Goal: Task Accomplishment & Management: Complete application form

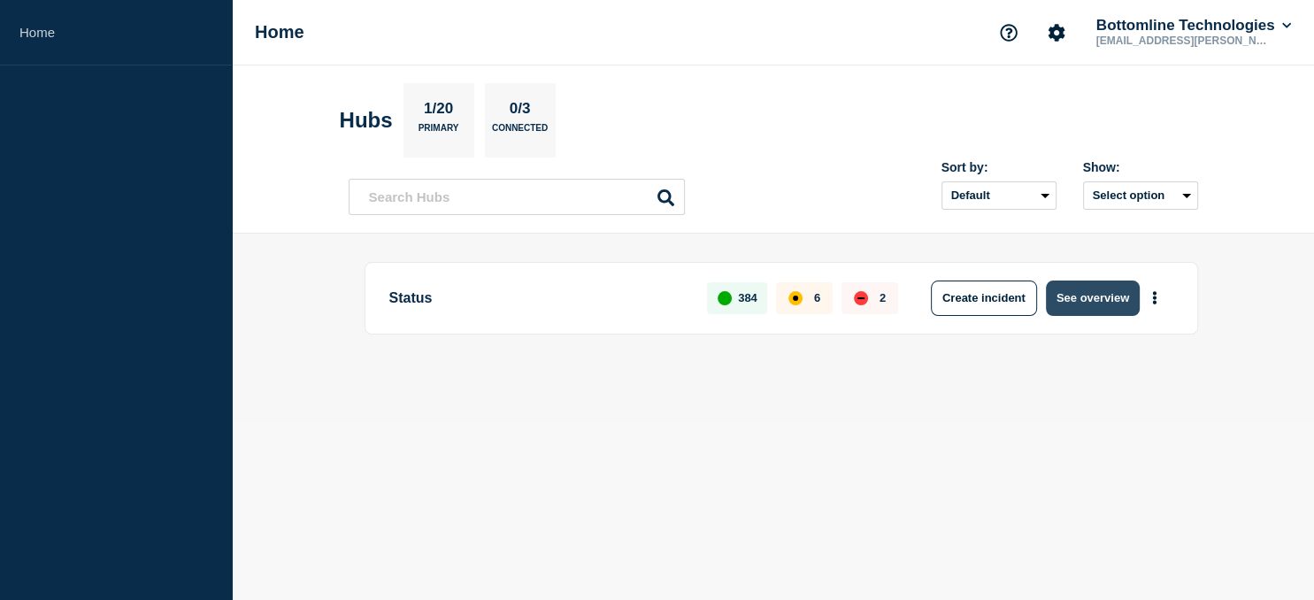
click at [1087, 303] on button "See overview" at bounding box center [1093, 297] width 94 height 35
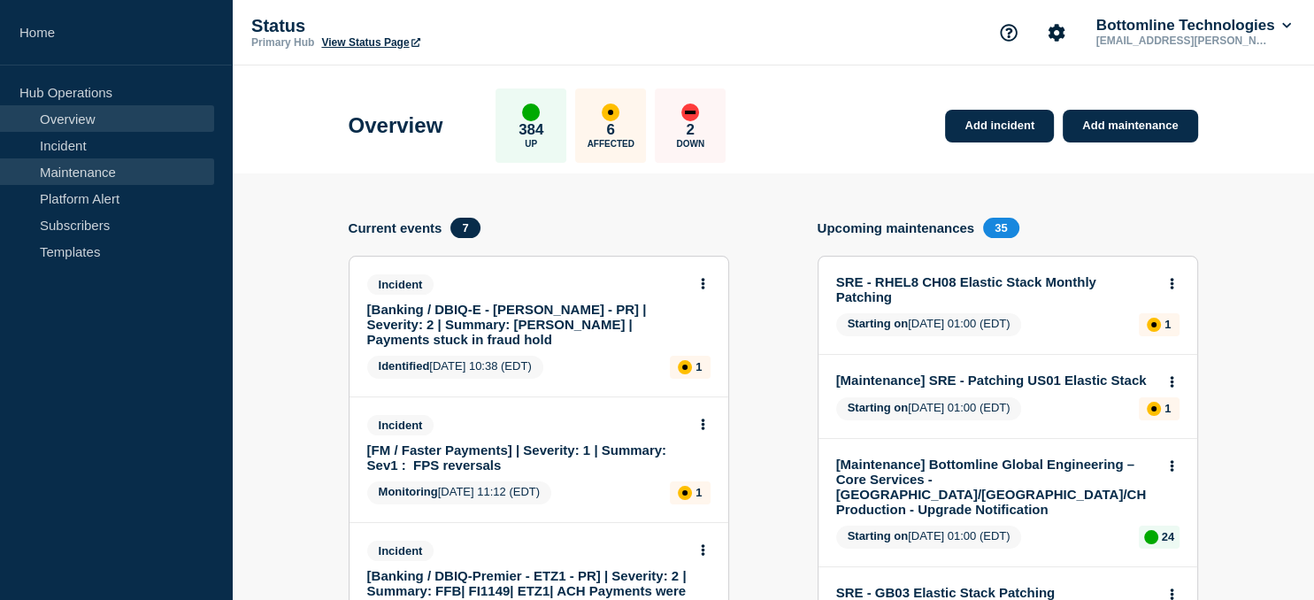
click at [83, 166] on link "Maintenance" at bounding box center [107, 171] width 214 height 27
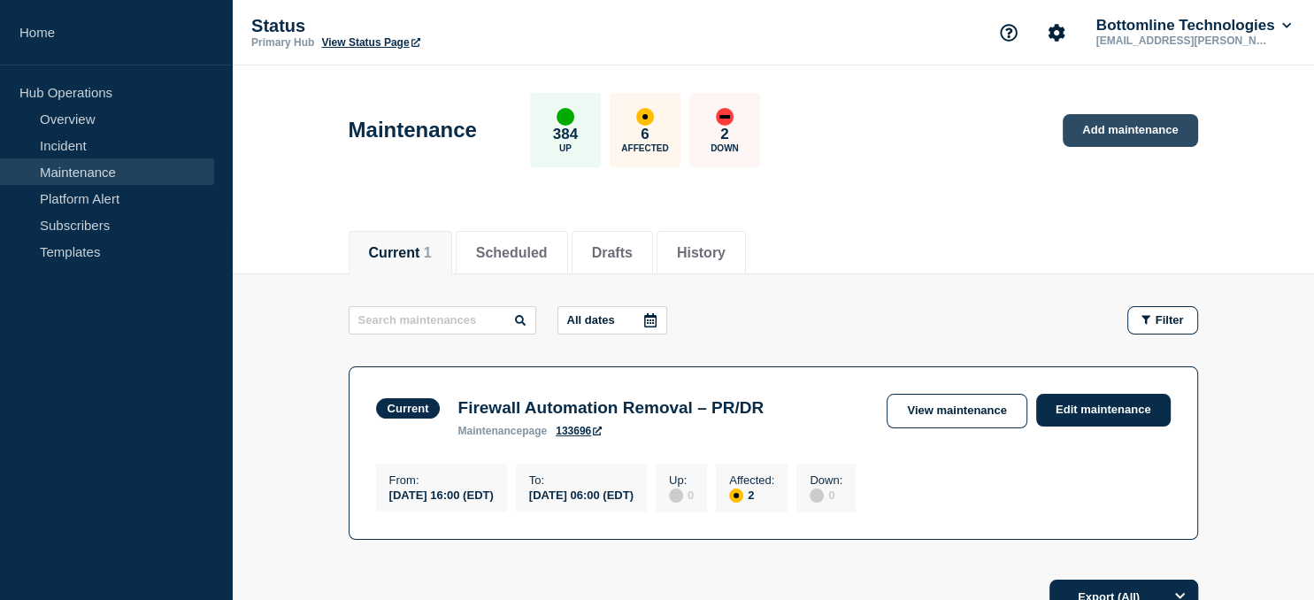
click at [1118, 128] on link "Add maintenance" at bounding box center [1130, 130] width 134 height 33
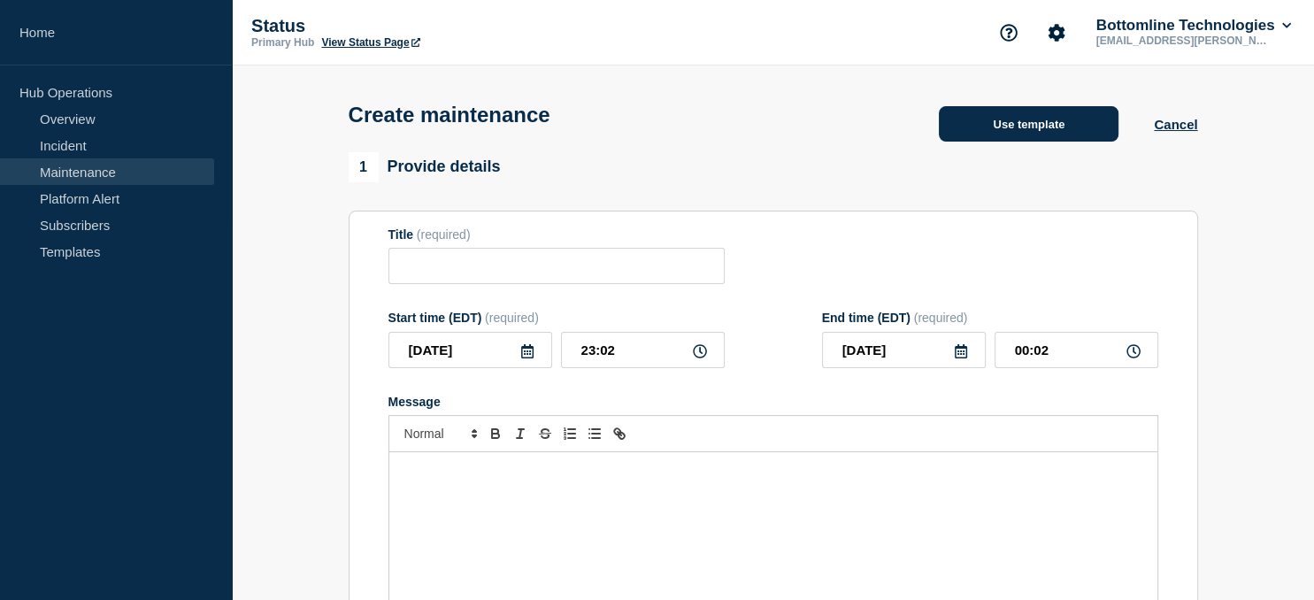
click at [1060, 124] on button "Use template" at bounding box center [1029, 123] width 180 height 35
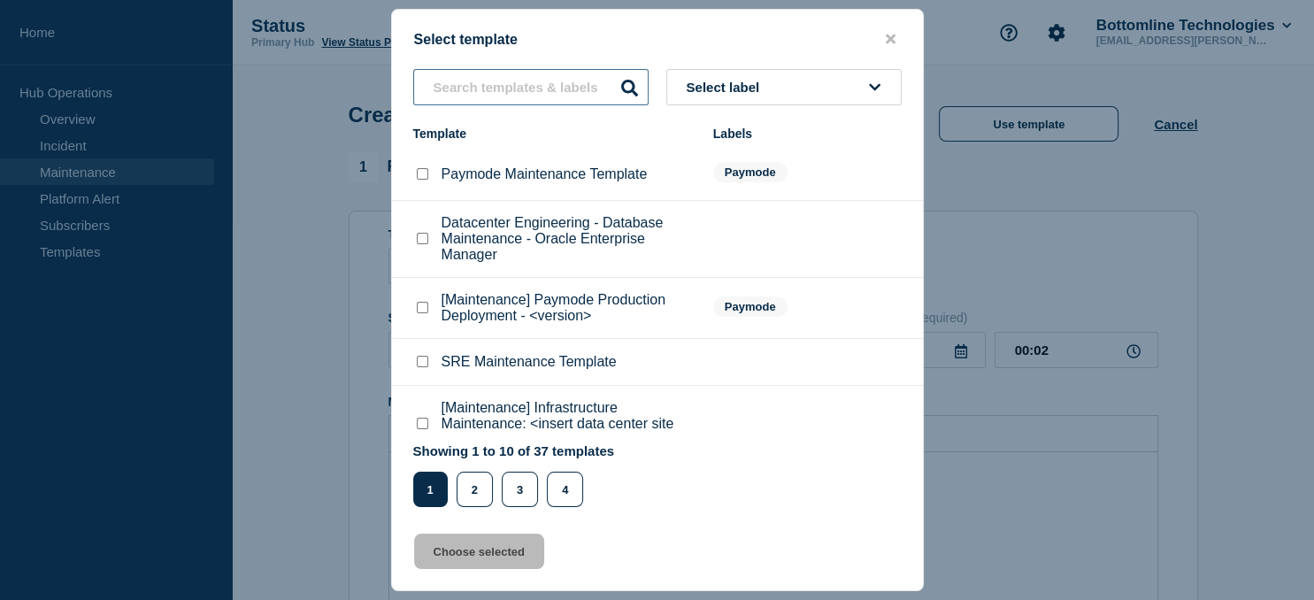
click at [458, 87] on input "text" at bounding box center [530, 87] width 235 height 36
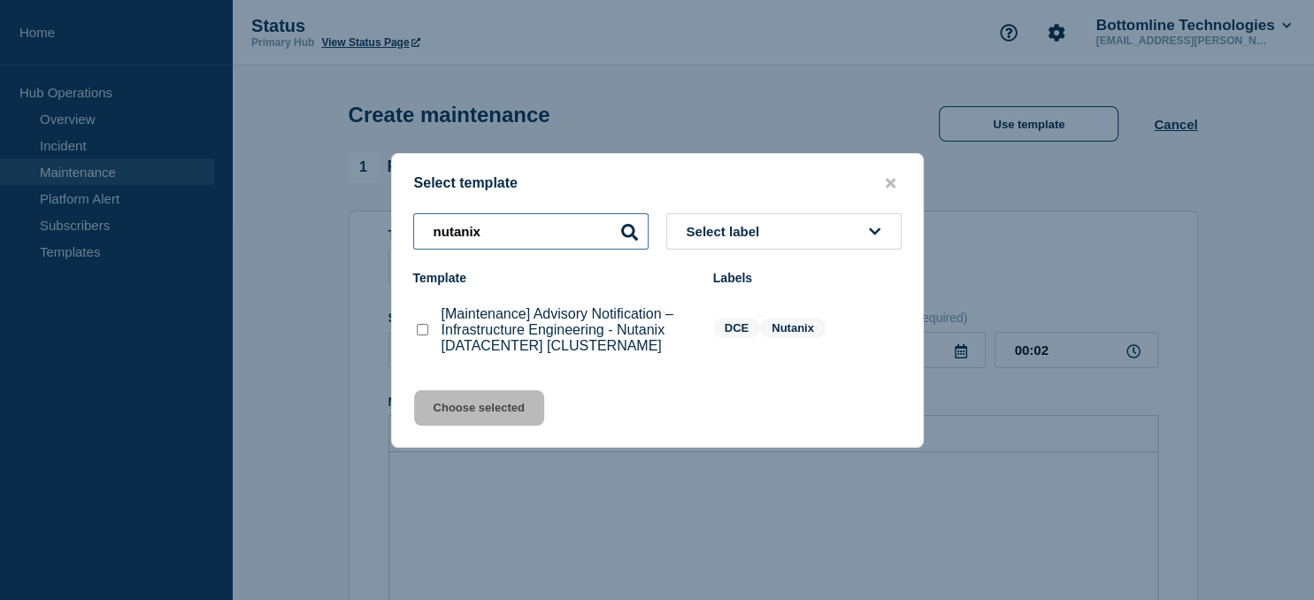
type input "nutanix"
click at [422, 335] on checkbox"] "[Maintenance] Advisory Notification – Infrastructure Engineering - Nutanix [DAT…" at bounding box center [423, 330] width 12 height 12
checkbox checkbox"] "true"
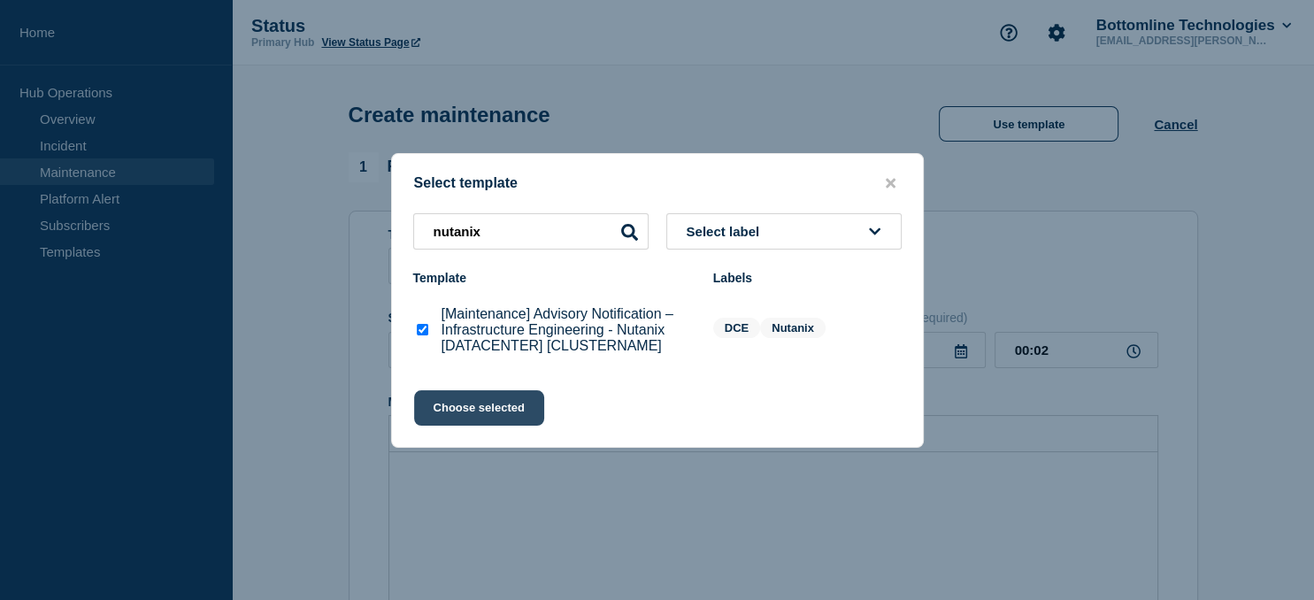
click at [463, 409] on button "Choose selected" at bounding box center [479, 407] width 130 height 35
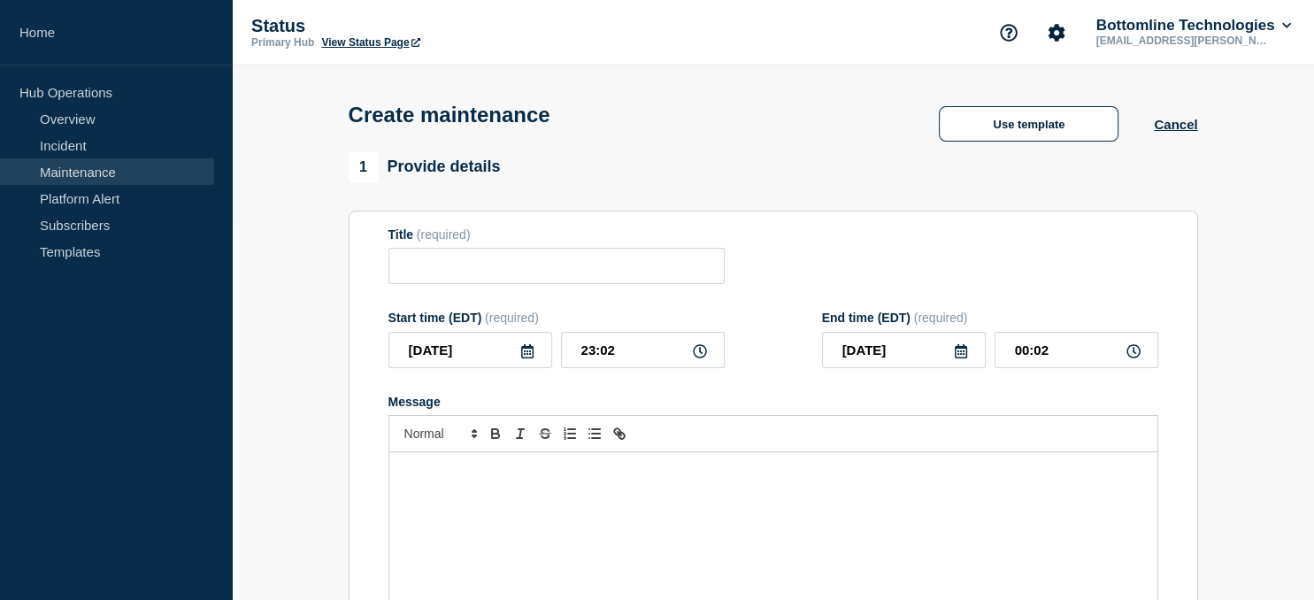
type input "[Maintenance] Advisory Notification – Infrastructure Engineering - Nutanix [DAT…"
type input "00:03"
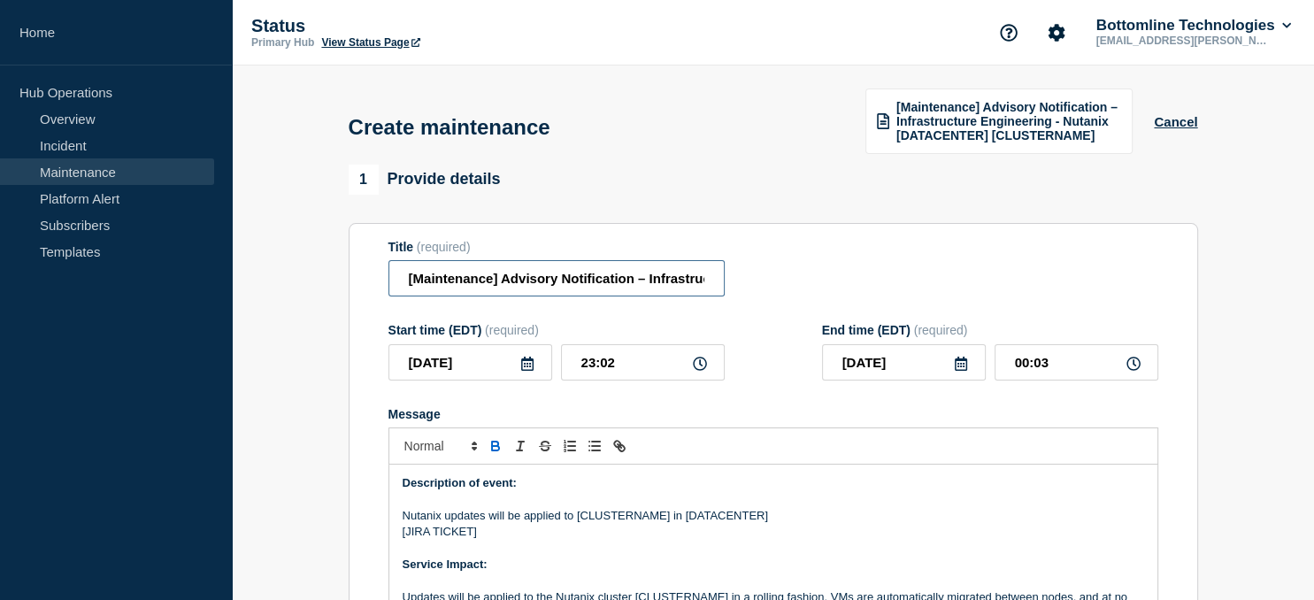
click at [567, 274] on input "[Maintenance] Advisory Notification – Infrastructure Engineering - Nutanix [DAT…" at bounding box center [556, 278] width 336 height 36
click at [505, 278] on input "[Maintenance] Advisory Notification – Infrastructure Engineering - Nutanix [DAT…" at bounding box center [556, 278] width 336 height 36
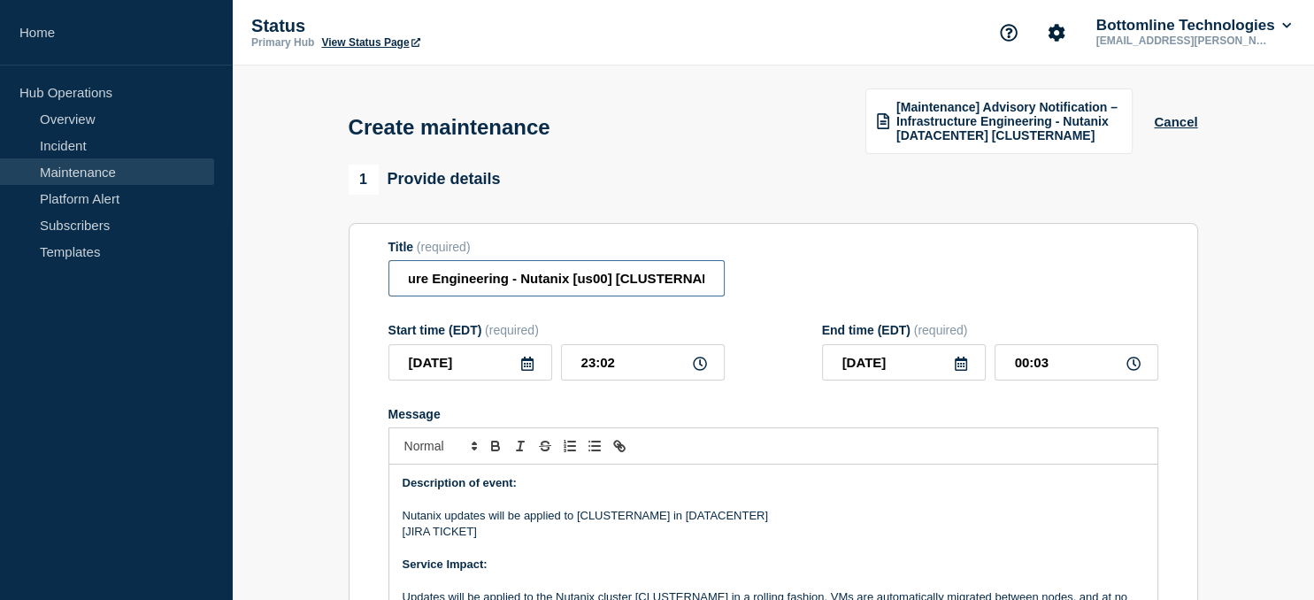
click at [657, 280] on input "[Maintenance] Advisory Notification – Infrastructure Engineering - Nutanix [us0…" at bounding box center [556, 278] width 336 height 36
click at [664, 280] on input "[Maintenance] Advisory Notification – Infrastructure Engineering - Nutanix [us0…" at bounding box center [556, 278] width 336 height 36
click at [633, 273] on input "[Maintenance] Advisory Notification – Infrastructure Engineering - Nutanix [us0…" at bounding box center [556, 278] width 336 height 36
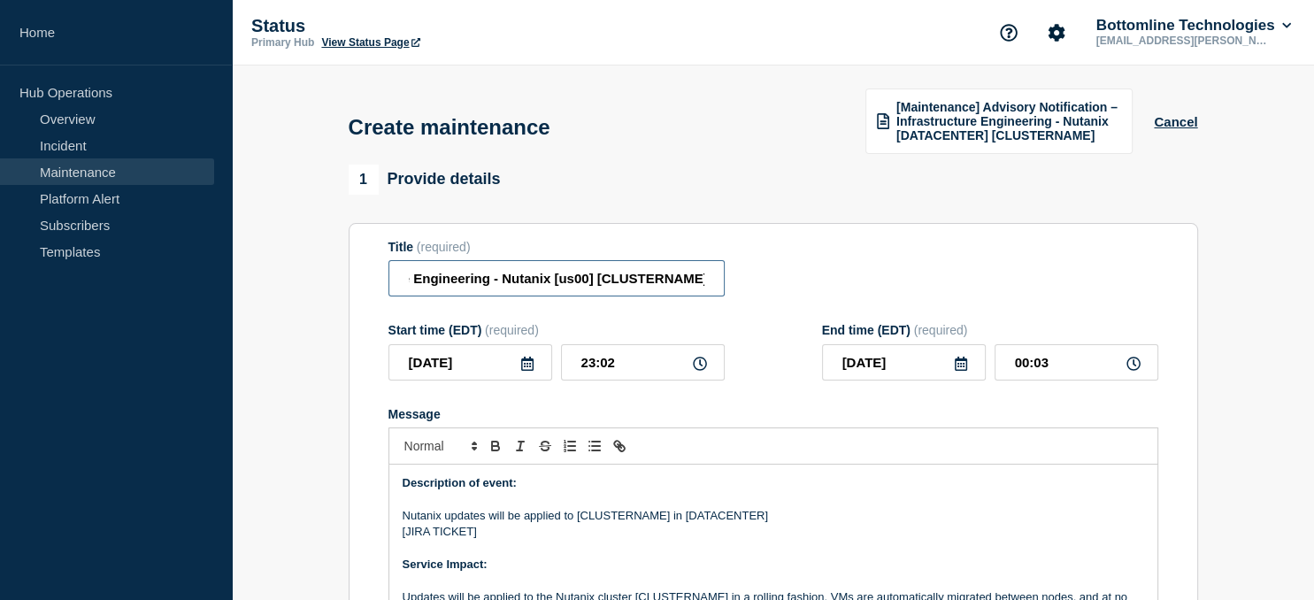
click at [633, 273] on input "[Maintenance] Advisory Notification – Infrastructure Engineering - Nutanix [us0…" at bounding box center [556, 278] width 336 height 36
paste input "u"
type input "[Maintenance] Advisory Notification – Infrastructure Engineering - Nutanix [us0…"
click at [615, 521] on p "Nutanix updates will be applied to [CLUSTERNAME] in [DATACENTER]" at bounding box center [773, 516] width 741 height 16
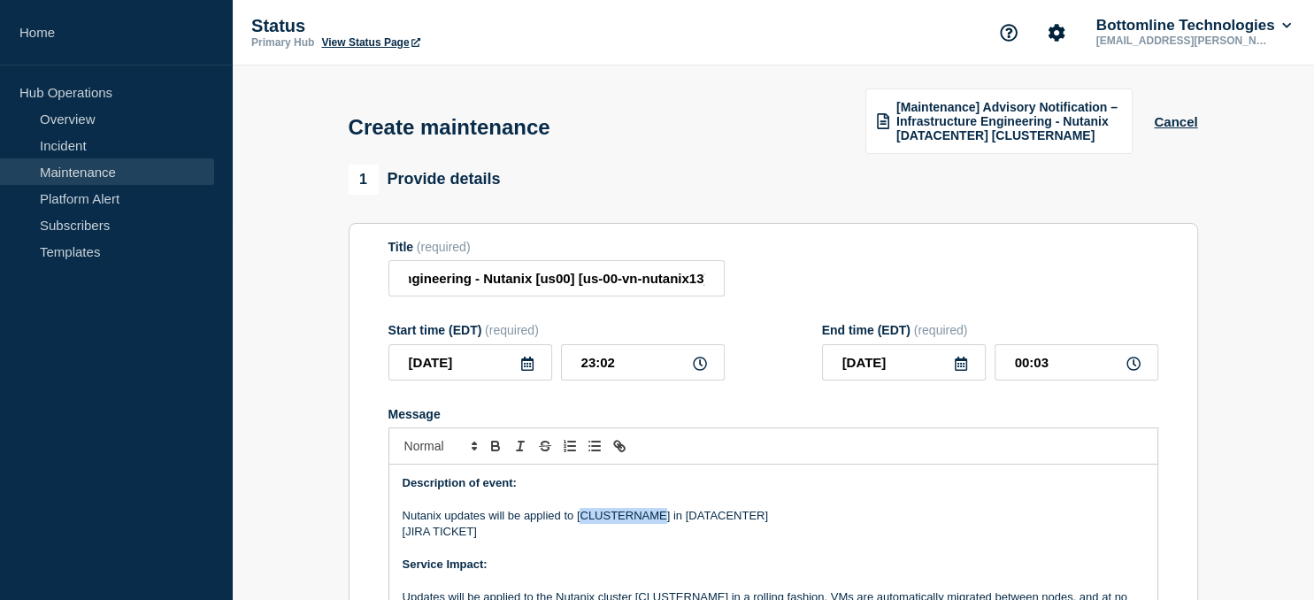
click at [615, 521] on p "Nutanix updates will be applied to [CLUSTERNAME] in [DATACENTER]" at bounding box center [773, 516] width 741 height 16
paste div "Message"
click at [730, 514] on p "Nutanix updates will be applied to [us-00-vn-nutanix13] in [DATACENTER]" at bounding box center [773, 516] width 741 height 16
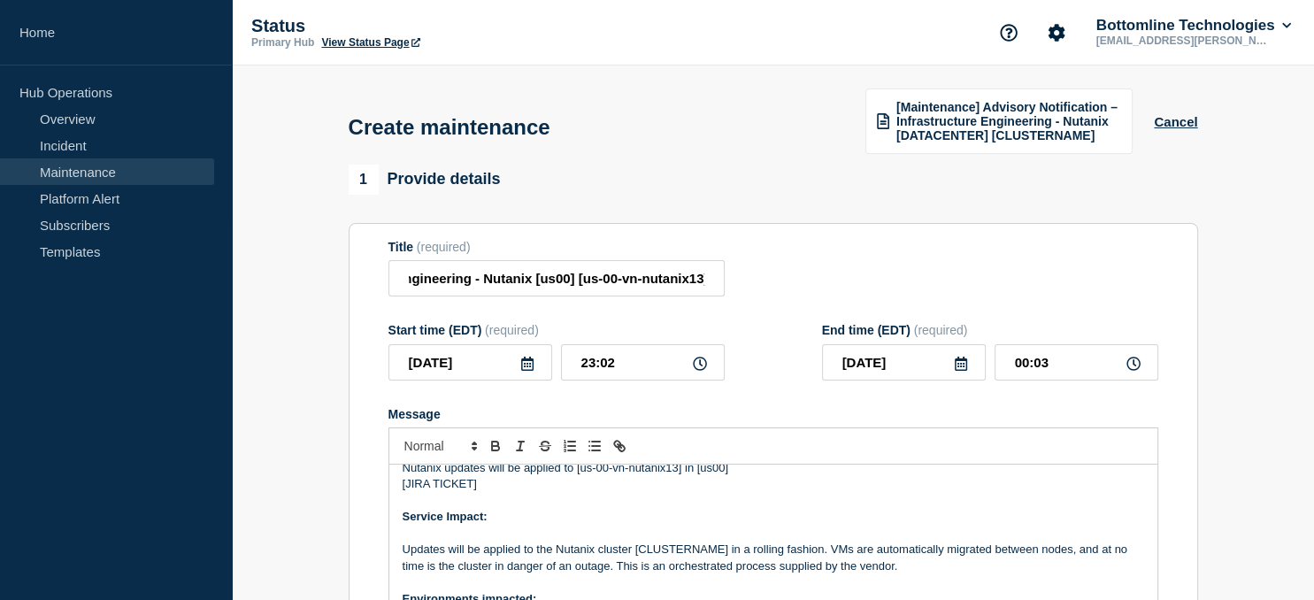
scroll to position [70, 0]
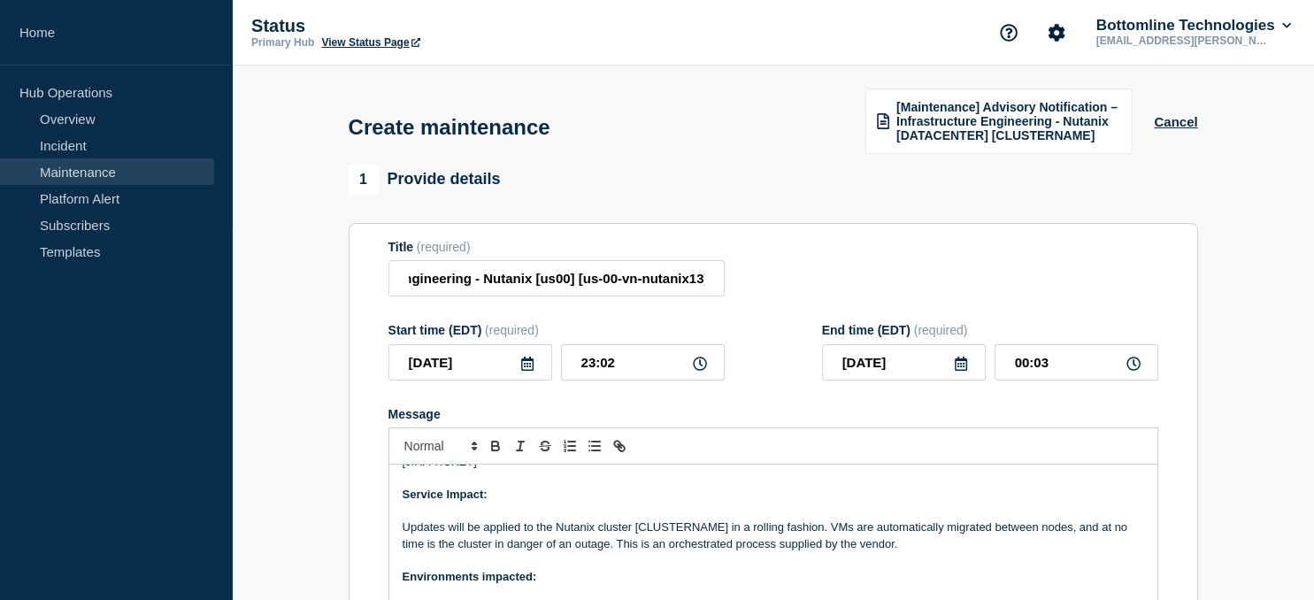
click at [693, 528] on p "Updates will be applied to the Nutanix cluster [CLUSTERNAME] in a rolling fashi…" at bounding box center [773, 535] width 741 height 33
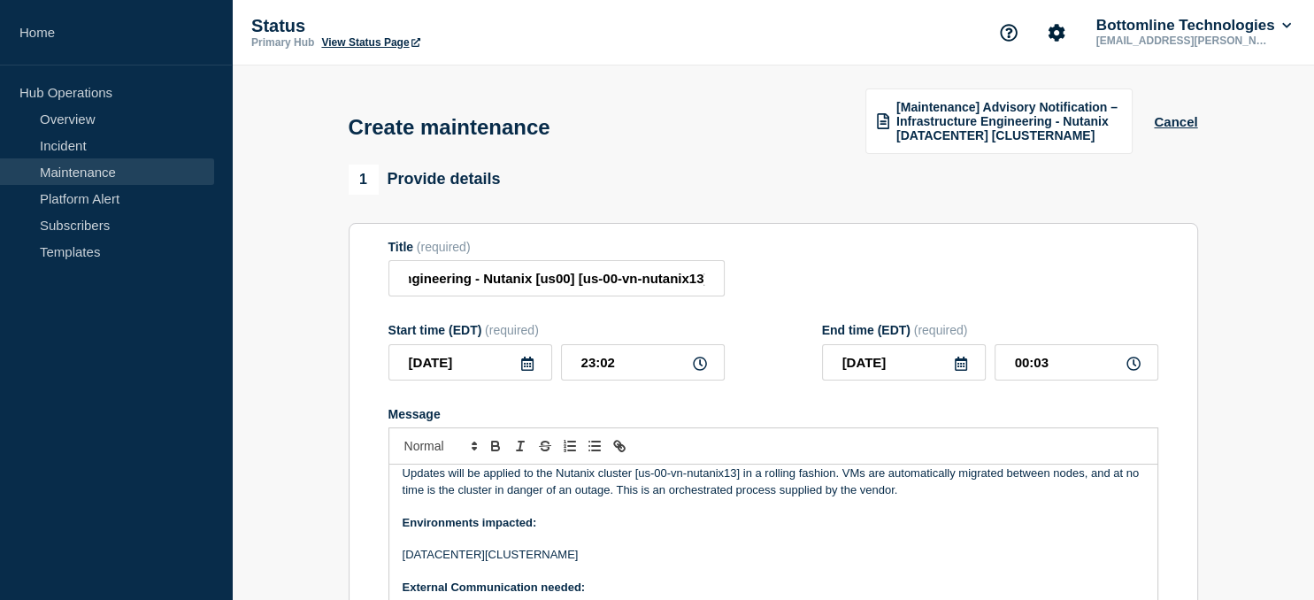
scroll to position [127, 0]
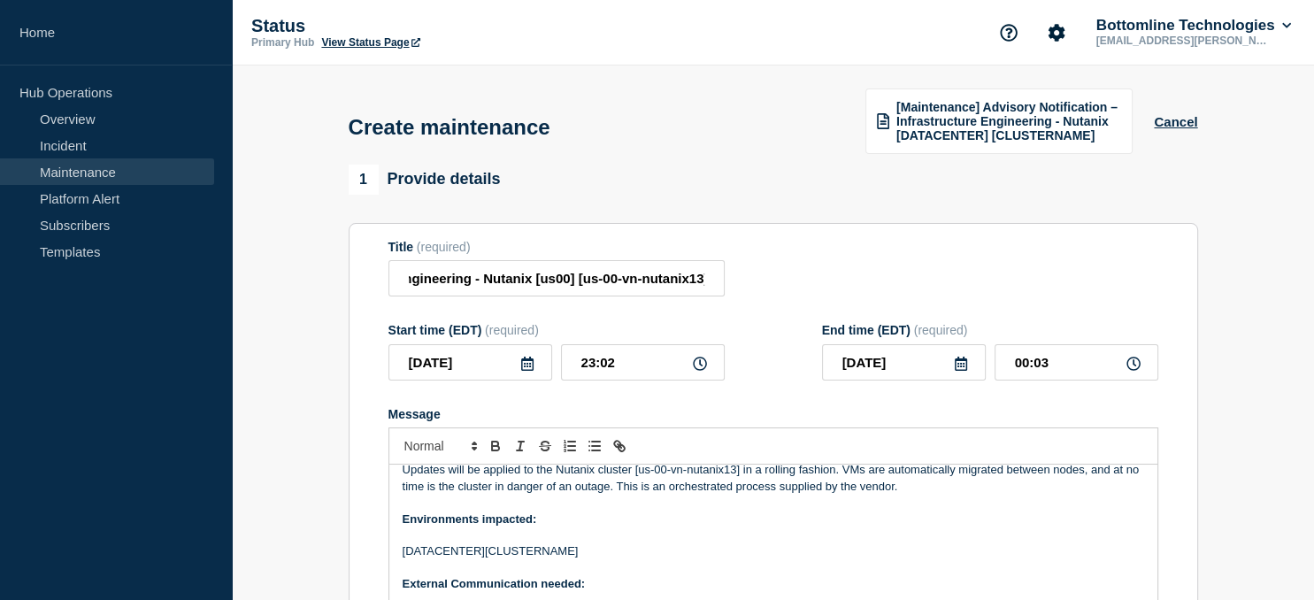
click at [520, 552] on p "[DATACENTER][CLUSTERNAME]" at bounding box center [773, 551] width 741 height 16
click at [433, 554] on p "[DATACENTER][us-00-vn-nutanix13]" at bounding box center [773, 551] width 741 height 16
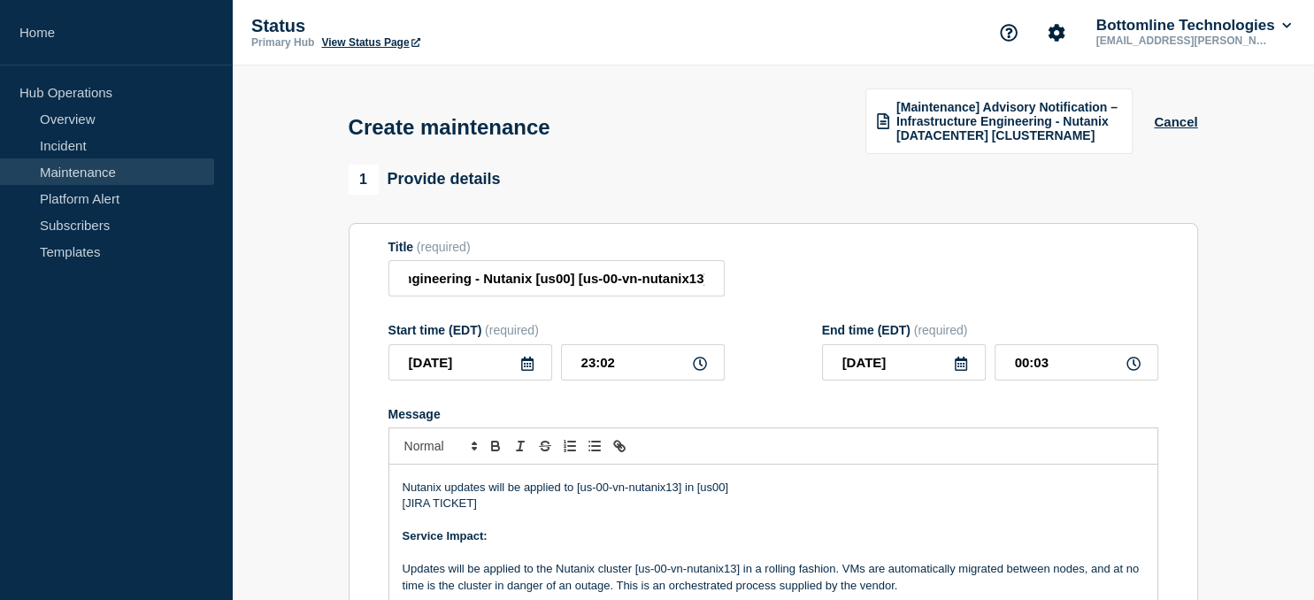
scroll to position [26, 0]
drag, startPoint x: 406, startPoint y: 507, endPoint x: 475, endPoint y: 509, distance: 69.0
click at [475, 509] on p "[JIRA TICKET]" at bounding box center [773, 506] width 741 height 16
click at [529, 366] on icon at bounding box center [527, 364] width 12 height 14
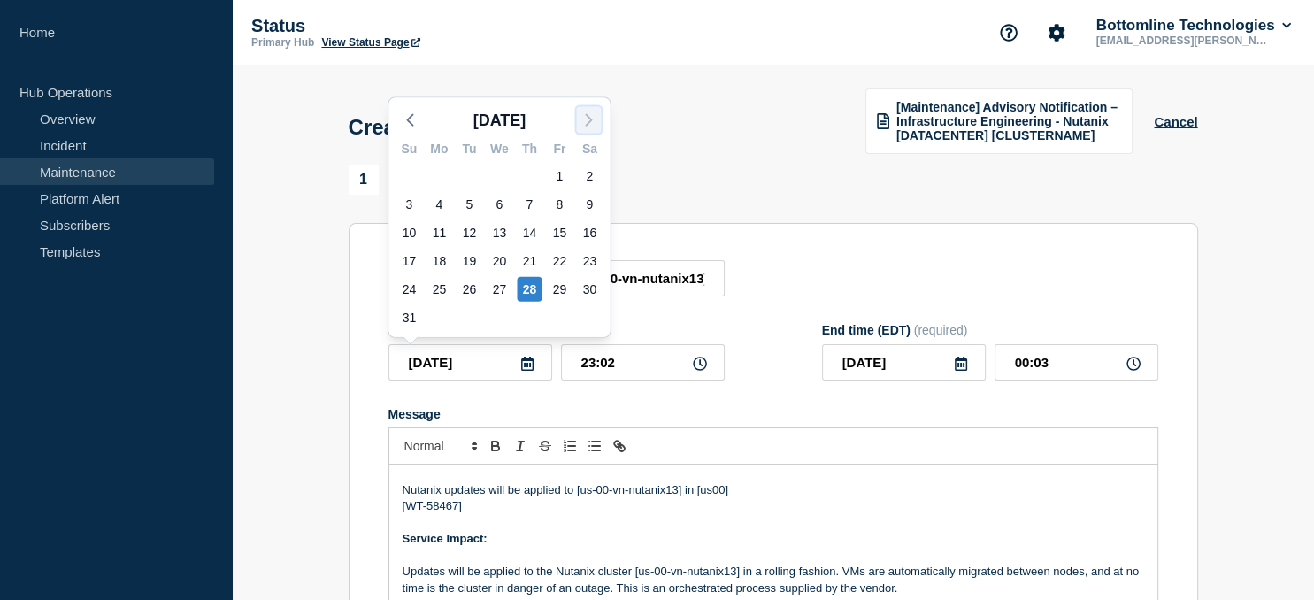
click at [587, 122] on icon "button" at bounding box center [588, 120] width 21 height 21
click at [557, 177] on div "5" at bounding box center [559, 176] width 25 height 25
type input "[DATE]"
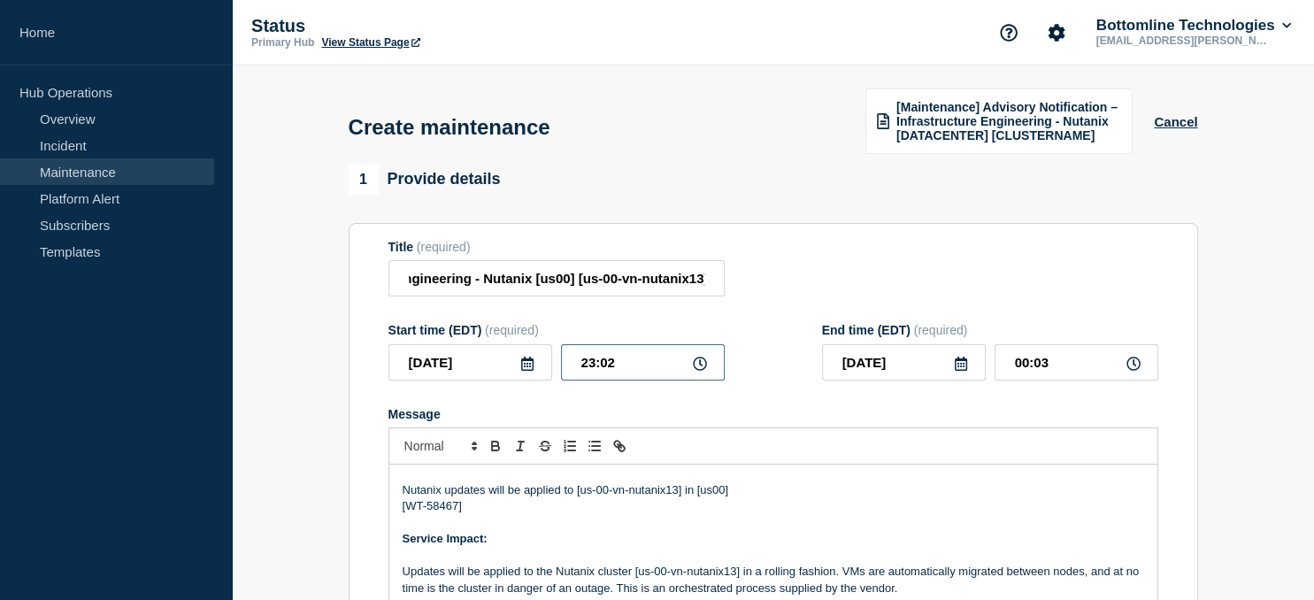
drag, startPoint x: 629, startPoint y: 366, endPoint x: 511, endPoint y: 353, distance: 119.3
click at [561, 353] on input "23:02" at bounding box center [643, 362] width 164 height 36
type input "21:00"
type input "[DATE]"
type input "22:00"
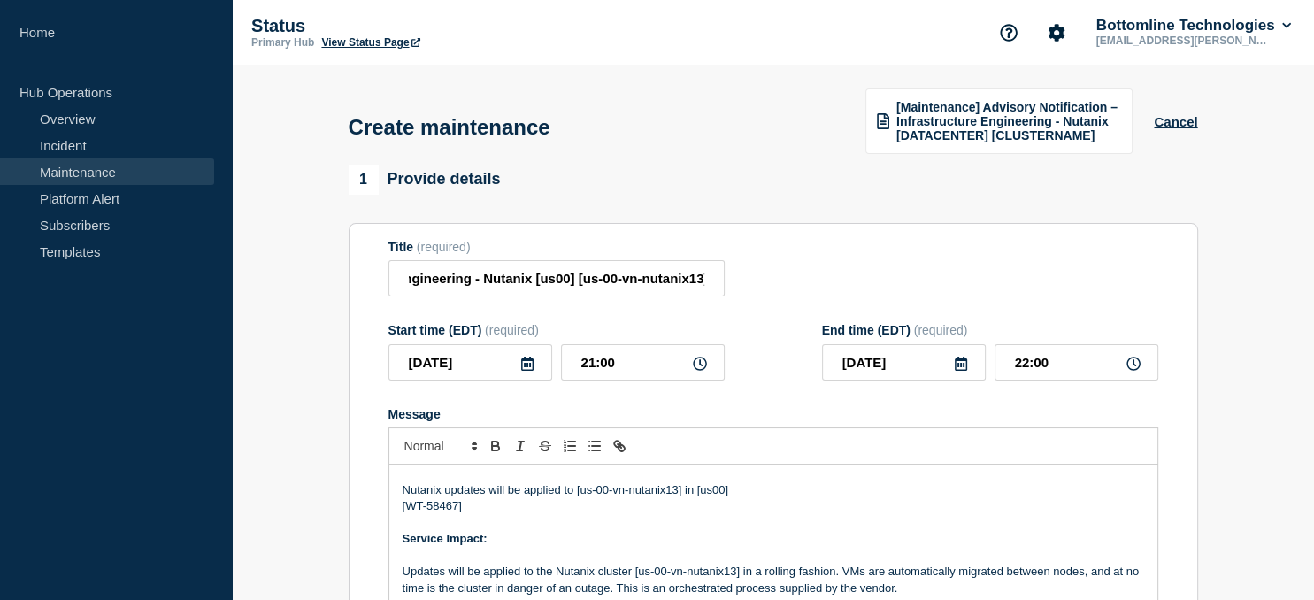
click at [964, 365] on icon at bounding box center [961, 364] width 12 height 14
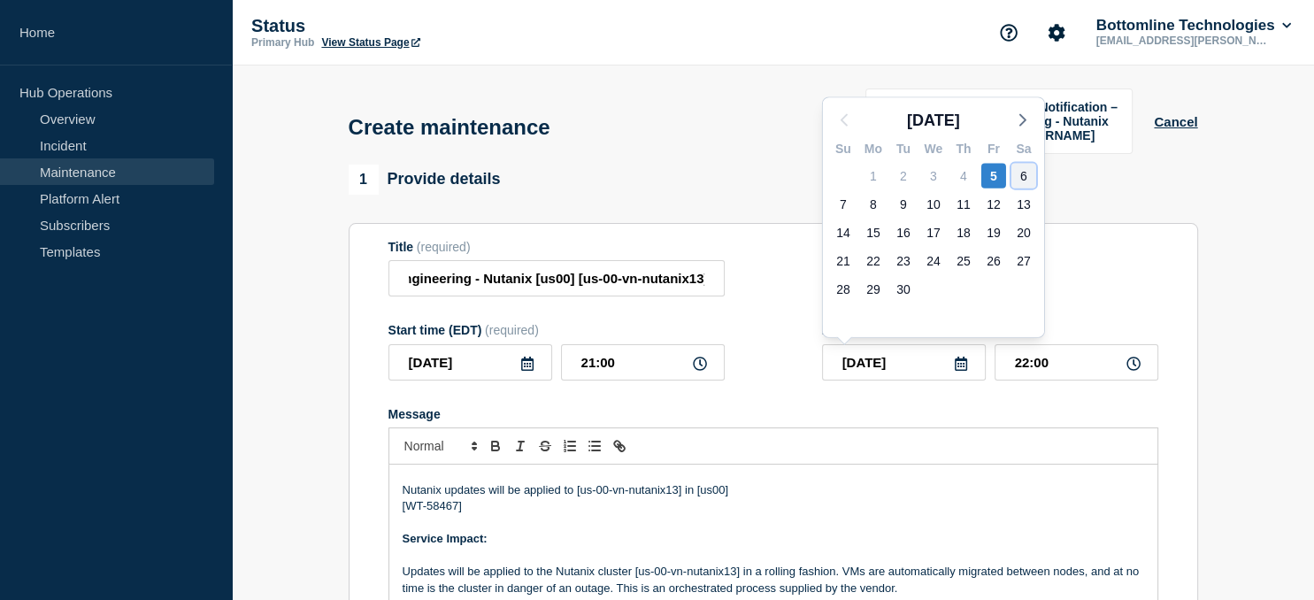
click at [1023, 182] on div "6" at bounding box center [1023, 176] width 25 height 25
type input "[DATE]"
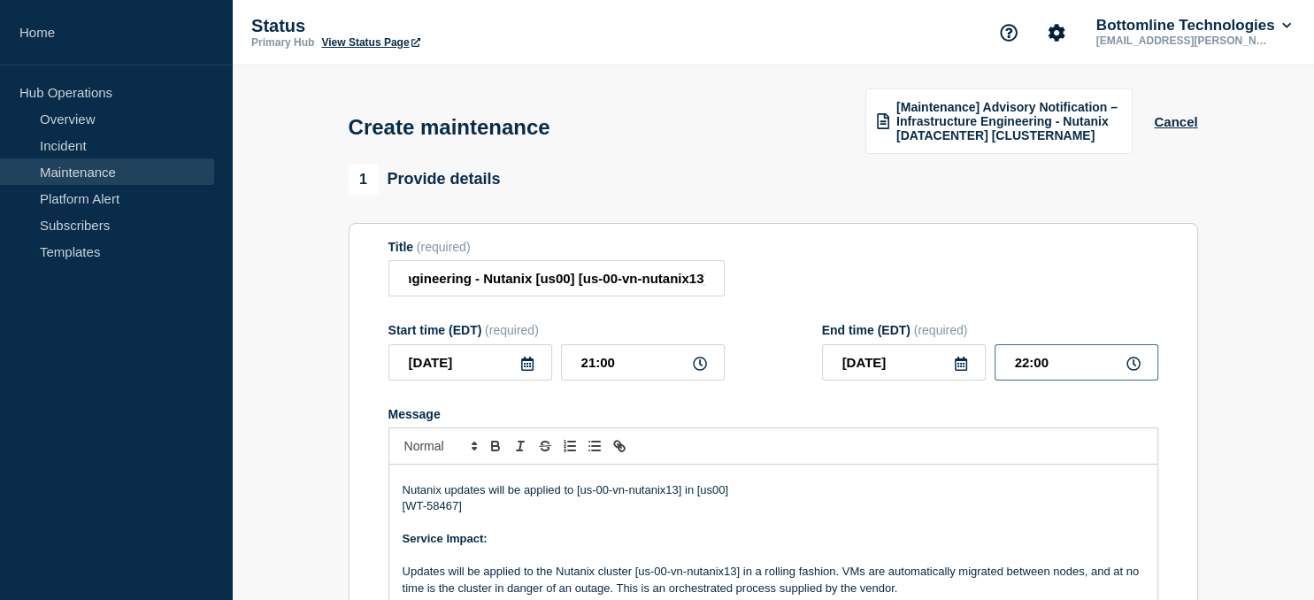
drag, startPoint x: 1065, startPoint y: 363, endPoint x: 910, endPoint y: 373, distance: 155.2
click at [994, 373] on input "22:00" at bounding box center [1076, 362] width 164 height 36
type input "23:59"
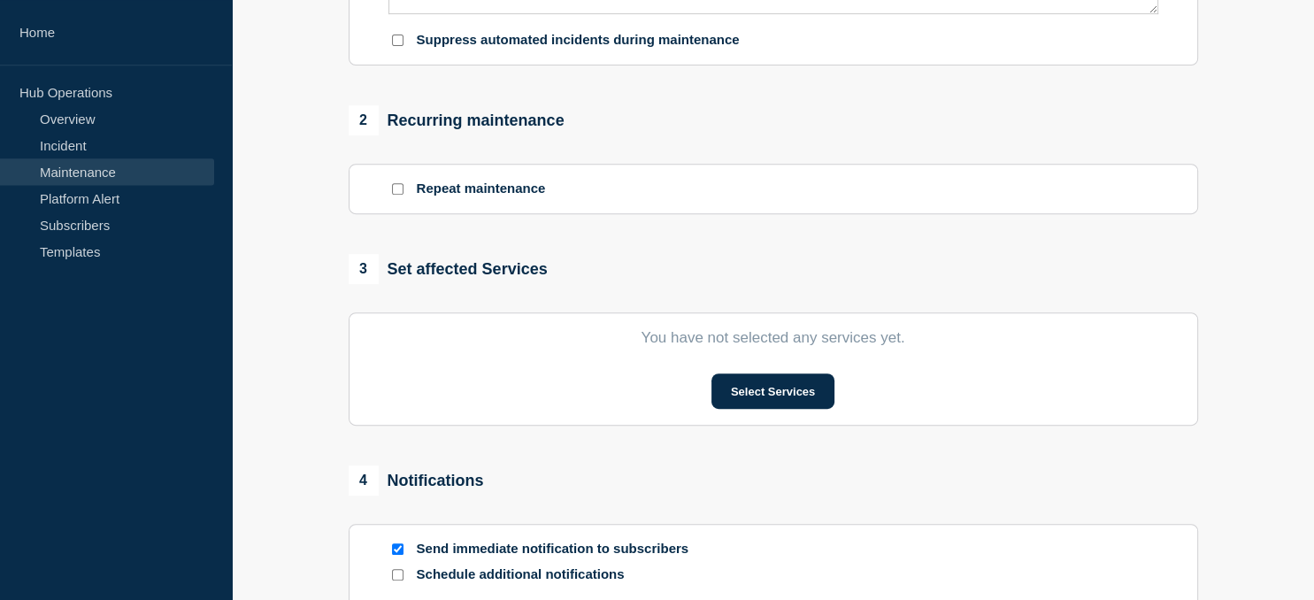
scroll to position [668, 0]
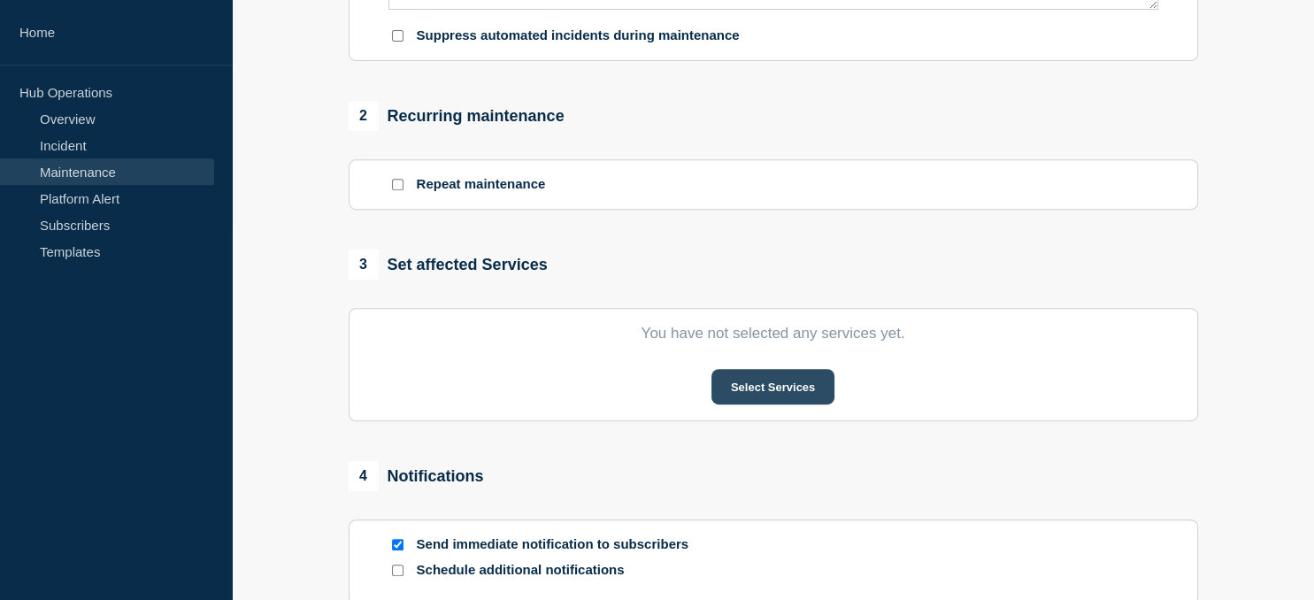
click at [756, 393] on button "Select Services" at bounding box center [772, 386] width 123 height 35
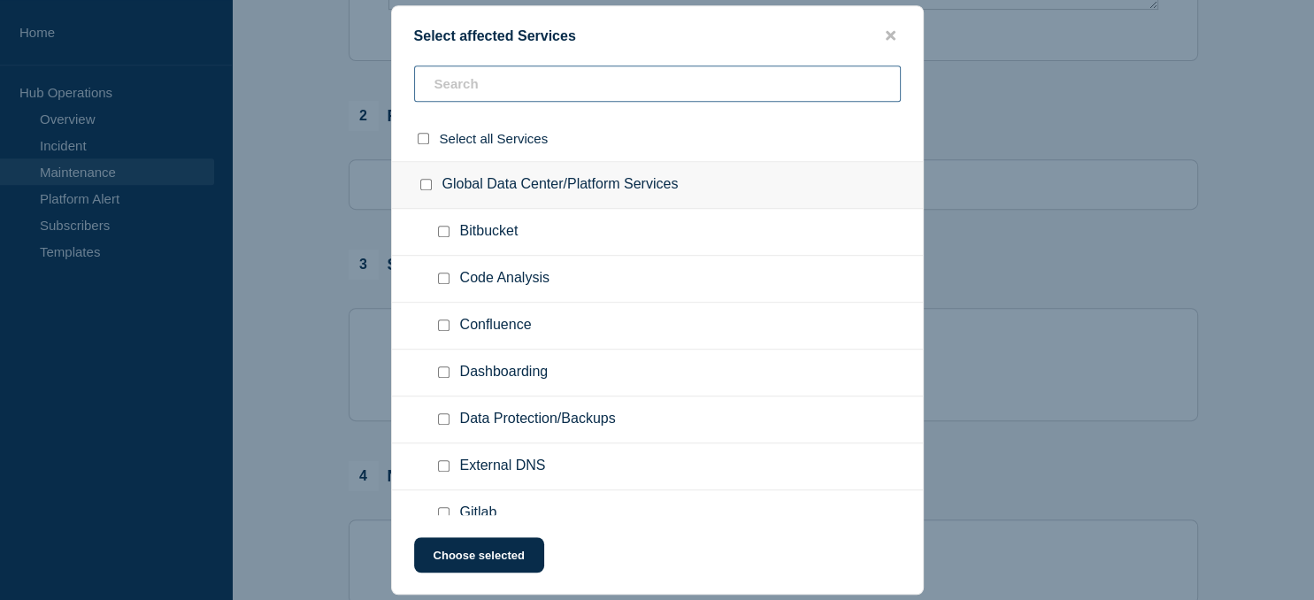
click at [482, 82] on input "text" at bounding box center [657, 83] width 487 height 36
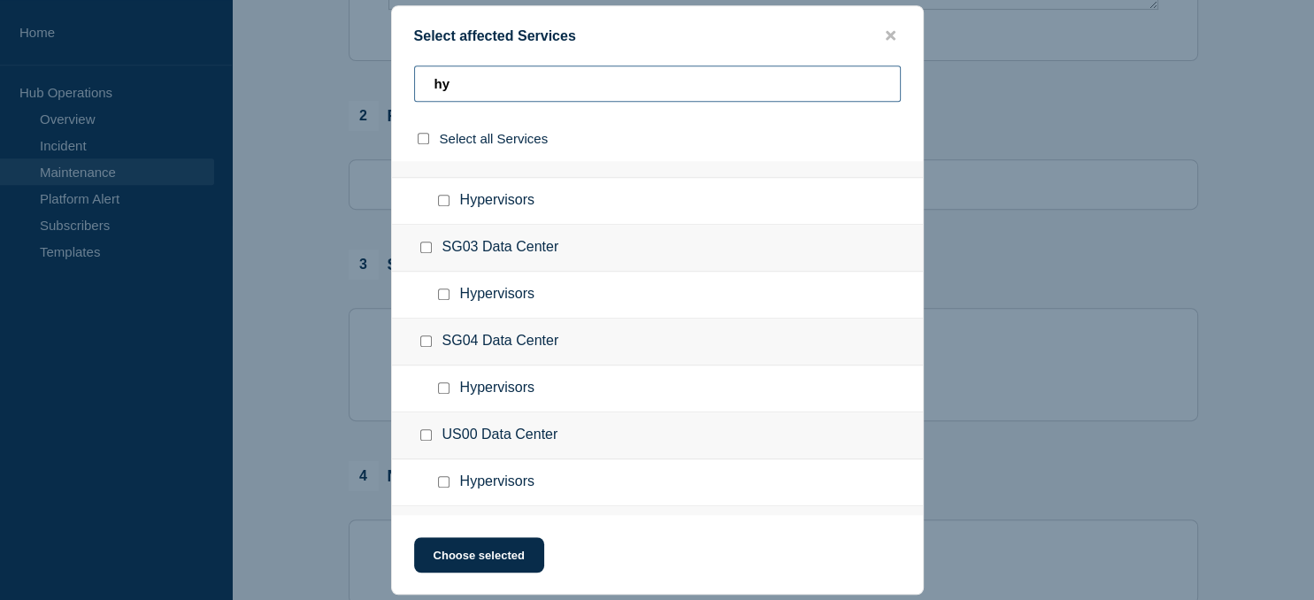
scroll to position [411, 0]
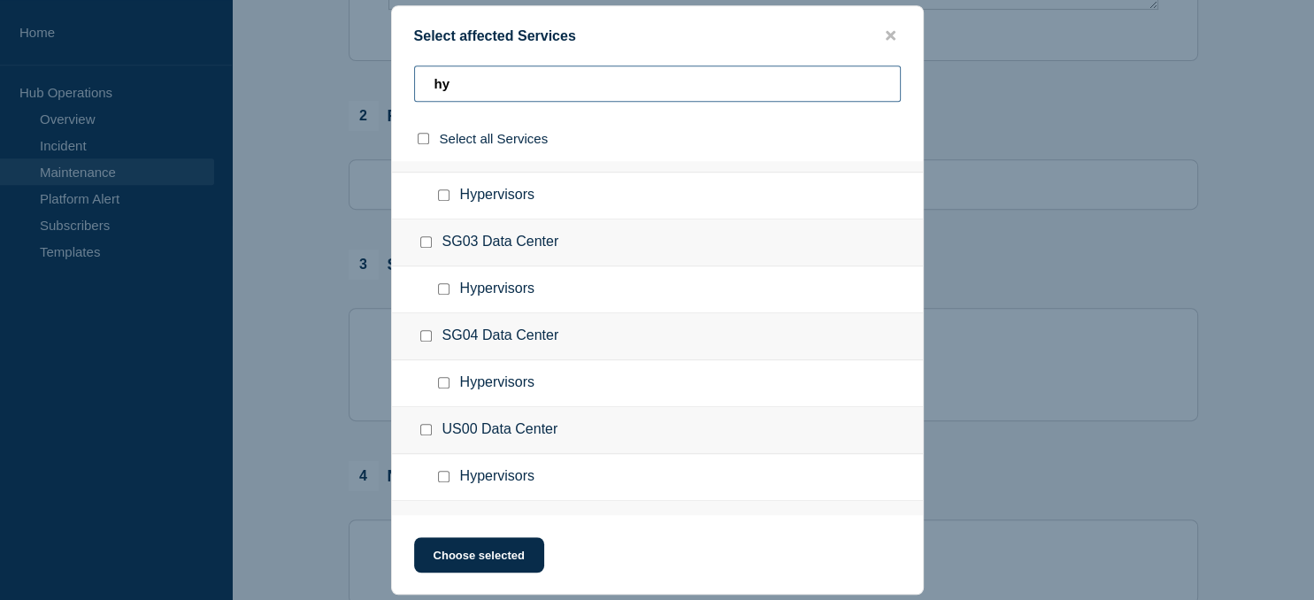
type input "hy"
click at [421, 424] on input "US00 Data Center checkbox" at bounding box center [426, 430] width 12 height 12
checkbox input "true"
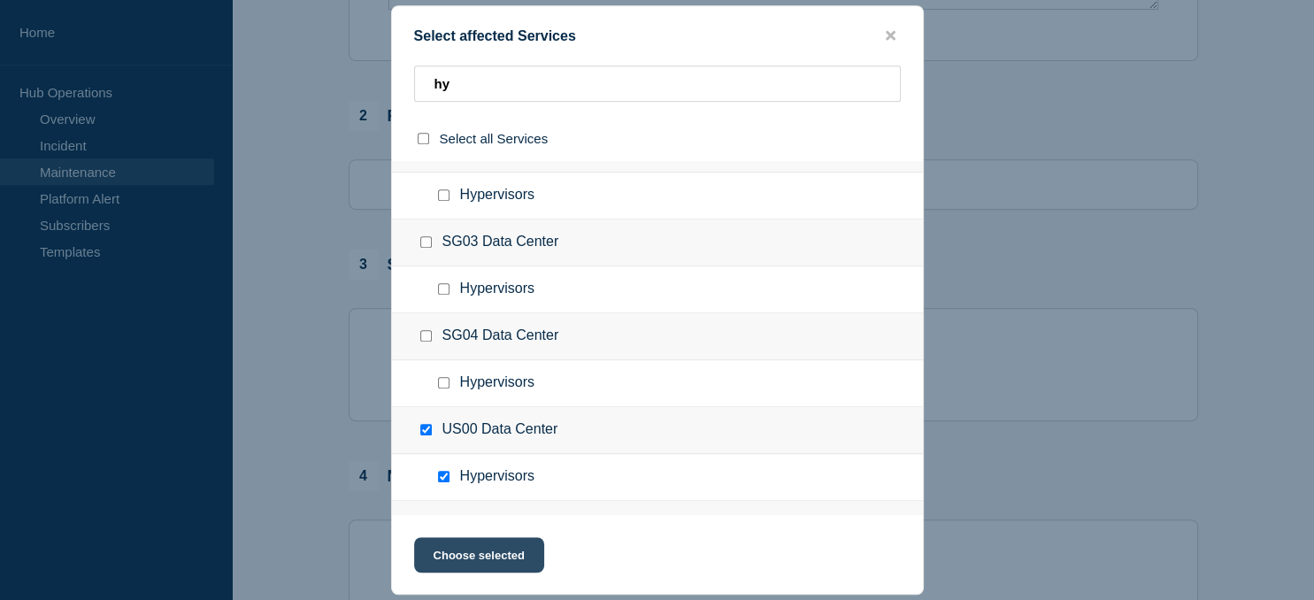
click at [480, 557] on button "Choose selected" at bounding box center [479, 554] width 130 height 35
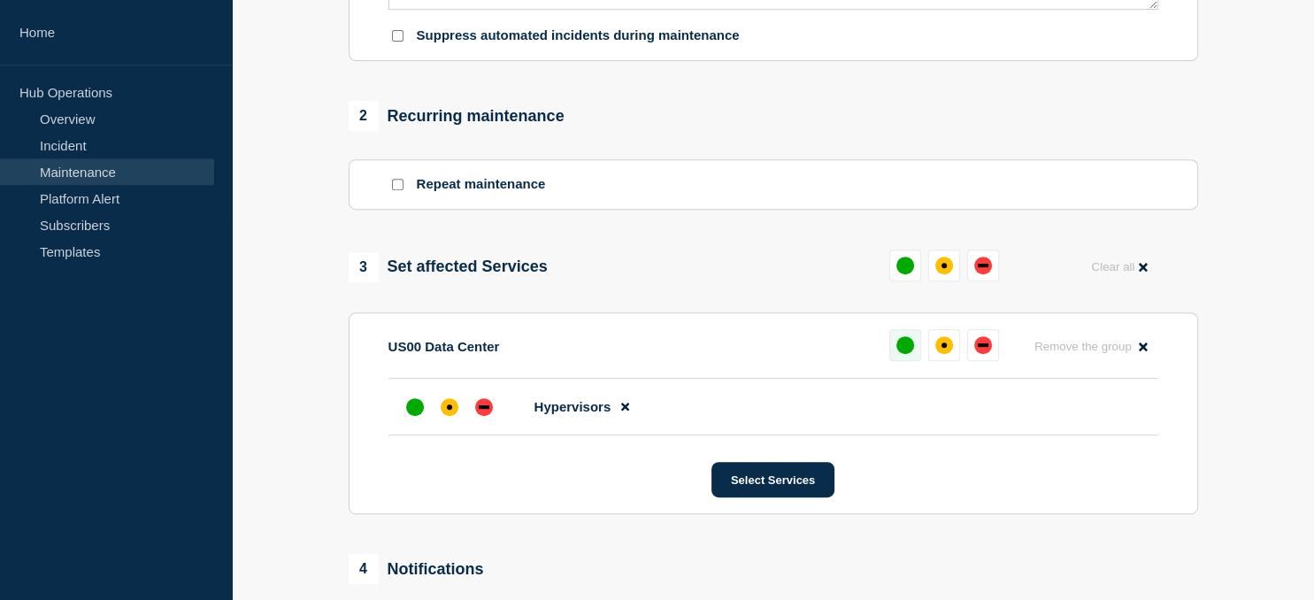
click at [910, 345] on div "up" at bounding box center [905, 345] width 18 height 18
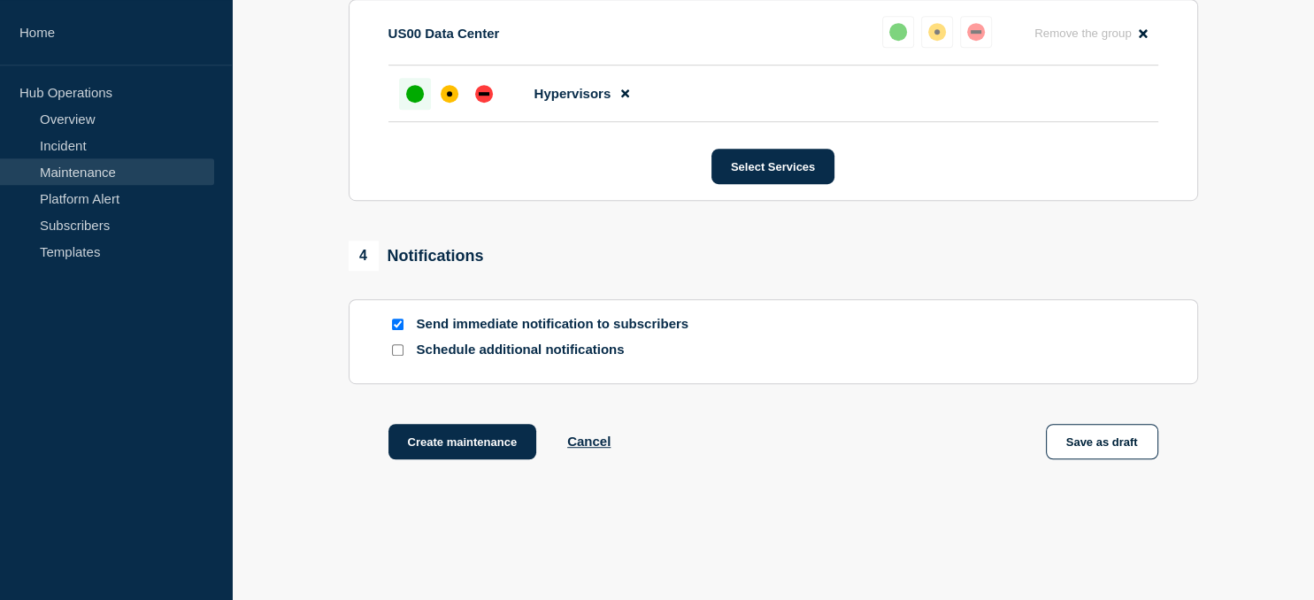
scroll to position [1052, 0]
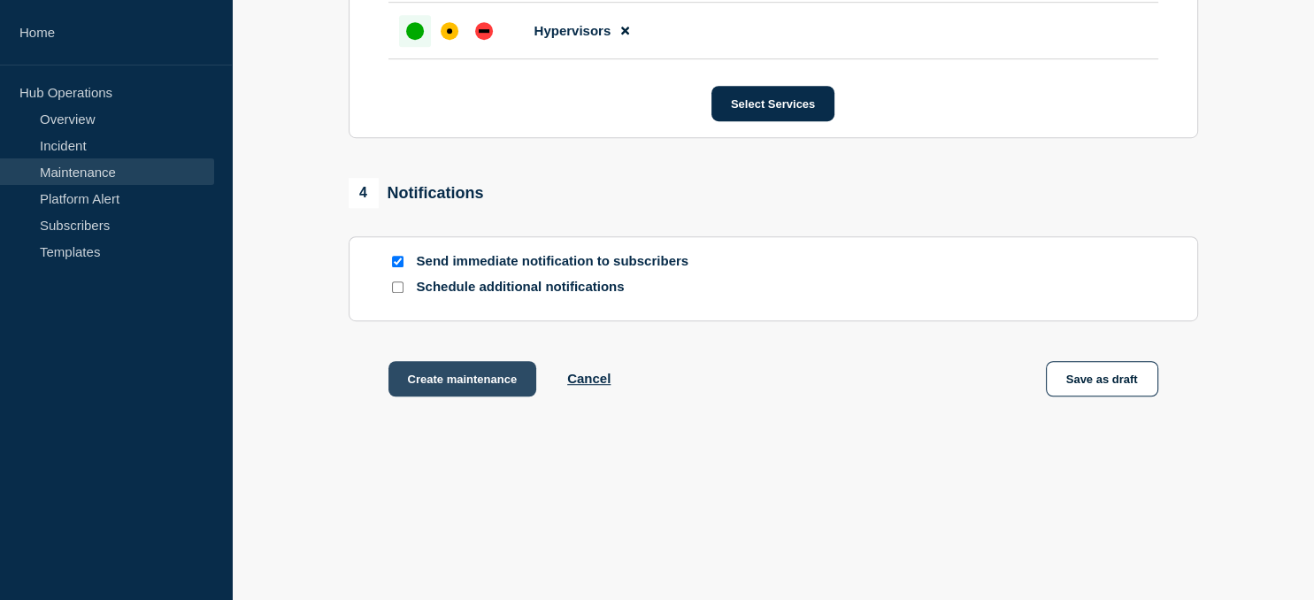
click at [487, 388] on button "Create maintenance" at bounding box center [462, 378] width 149 height 35
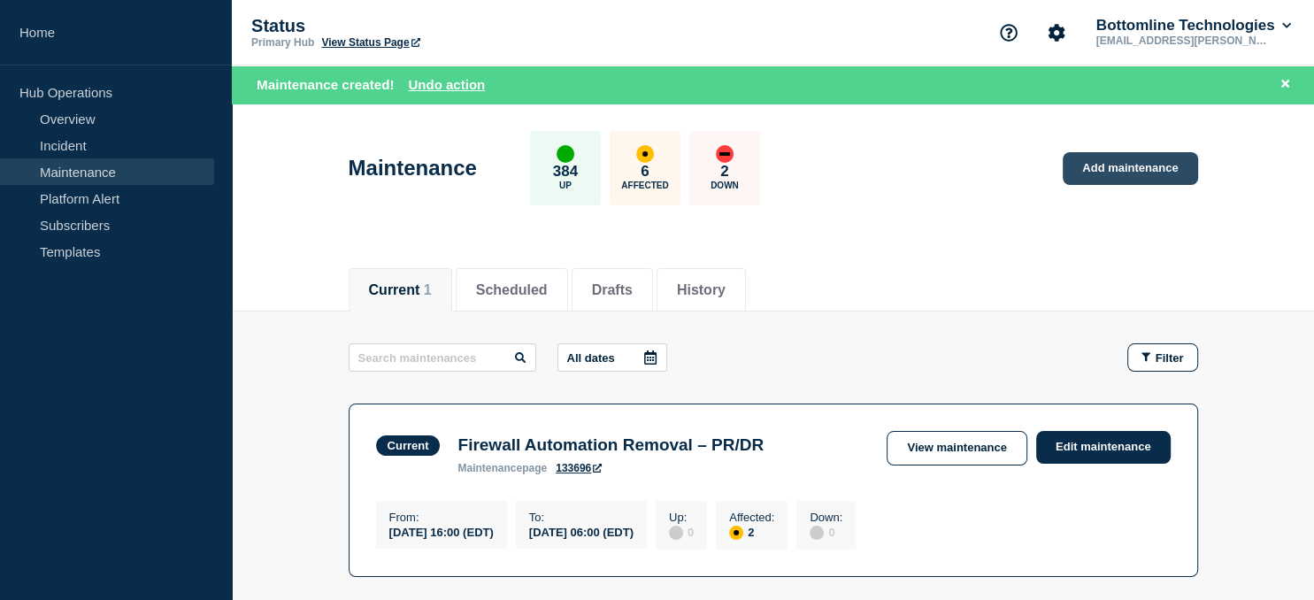
click at [1122, 172] on link "Add maintenance" at bounding box center [1130, 168] width 134 height 33
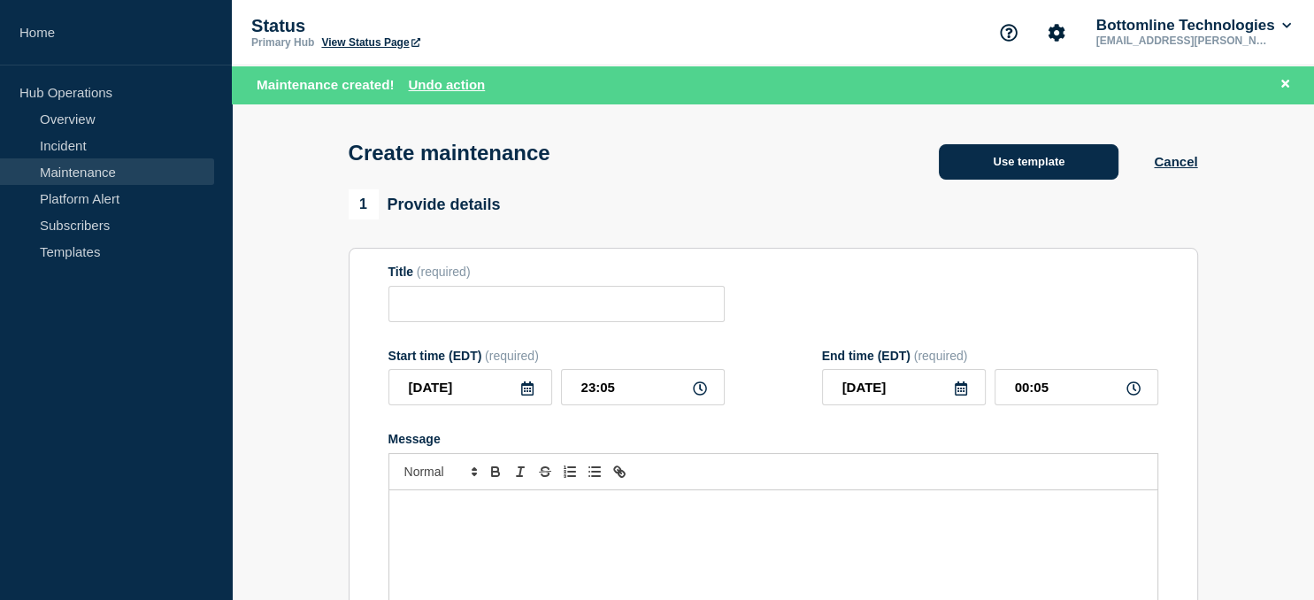
click at [1017, 177] on button "Use template" at bounding box center [1029, 161] width 180 height 35
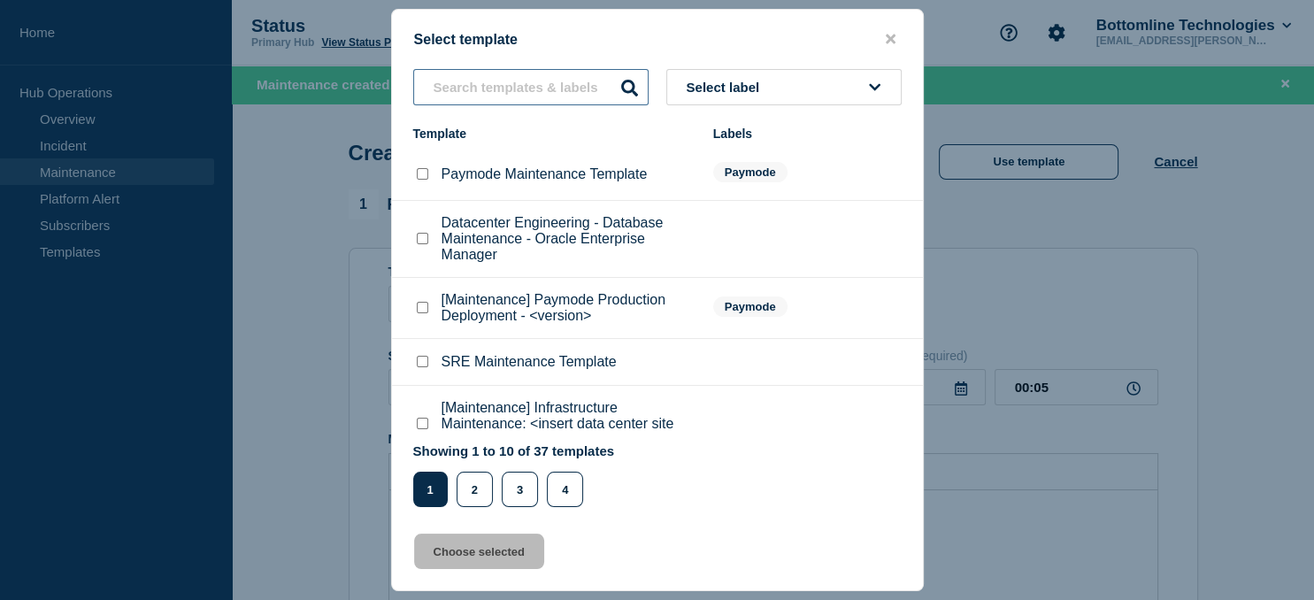
click at [472, 96] on input "text" at bounding box center [530, 87] width 235 height 36
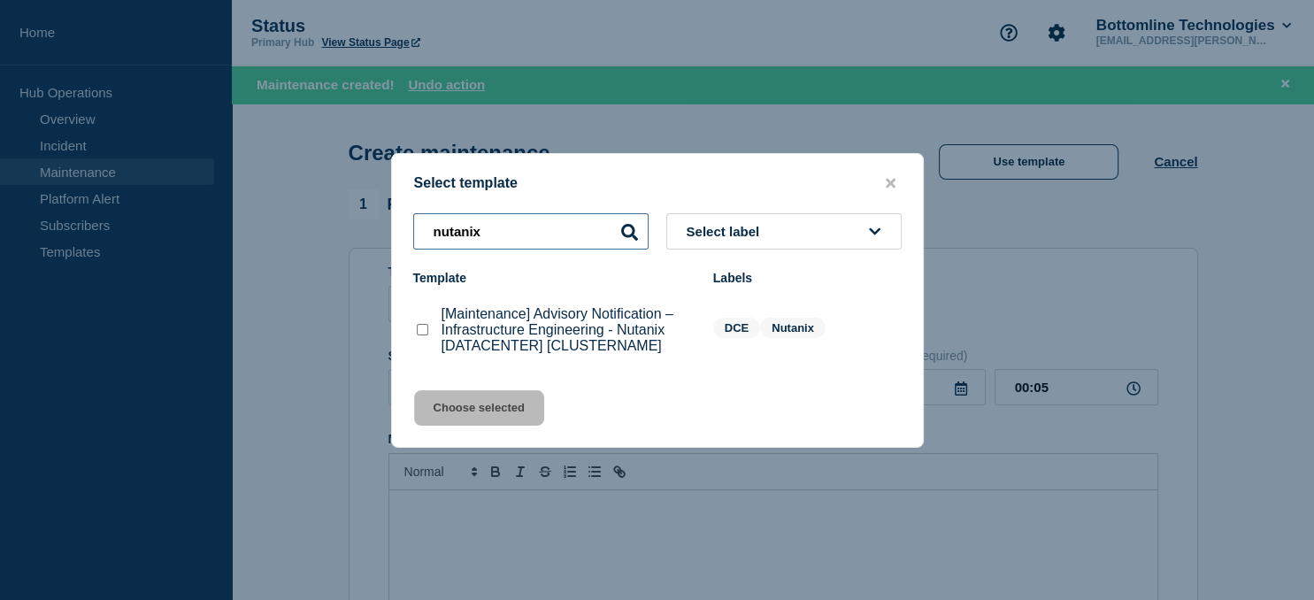
type input "nutanix"
click at [427, 333] on checkbox"] "[Maintenance] Advisory Notification – Infrastructure Engineering - Nutanix [DAT…" at bounding box center [423, 330] width 12 height 12
checkbox checkbox"] "true"
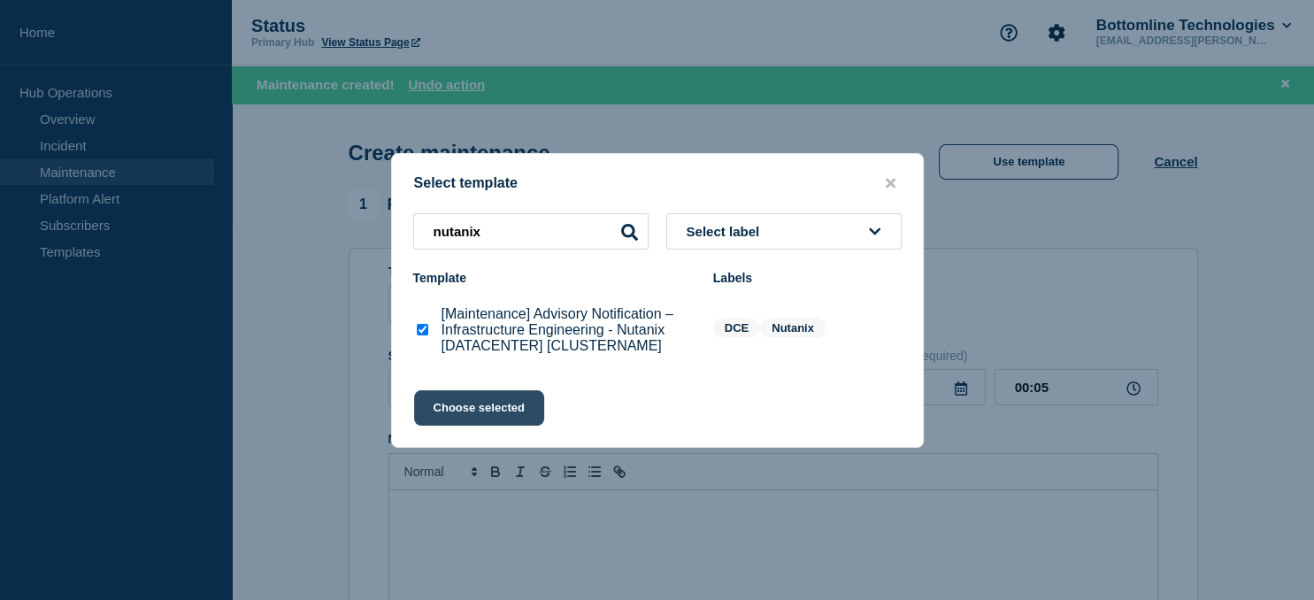
click at [473, 401] on button "Choose selected" at bounding box center [479, 407] width 130 height 35
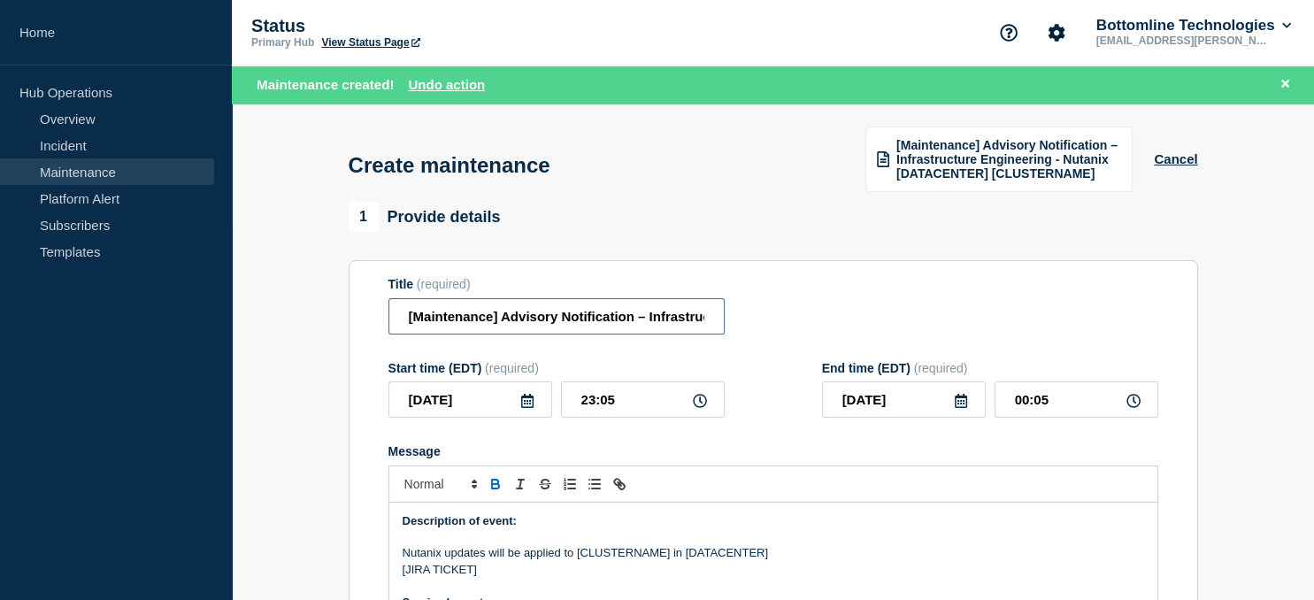
click at [557, 313] on input "[Maintenance] Advisory Notification – Infrastructure Engineering - Nutanix [DAT…" at bounding box center [556, 316] width 336 height 36
click at [531, 320] on input "[Maintenance] Advisory Notification – Infrastructure Engineering - Nutanix [DAT…" at bounding box center [556, 316] width 336 height 36
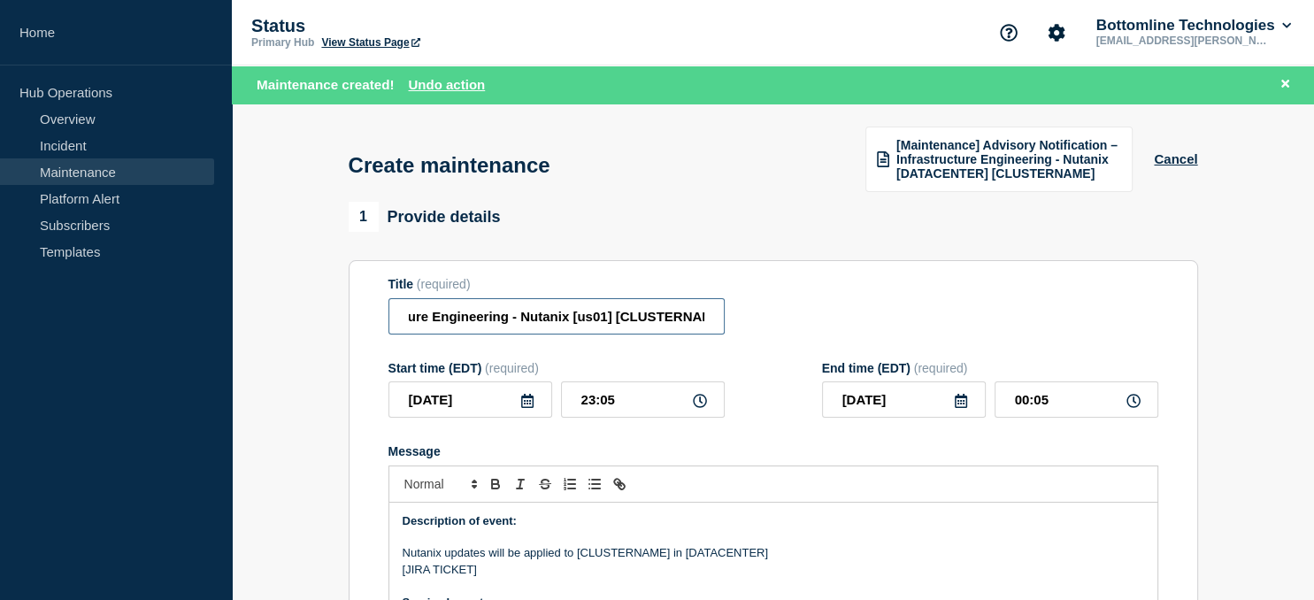
click at [655, 319] on input "[Maintenance] Advisory Notification – Infrastructure Engineering - Nutanix [us0…" at bounding box center [556, 316] width 336 height 36
type input "[Maintenance] Advisory Notification – Infrastructure Engineering - Nutanix [us0…"
click at [524, 398] on icon at bounding box center [527, 401] width 12 height 14
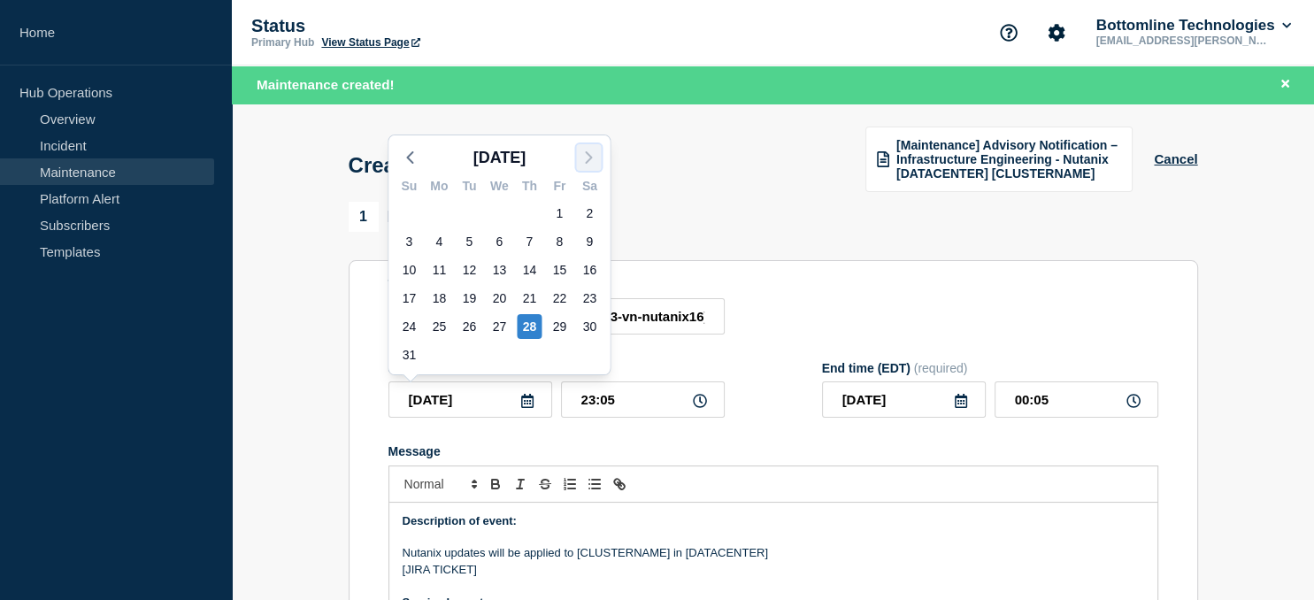
click at [592, 151] on icon "button" at bounding box center [588, 157] width 21 height 21
click at [562, 212] on div "5" at bounding box center [559, 213] width 25 height 25
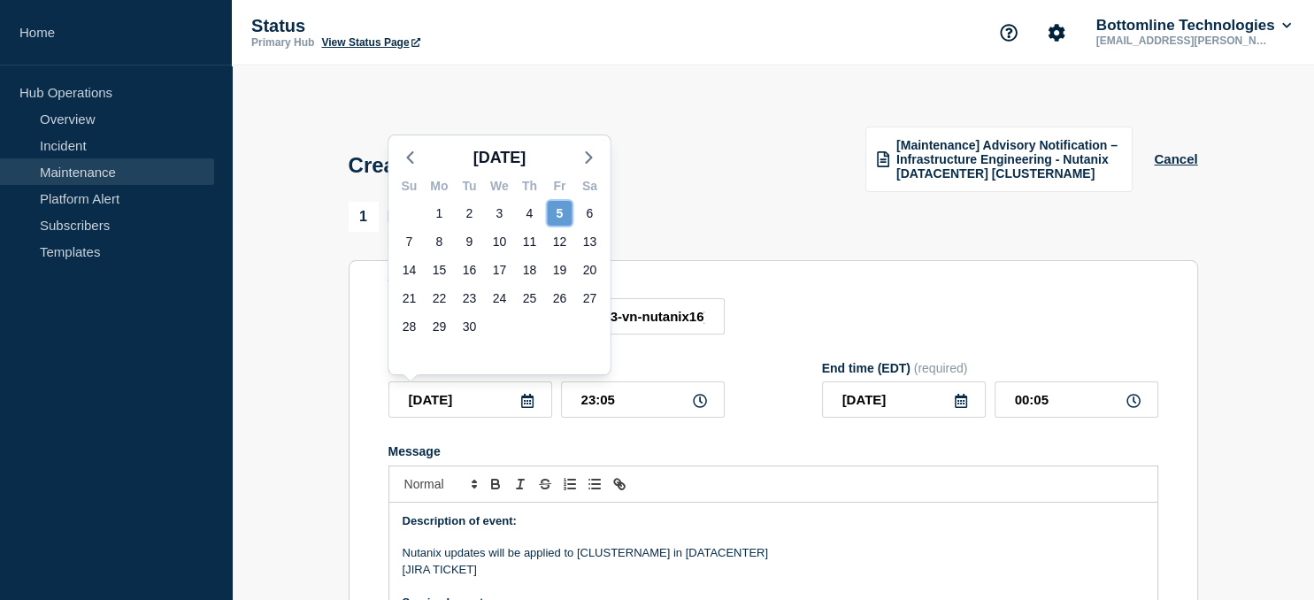
type input "[DATE]"
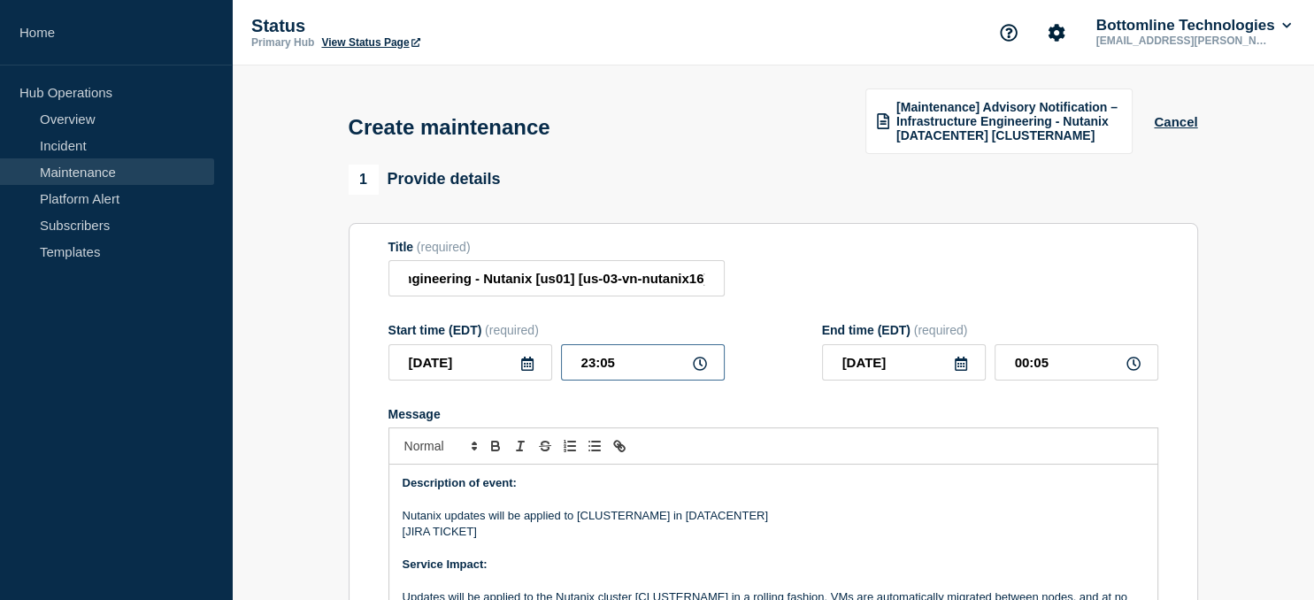
drag, startPoint x: 637, startPoint y: 363, endPoint x: 511, endPoint y: 364, distance: 125.6
click at [561, 364] on input "23:05" at bounding box center [643, 362] width 164 height 36
type input "21:00"
type input "[DATE]"
type input "22:00"
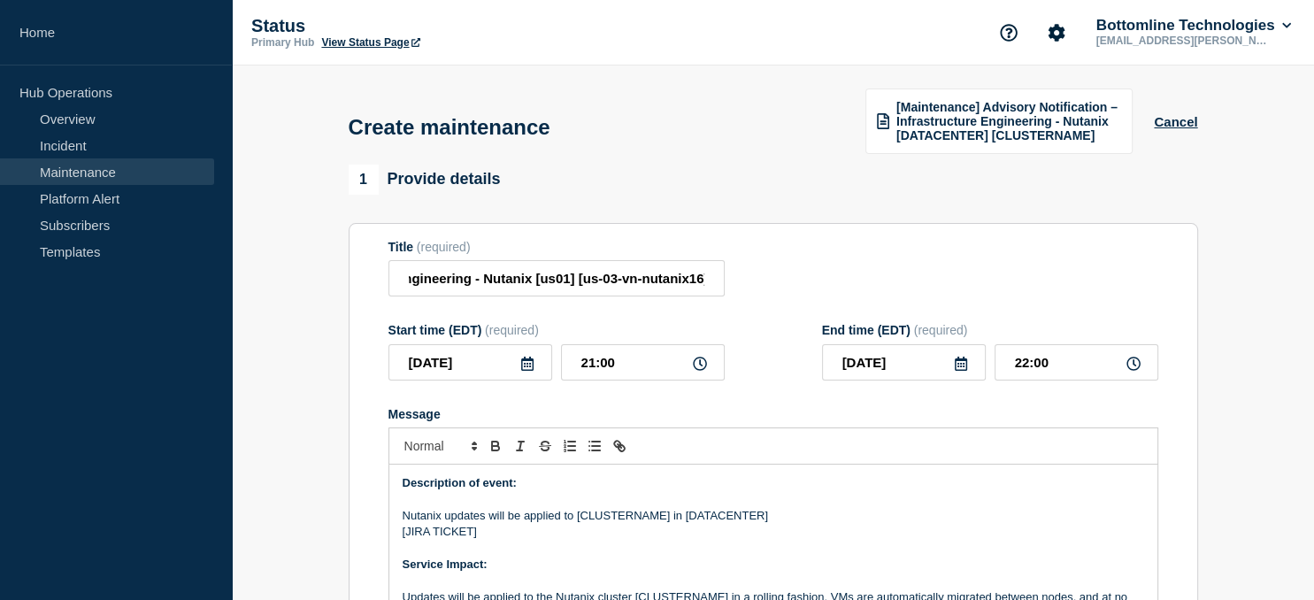
click at [960, 364] on icon at bounding box center [961, 364] width 14 height 14
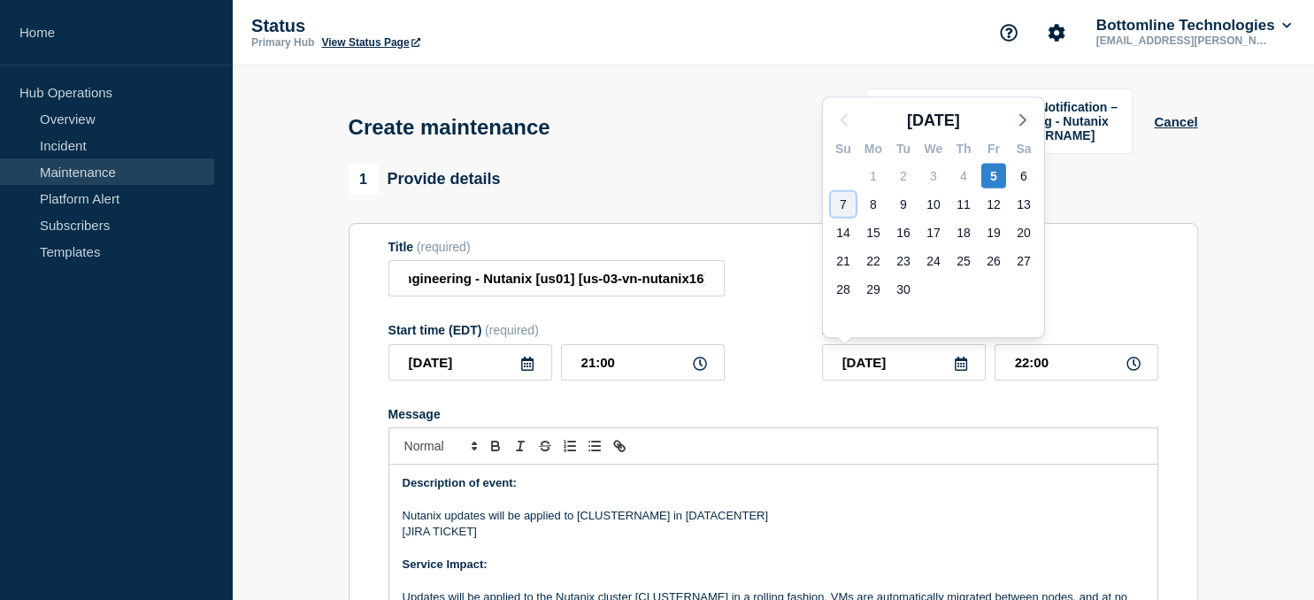
click at [841, 209] on div "7" at bounding box center [843, 204] width 25 height 25
type input "[DATE]"
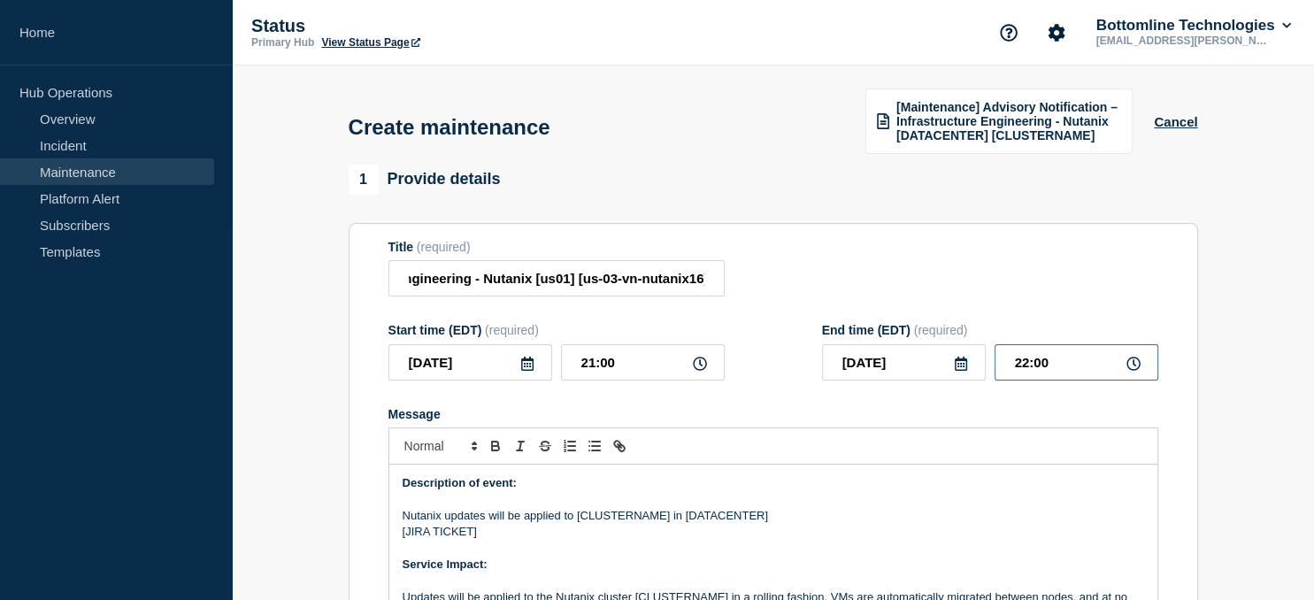
drag, startPoint x: 1067, startPoint y: 361, endPoint x: 961, endPoint y: 365, distance: 106.2
click at [994, 365] on input "22:00" at bounding box center [1076, 362] width 164 height 36
type input "23:00"
click at [626, 521] on p "Nutanix updates will be applied to [CLUSTERNAME] in [DATACENTER]" at bounding box center [773, 516] width 741 height 16
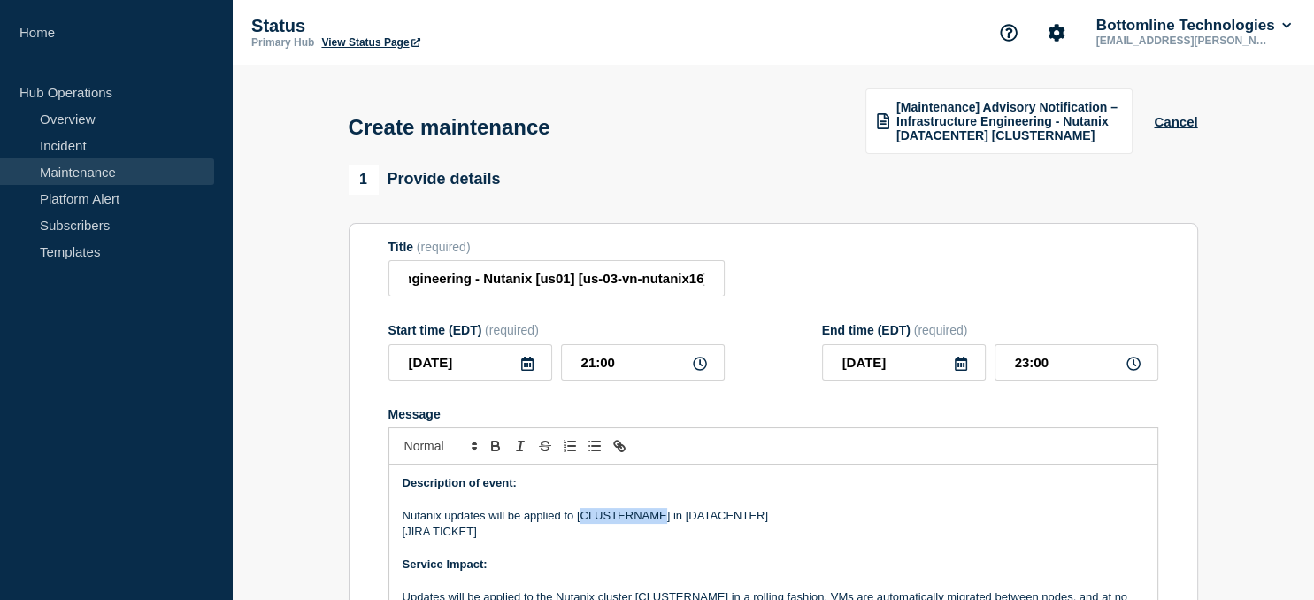
paste div "Message"
click at [742, 518] on p "Nutanix updates will be applied to [us-03-vn-nutanix16] in [DATACENTER]" at bounding box center [773, 516] width 741 height 16
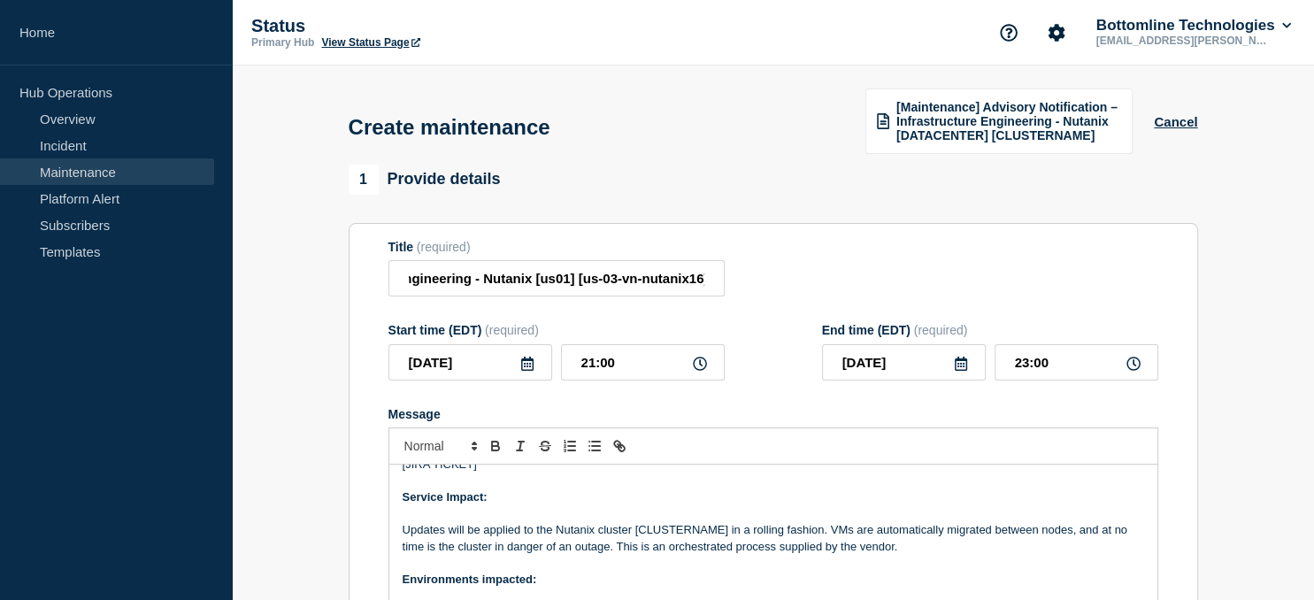
scroll to position [70, 0]
click at [685, 529] on p "Updates will be applied to the Nutanix cluster [CLUSTERNAME] in a rolling fashi…" at bounding box center [773, 535] width 741 height 33
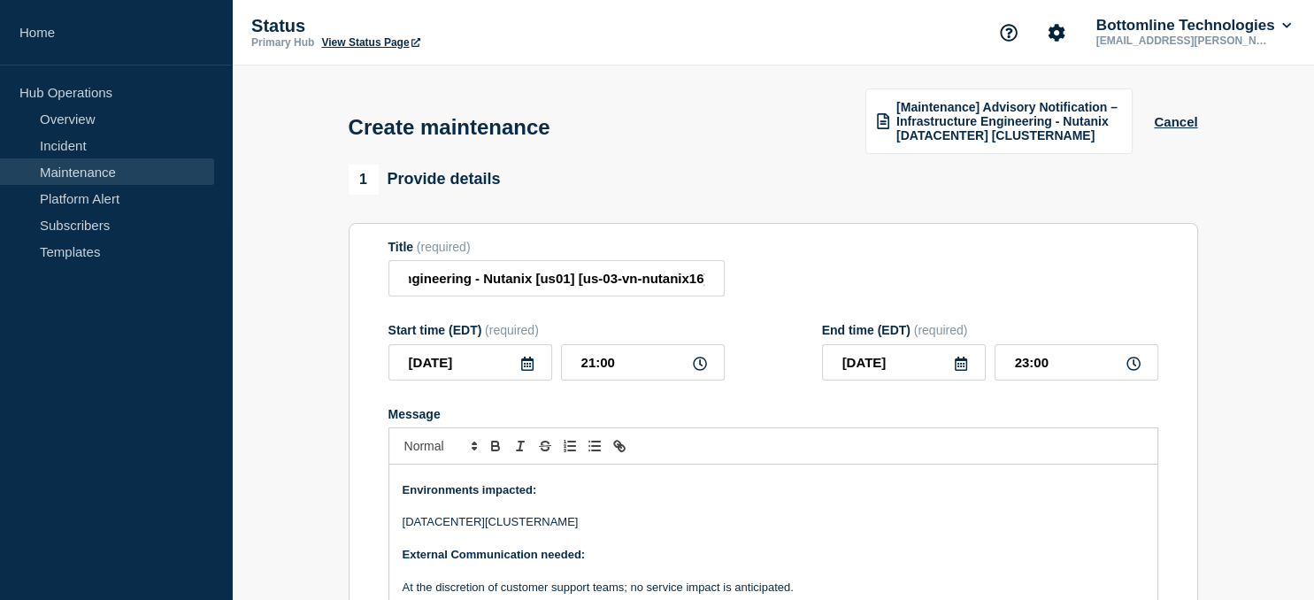
scroll to position [159, 0]
click at [525, 518] on p "[DATACENTER][CLUSTERNAME]" at bounding box center [773, 519] width 741 height 16
click at [423, 525] on p "[DATACENTER][us-03-vn-nutanix16]" at bounding box center [773, 519] width 741 height 16
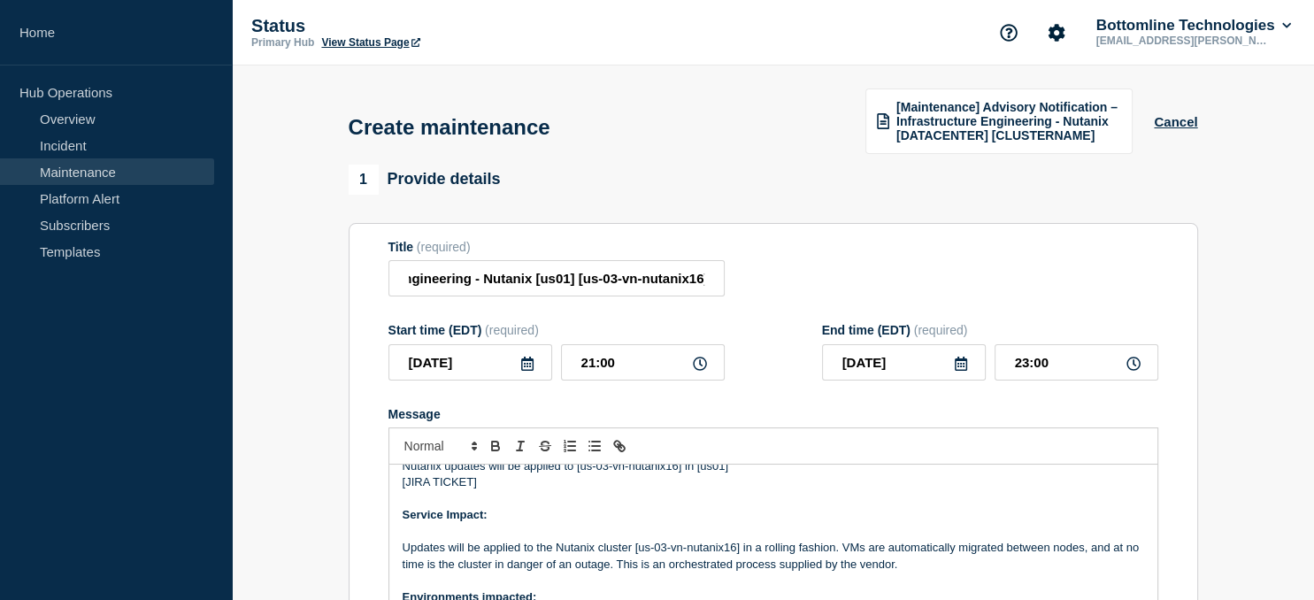
scroll to position [4, 0]
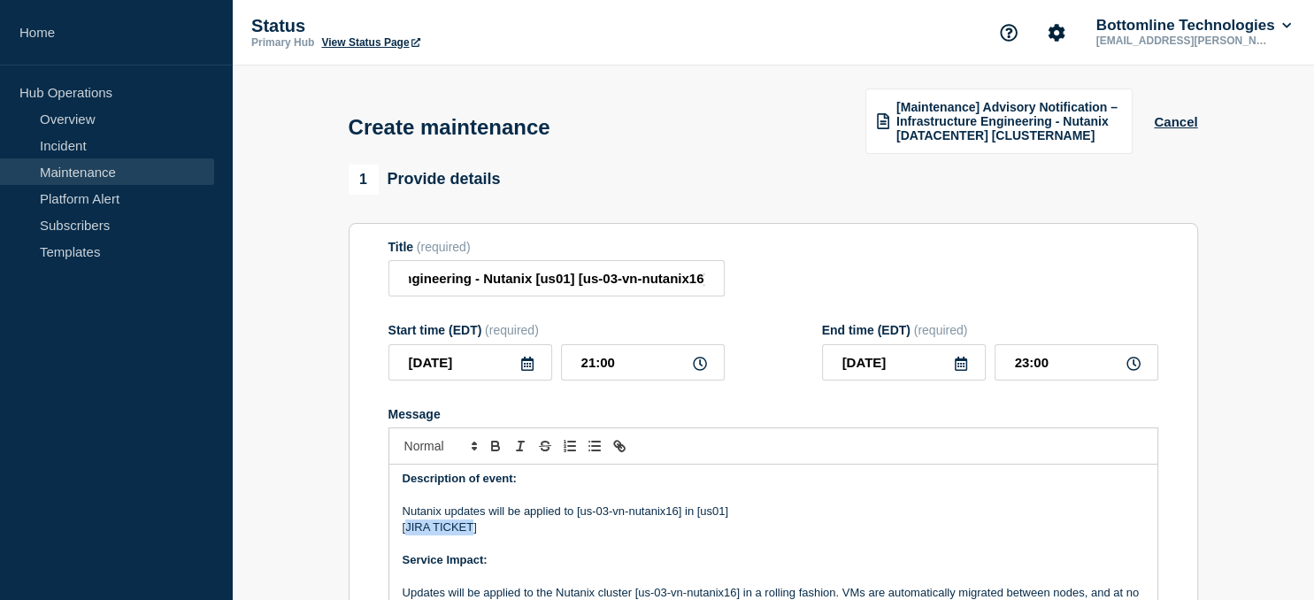
drag, startPoint x: 472, startPoint y: 532, endPoint x: 404, endPoint y: 528, distance: 67.3
click at [404, 528] on p "[JIRA TICKET]" at bounding box center [773, 527] width 741 height 16
click at [437, 531] on p "[WT-49469]" at bounding box center [773, 527] width 741 height 16
click at [432, 530] on p "[WT-48469]" at bounding box center [773, 527] width 741 height 16
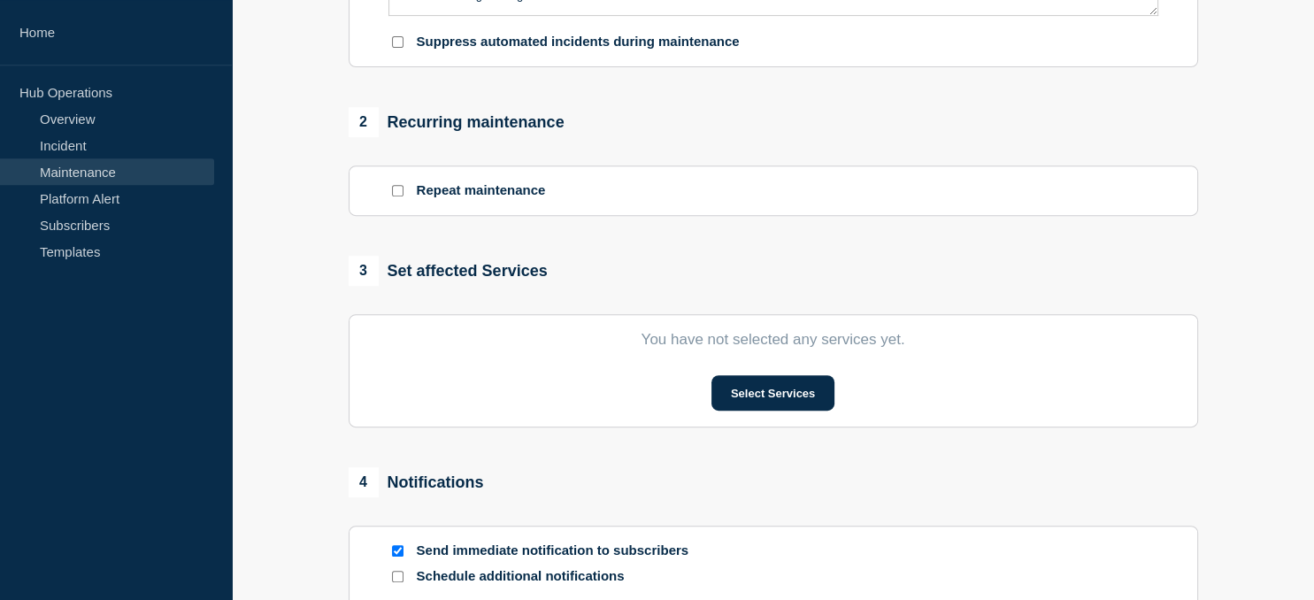
scroll to position [664, 0]
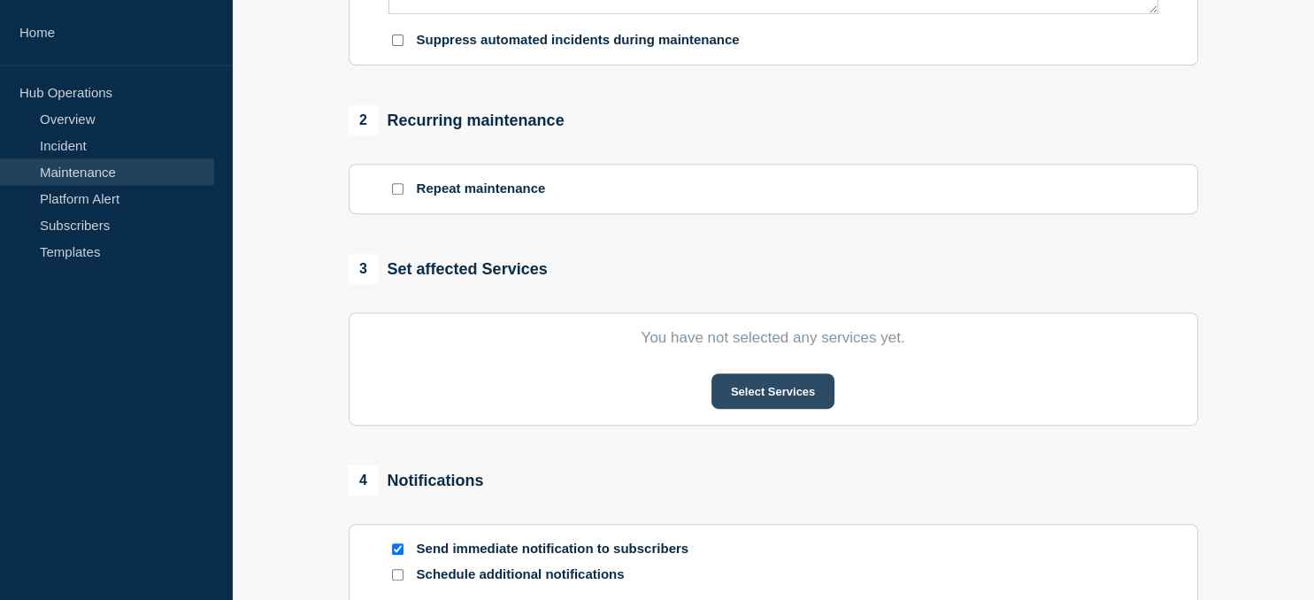
click at [779, 397] on button "Select Services" at bounding box center [772, 390] width 123 height 35
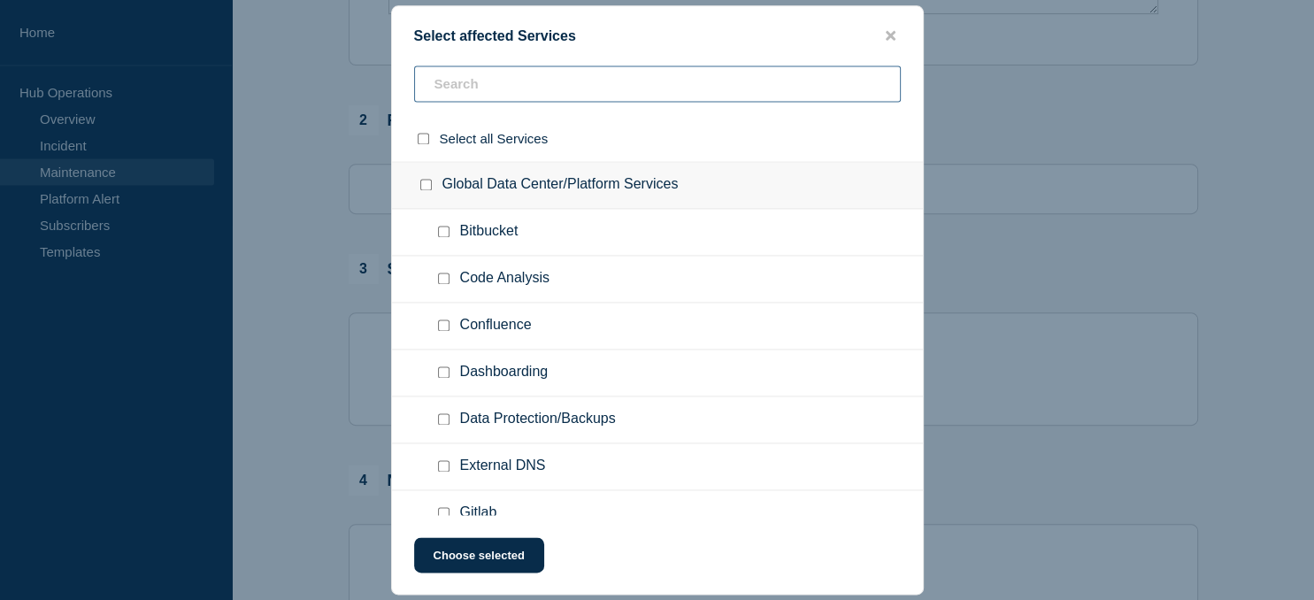
click at [488, 67] on input "text" at bounding box center [657, 83] width 487 height 36
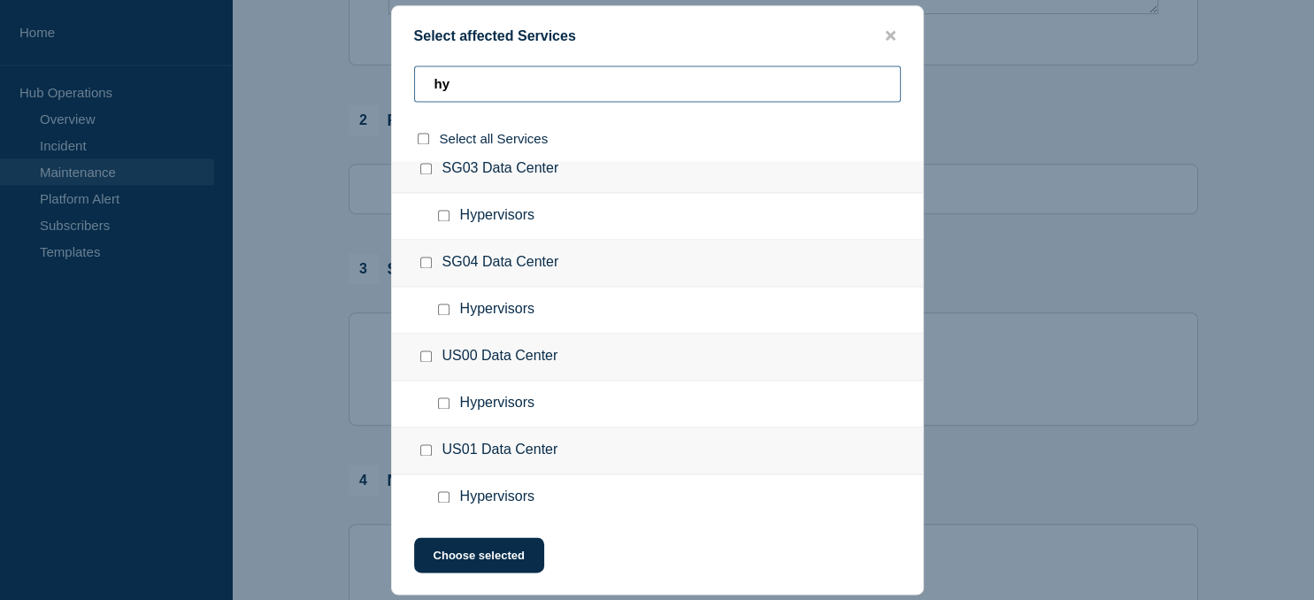
scroll to position [488, 0]
type input "hy"
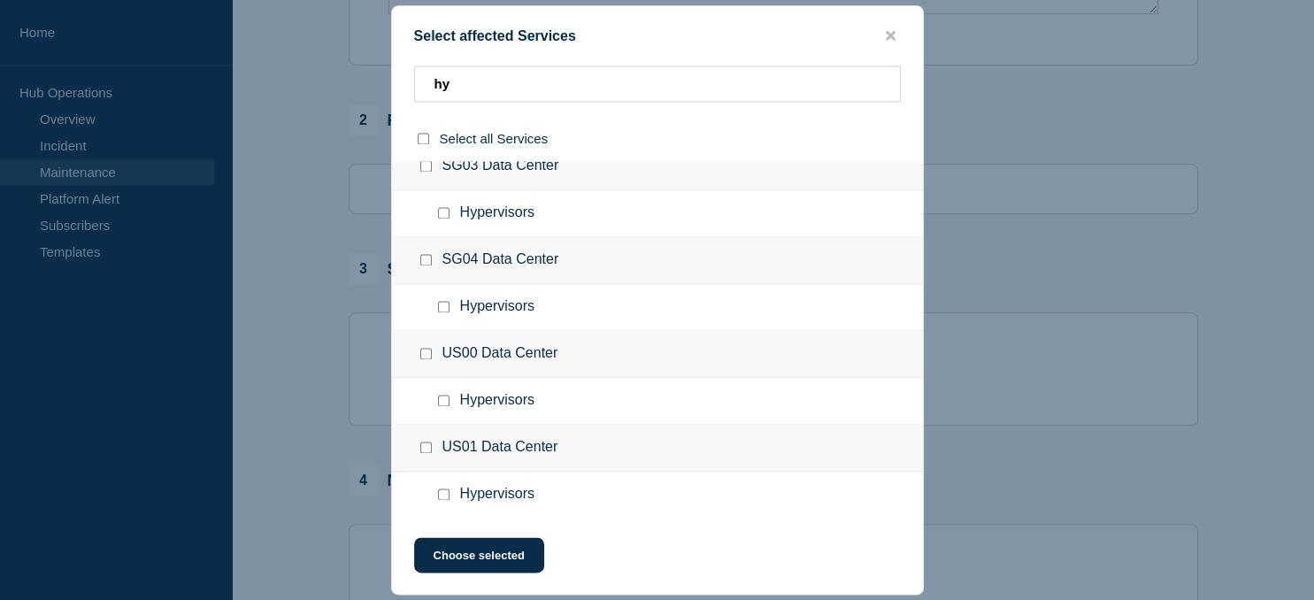
click at [429, 445] on input "US01 Data Center checkbox" at bounding box center [426, 447] width 12 height 12
checkbox input "true"
click at [502, 560] on button "Choose selected" at bounding box center [479, 554] width 130 height 35
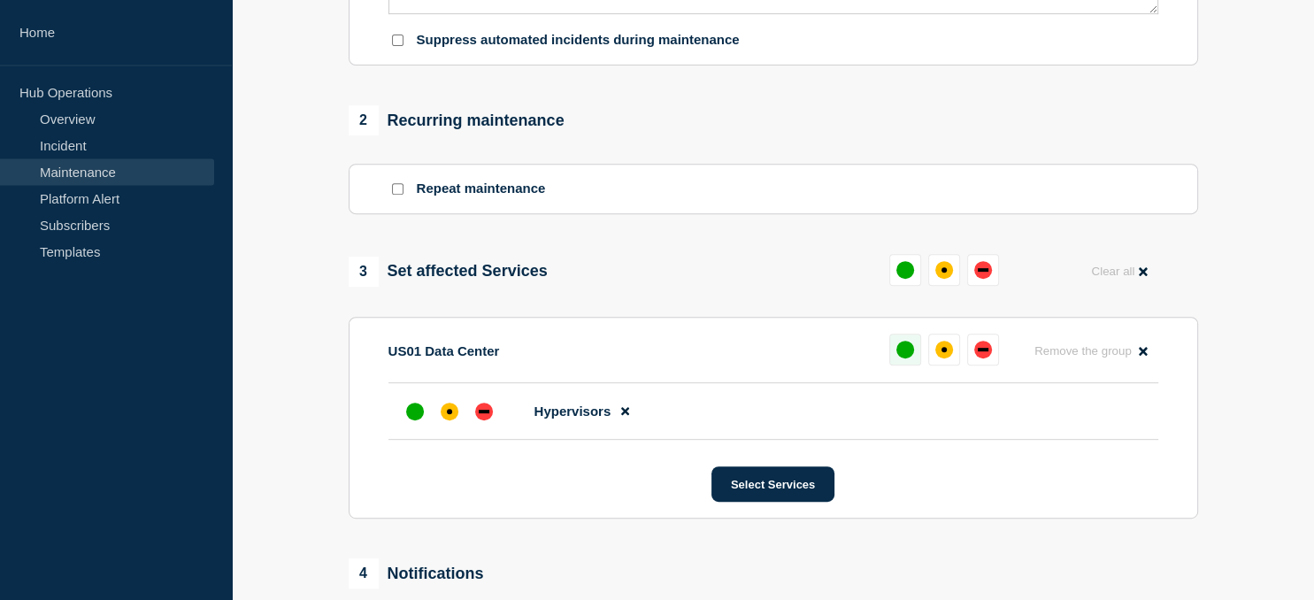
click at [908, 355] on div "up" at bounding box center [905, 350] width 18 height 18
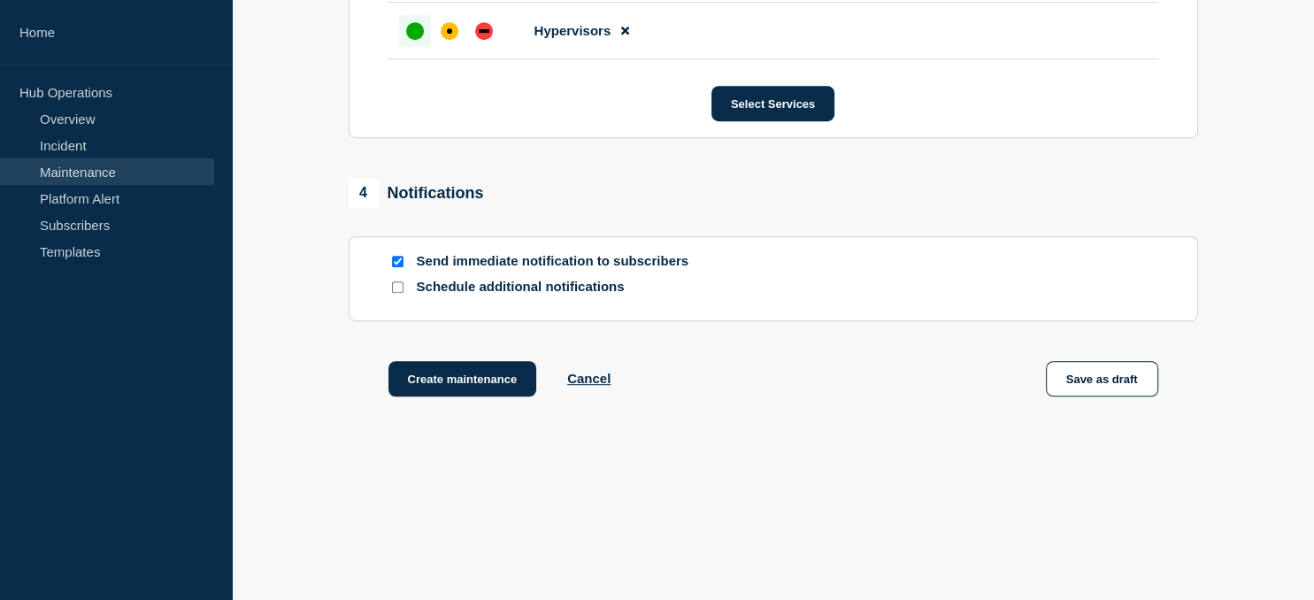
scroll to position [1052, 0]
click at [467, 380] on button "Create maintenance" at bounding box center [462, 378] width 149 height 35
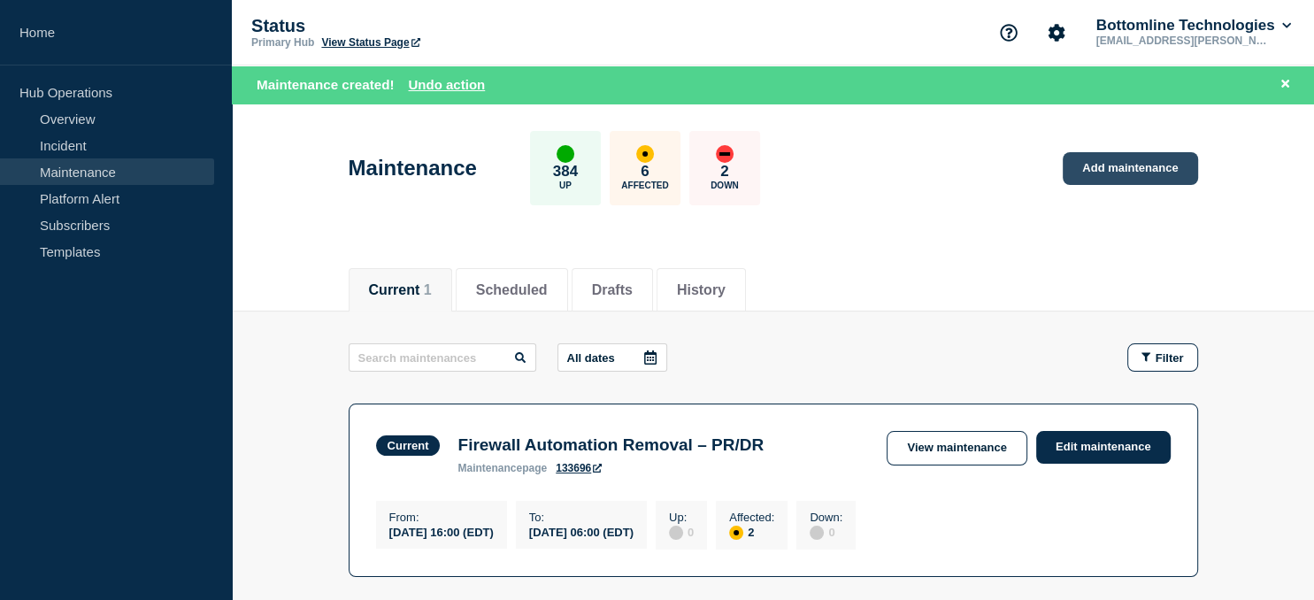
click at [1129, 173] on link "Add maintenance" at bounding box center [1130, 168] width 134 height 33
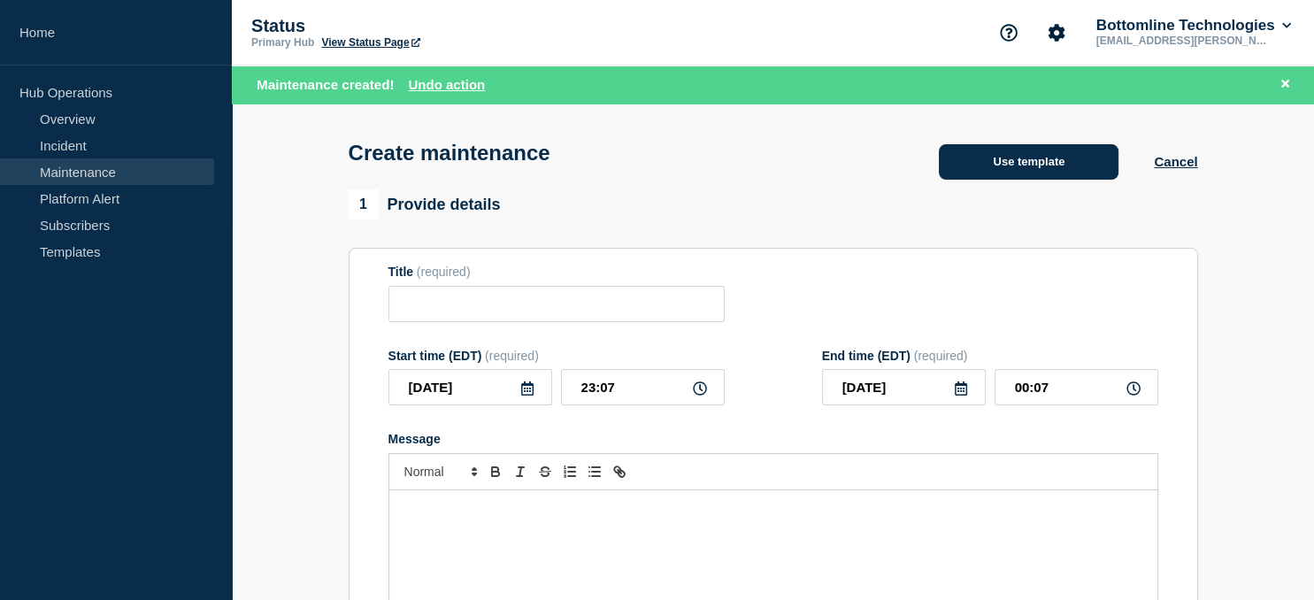
click at [1000, 165] on button "Use template" at bounding box center [1029, 161] width 180 height 35
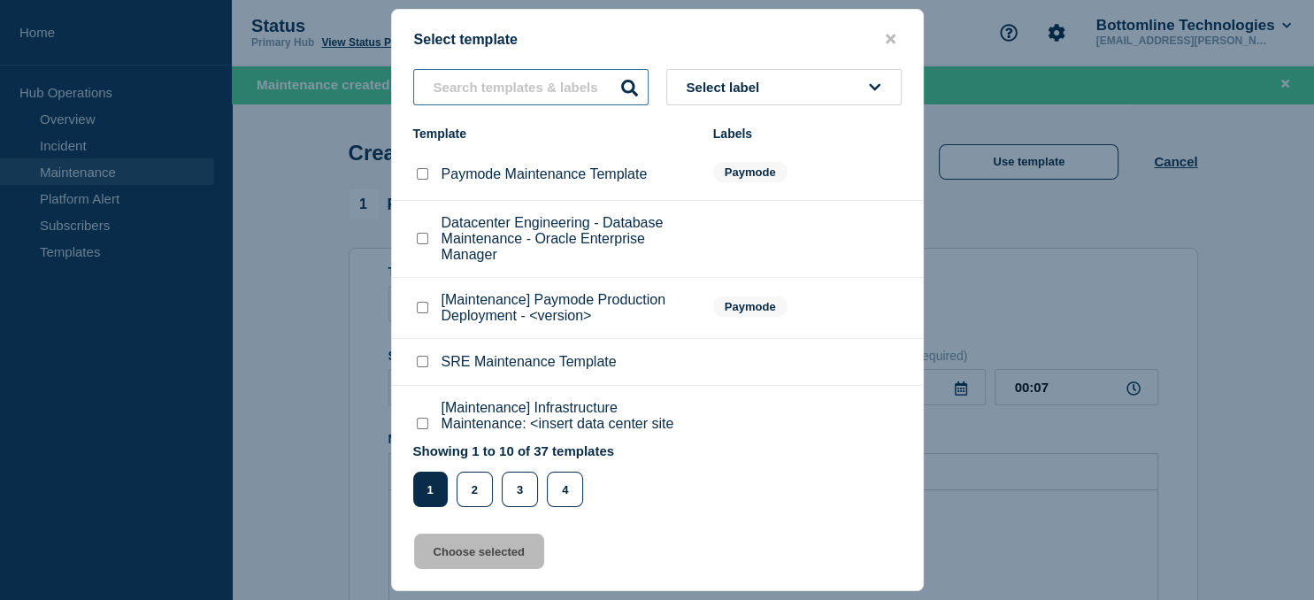
click at [476, 90] on input "text" at bounding box center [530, 87] width 235 height 36
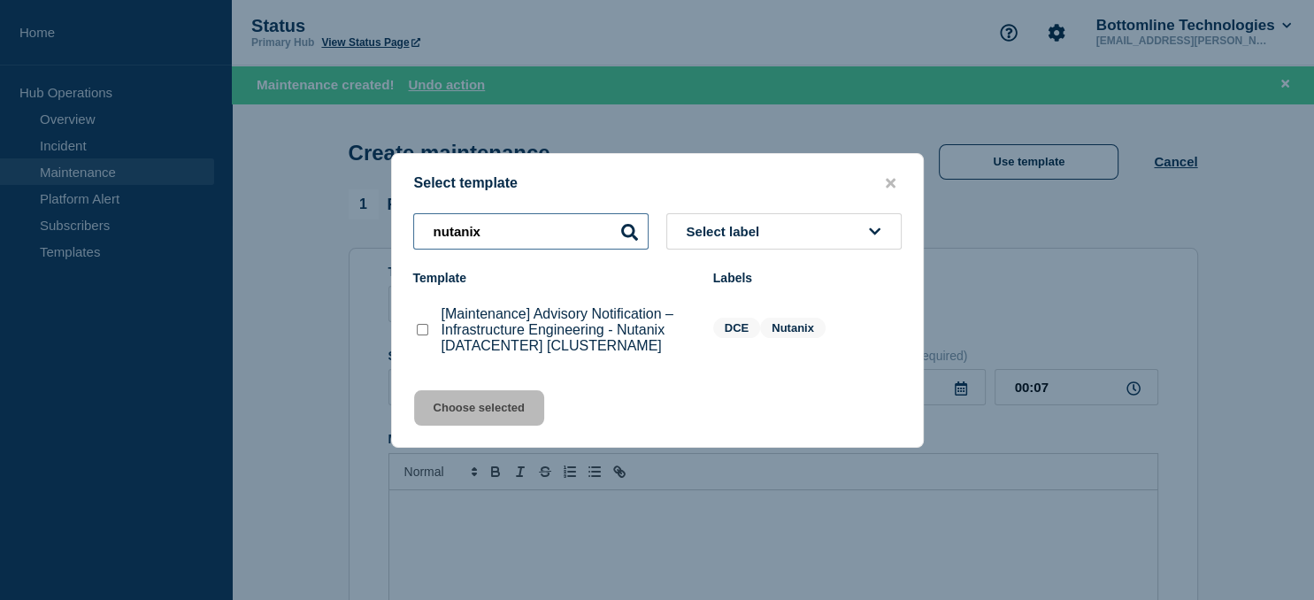
type input "nutanix"
click at [418, 334] on checkbox"] "[Maintenance] Advisory Notification – Infrastructure Engineering - Nutanix [DAT…" at bounding box center [423, 330] width 12 height 12
checkbox checkbox"] "true"
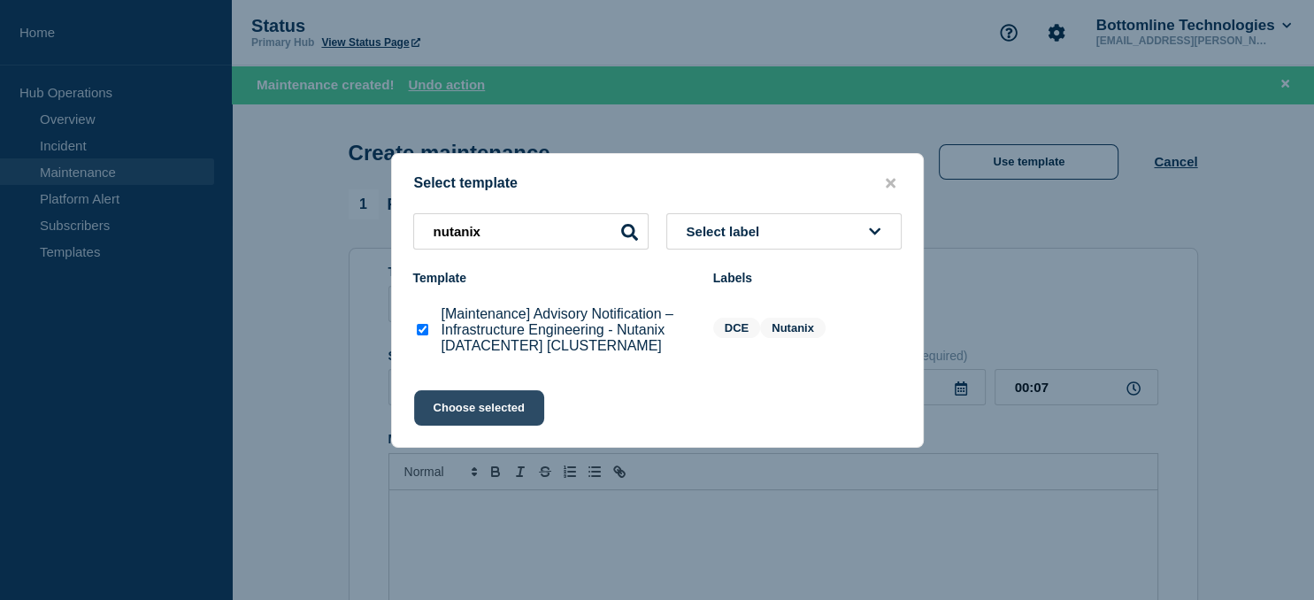
click at [478, 418] on button "Choose selected" at bounding box center [479, 407] width 130 height 35
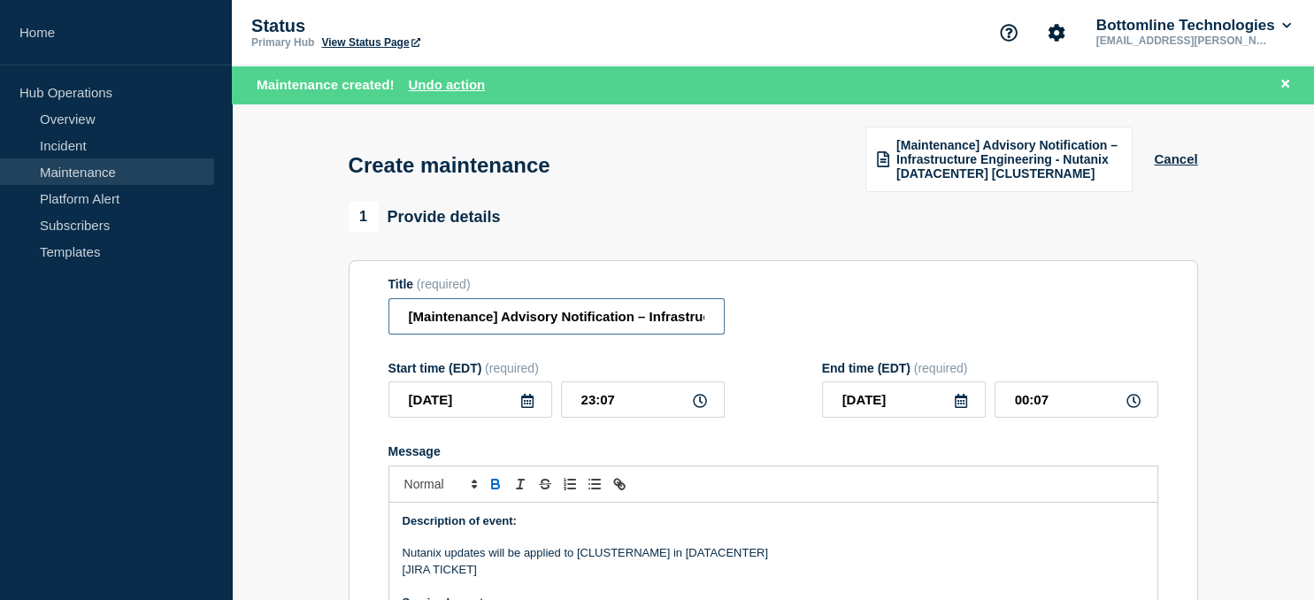
click at [557, 319] on input "[Maintenance] Advisory Notification – Infrastructure Engineering - Nutanix [DAT…" at bounding box center [556, 316] width 336 height 36
click at [539, 313] on input "[Maintenance] Advisory Notification – Infrastructure Engineering - Nutanix [DAT…" at bounding box center [556, 316] width 336 height 36
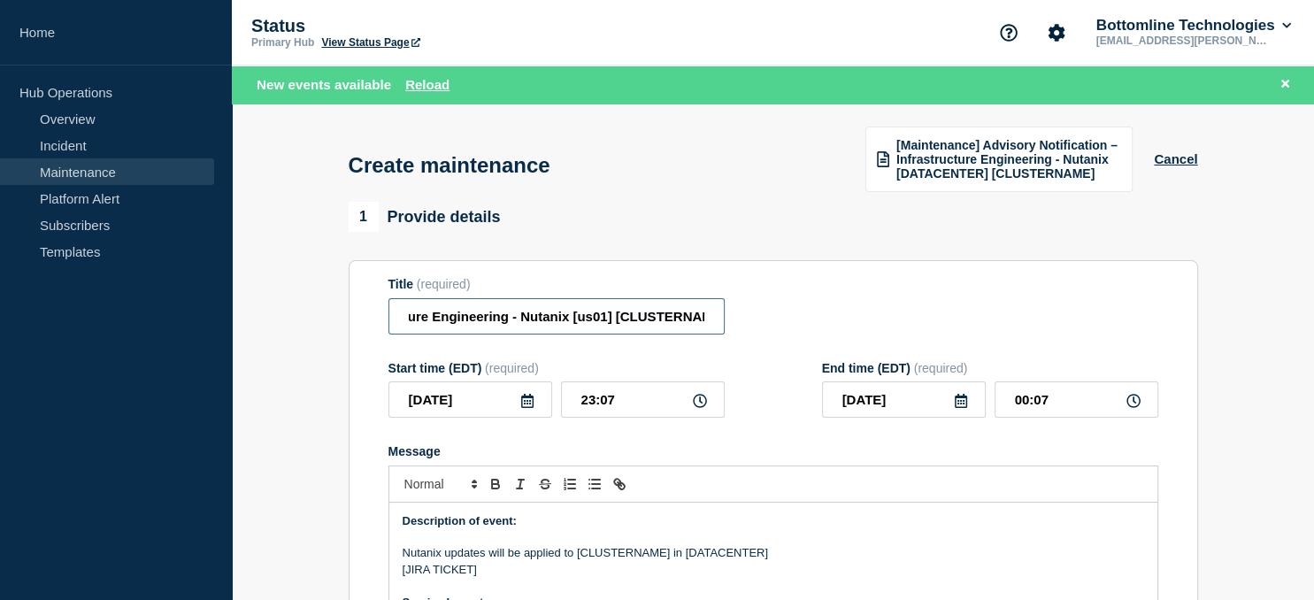
click at [663, 315] on input "[Maintenance] Advisory Notification – Infrastructure Engineering - Nutanix [us0…" at bounding box center [556, 316] width 336 height 36
paste input "us-03-vn-nutanix26"
type input "[Maintenance] Advisory Notification – Infrastructure Engineering - Nutanix [us0…"
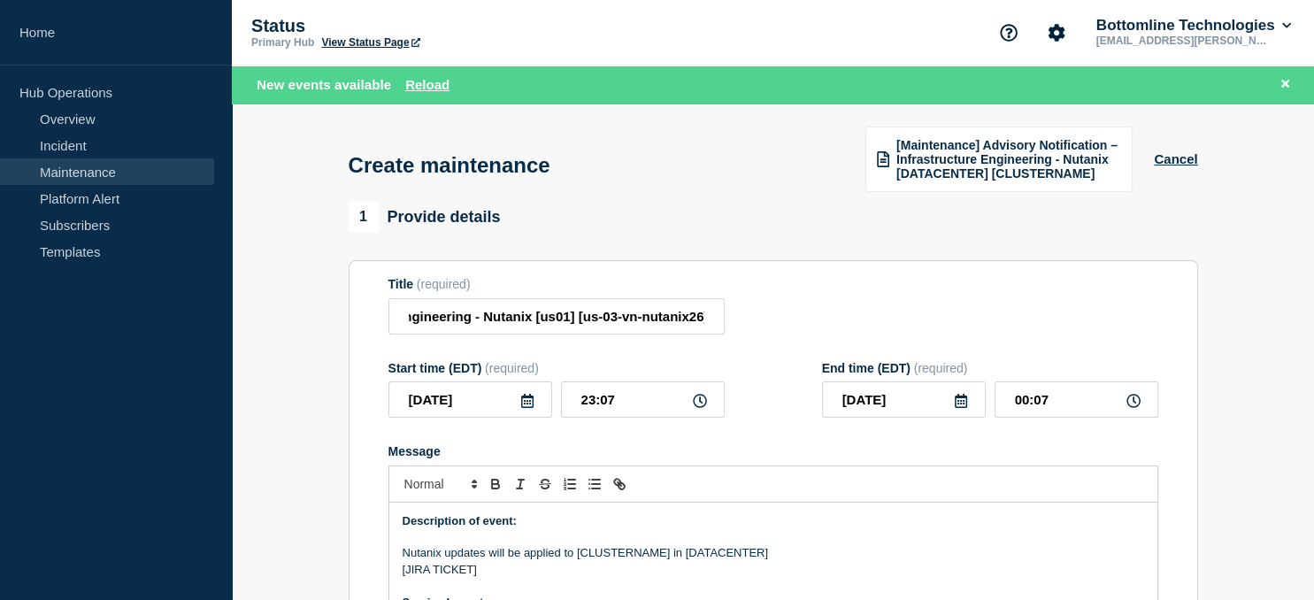
click at [529, 404] on icon at bounding box center [527, 401] width 12 height 14
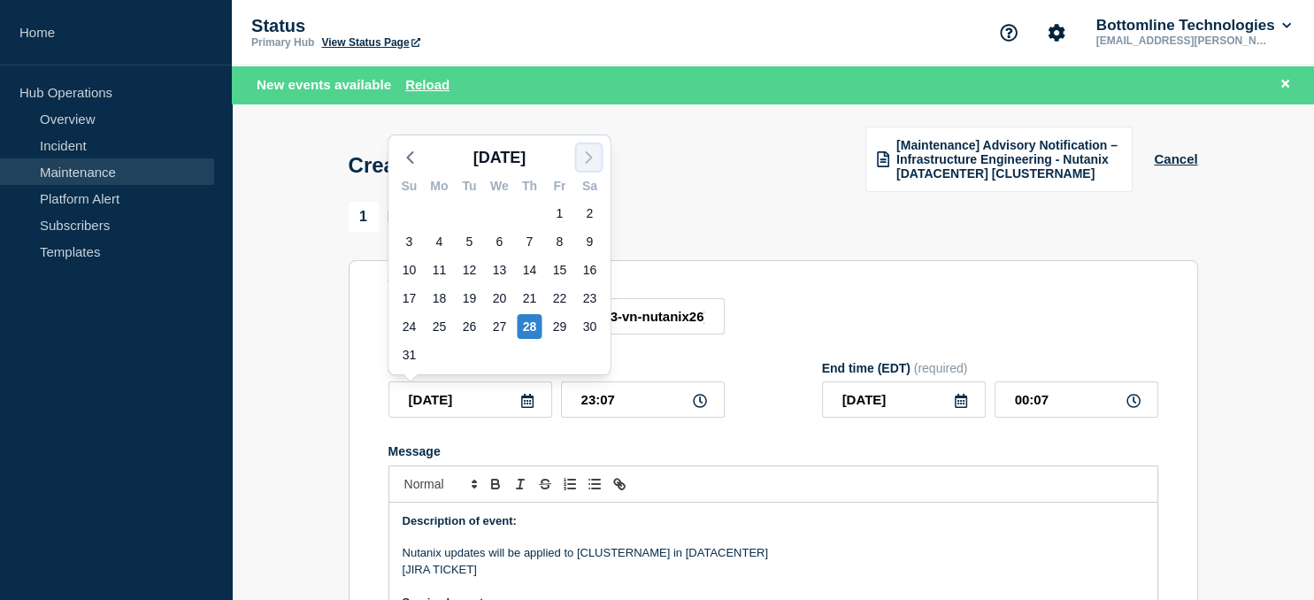
click at [593, 161] on icon "button" at bounding box center [588, 157] width 21 height 21
click at [561, 213] on div "5" at bounding box center [559, 213] width 25 height 25
type input "[DATE]"
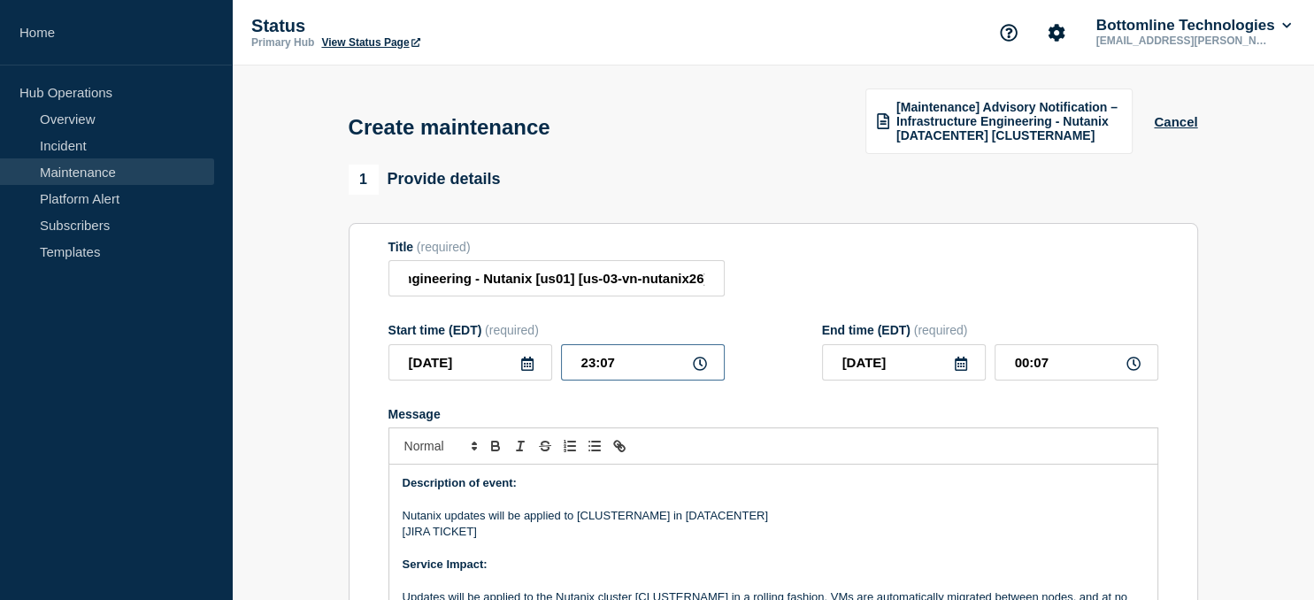
drag, startPoint x: 656, startPoint y: 356, endPoint x: 504, endPoint y: 367, distance: 152.6
click at [561, 367] on input "23:07" at bounding box center [643, 362] width 164 height 36
type input "21:00"
type input "[DATE]"
type input "22:00"
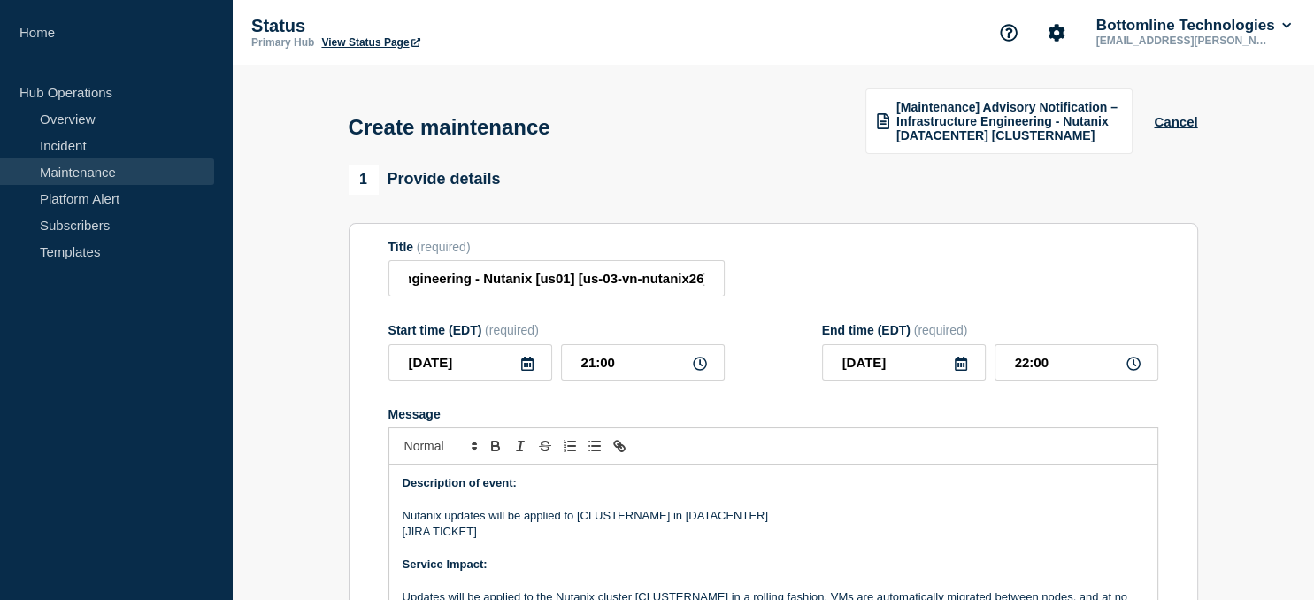
click at [962, 368] on icon at bounding box center [961, 364] width 14 height 14
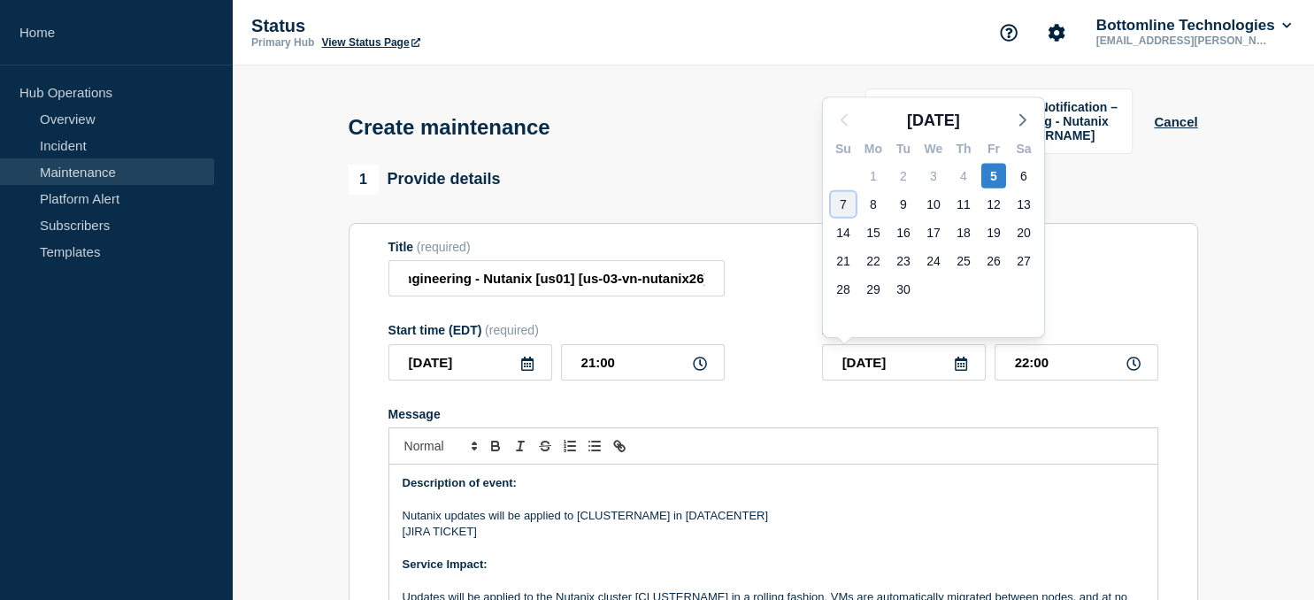
click at [841, 203] on div "7" at bounding box center [843, 204] width 25 height 25
type input "[DATE]"
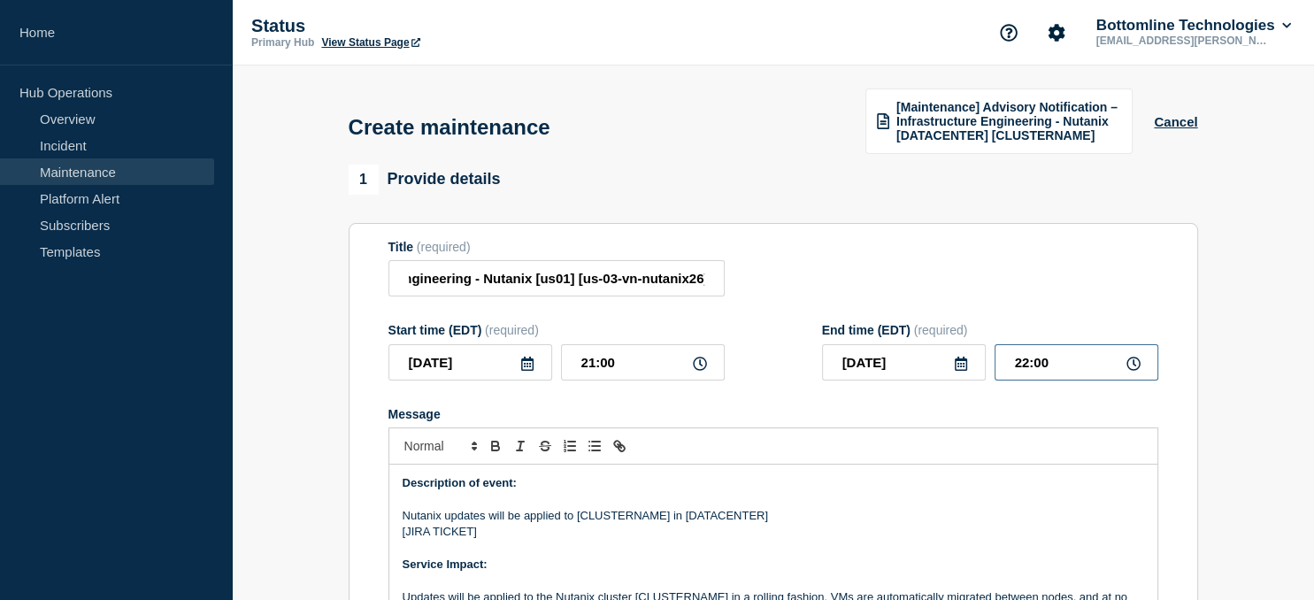
drag, startPoint x: 1060, startPoint y: 366, endPoint x: 929, endPoint y: 373, distance: 131.1
click at [994, 373] on input "22:00" at bounding box center [1076, 362] width 164 height 36
type input "23:00"
click at [626, 518] on p "Nutanix updates will be applied to [CLUSTERNAME] in [DATACENTER]" at bounding box center [773, 516] width 741 height 16
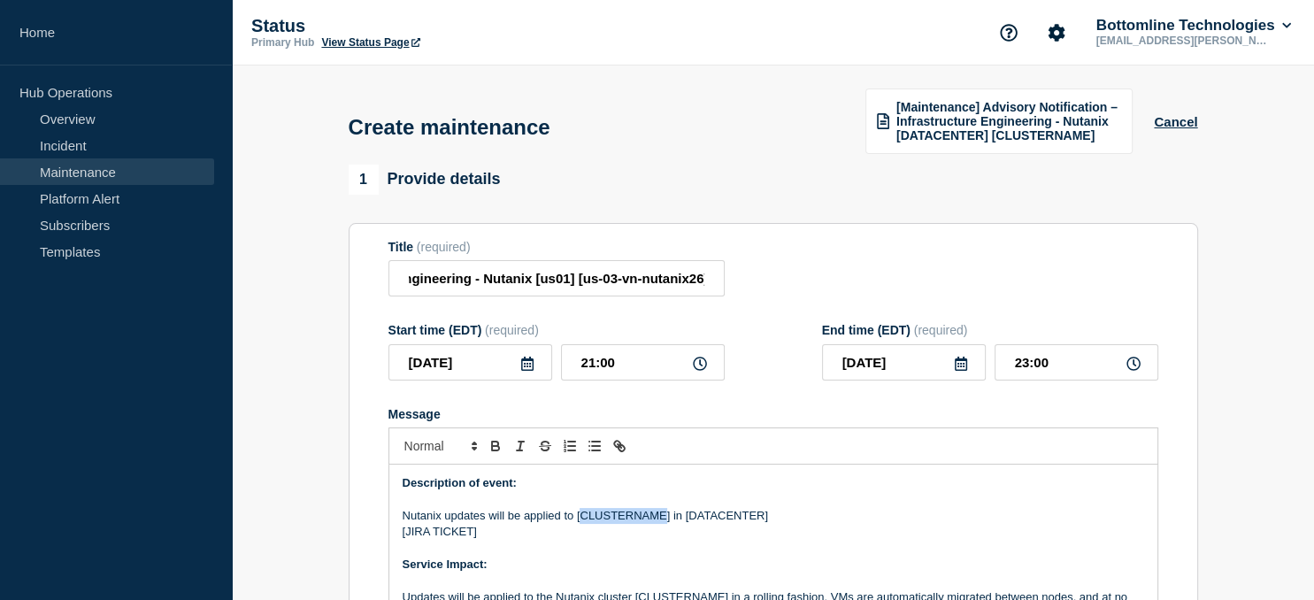
paste div "Message"
click at [749, 520] on p "Nutanix updates will be applied to [us-03-vn-nutanix26] in [DATACENTER]" at bounding box center [773, 516] width 741 height 16
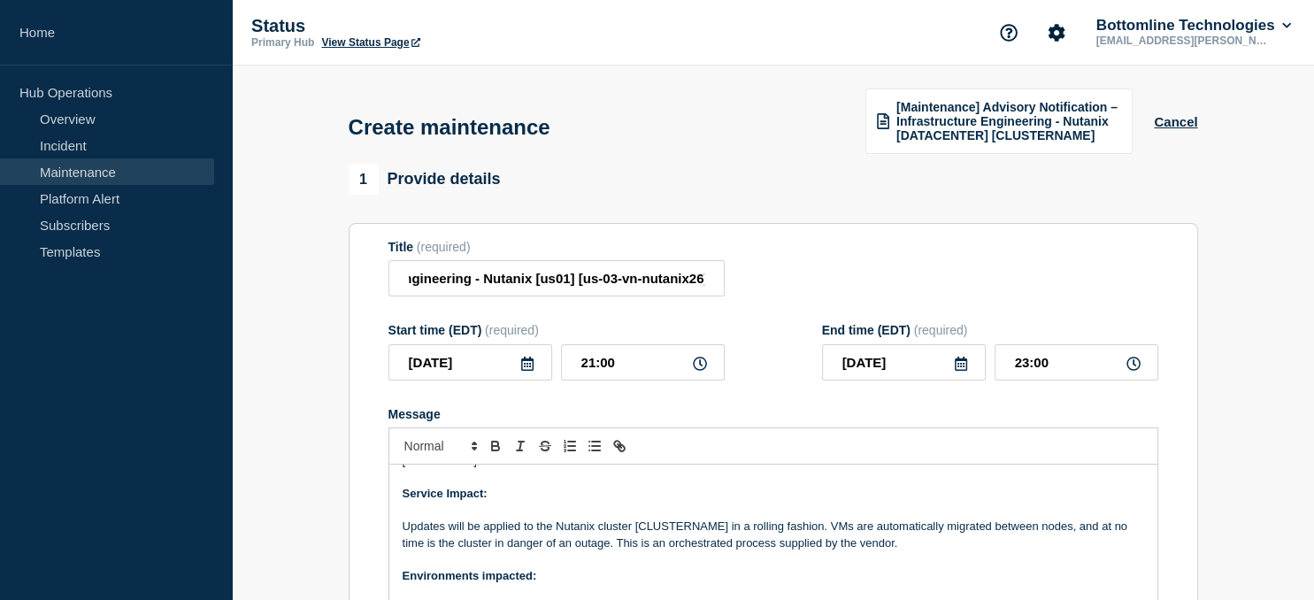
scroll to position [79, 0]
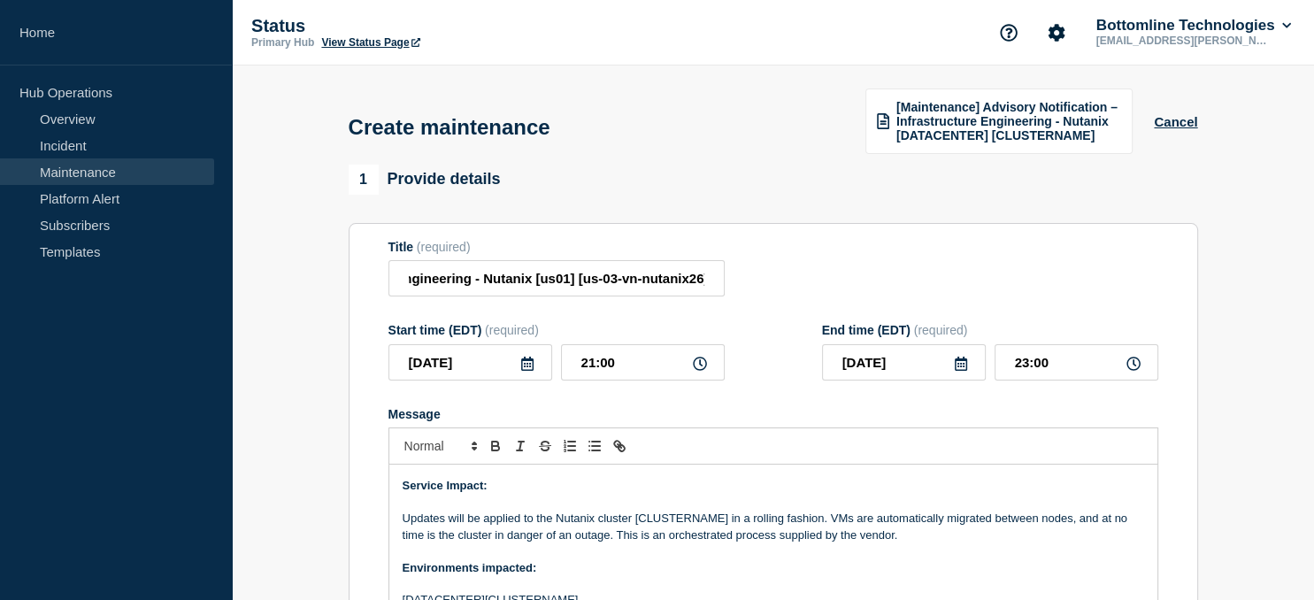
click at [688, 518] on p "Updates will be applied to the Nutanix cluster [CLUSTERNAME] in a rolling fashi…" at bounding box center [773, 527] width 741 height 33
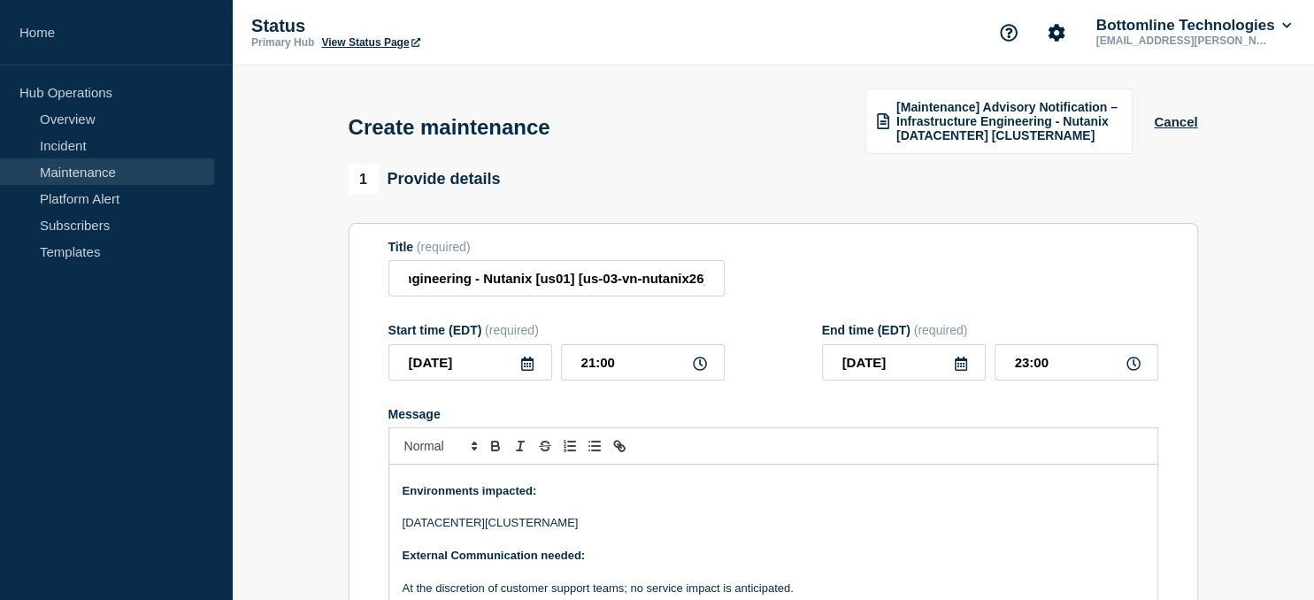
scroll to position [159, 0]
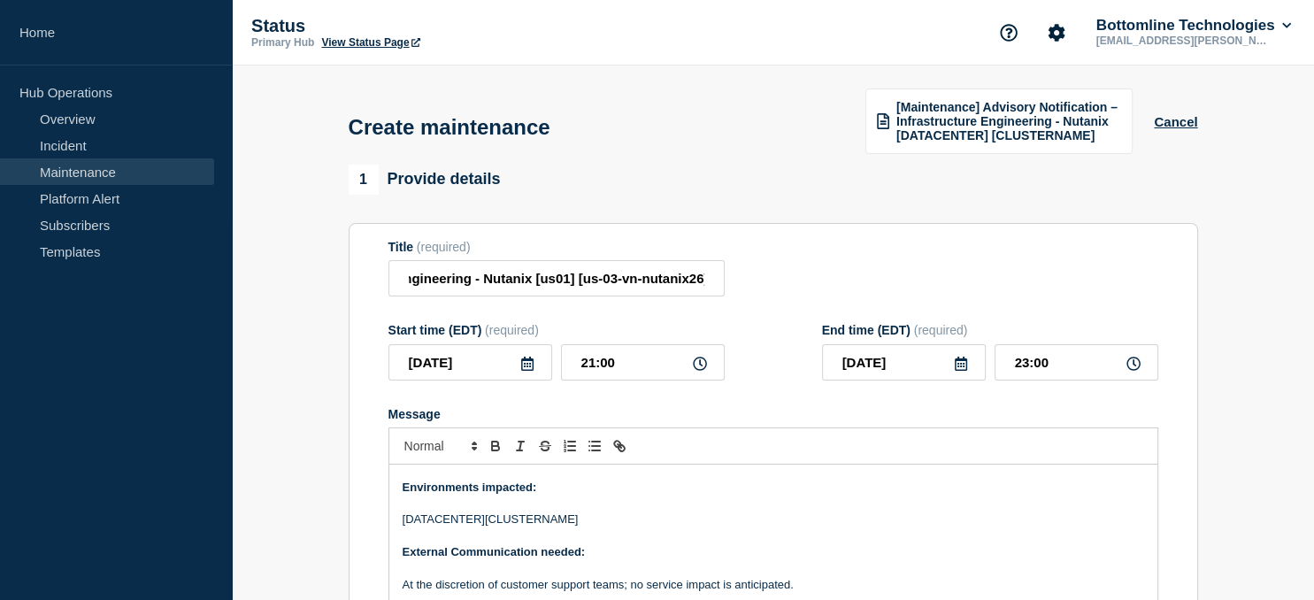
click at [526, 526] on p "[DATACENTER][CLUSTERNAME]" at bounding box center [773, 519] width 741 height 16
click at [423, 527] on p "[DATACENTER][us-03-vn-nutanix26]" at bounding box center [773, 519] width 741 height 16
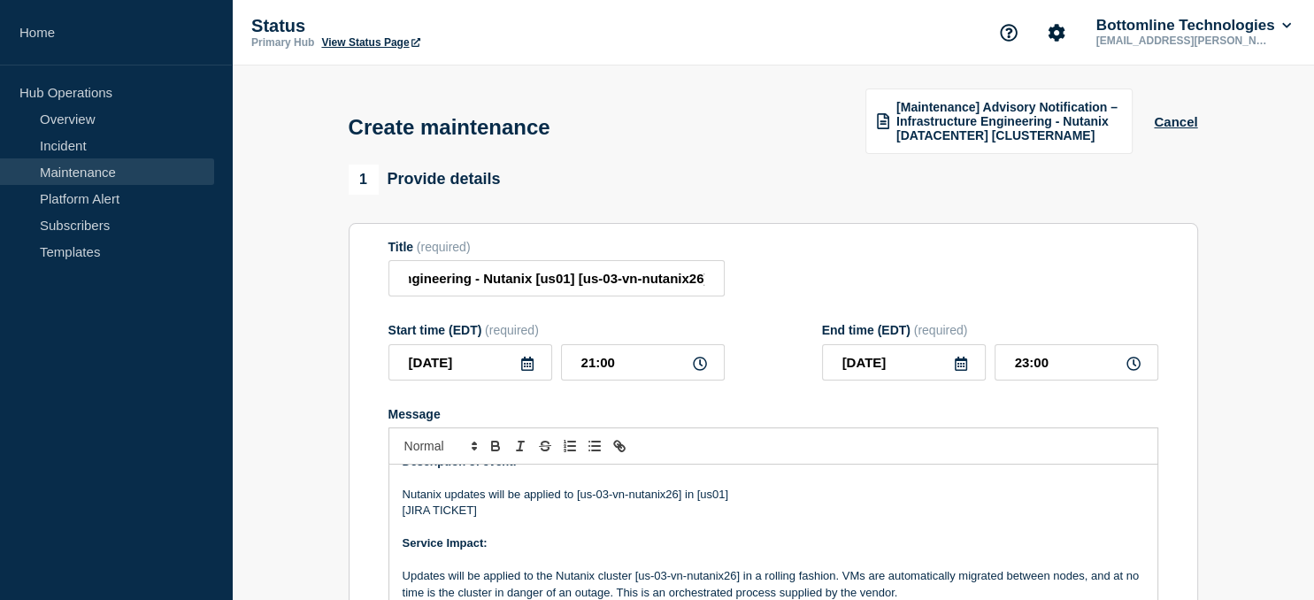
scroll to position [0, 0]
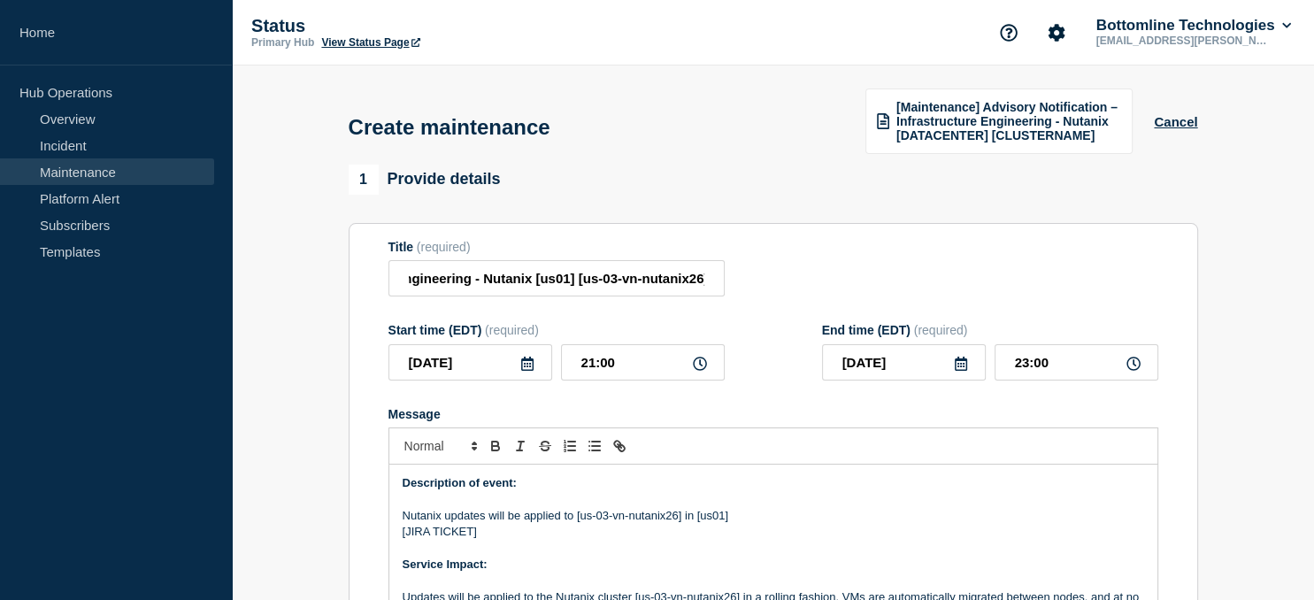
click at [470, 534] on p "[JIRA TICKET]" at bounding box center [773, 532] width 741 height 16
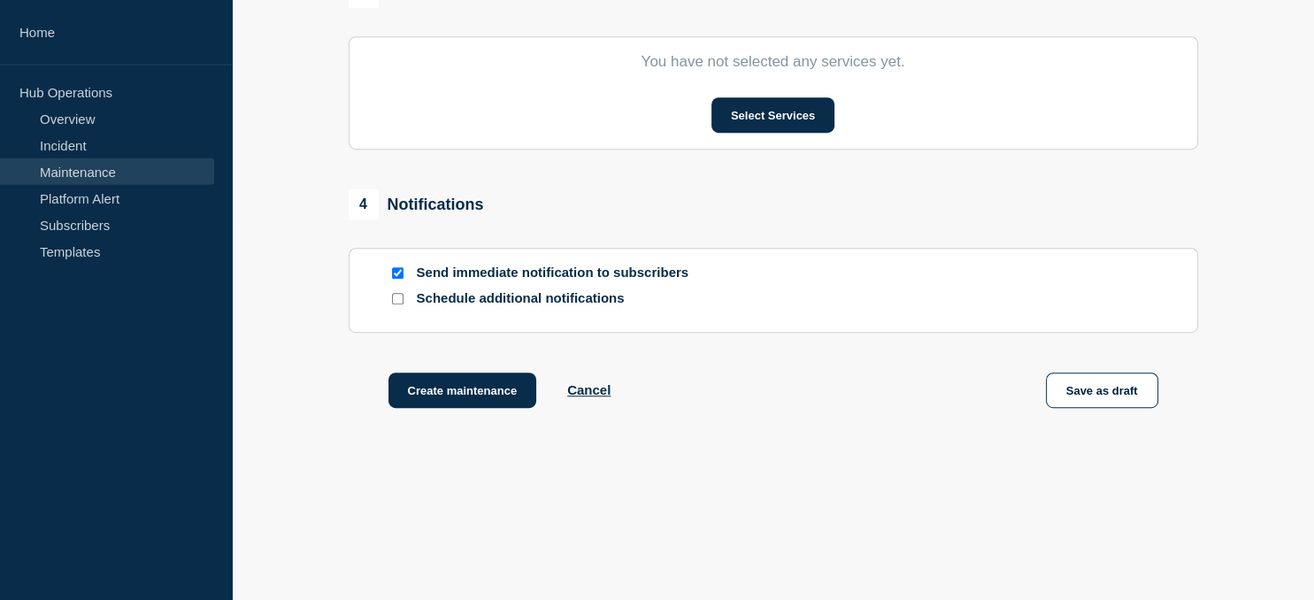
scroll to position [956, 0]
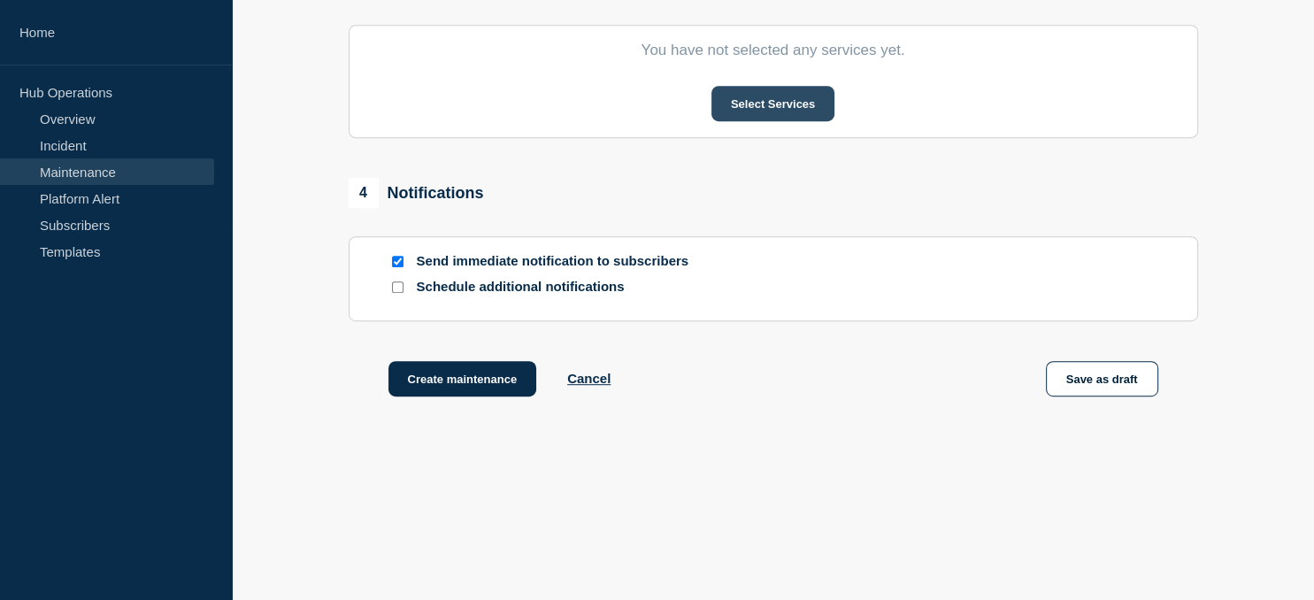
click at [772, 108] on button "Select Services" at bounding box center [772, 103] width 123 height 35
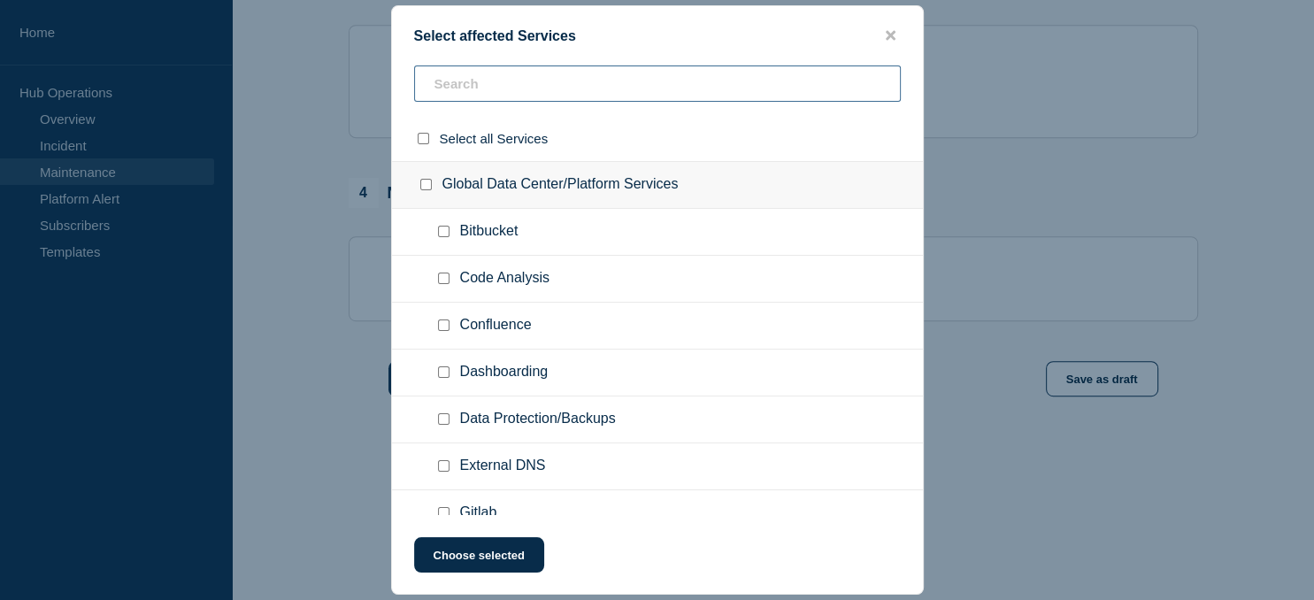
click at [507, 82] on input "text" at bounding box center [657, 83] width 487 height 36
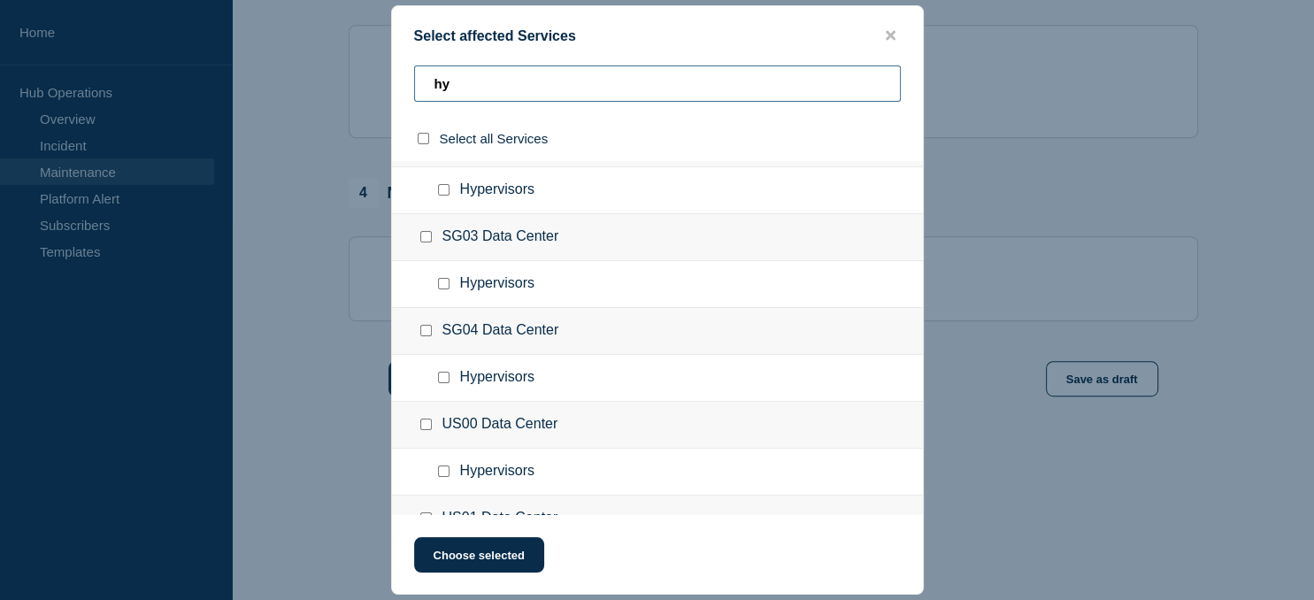
scroll to position [488, 0]
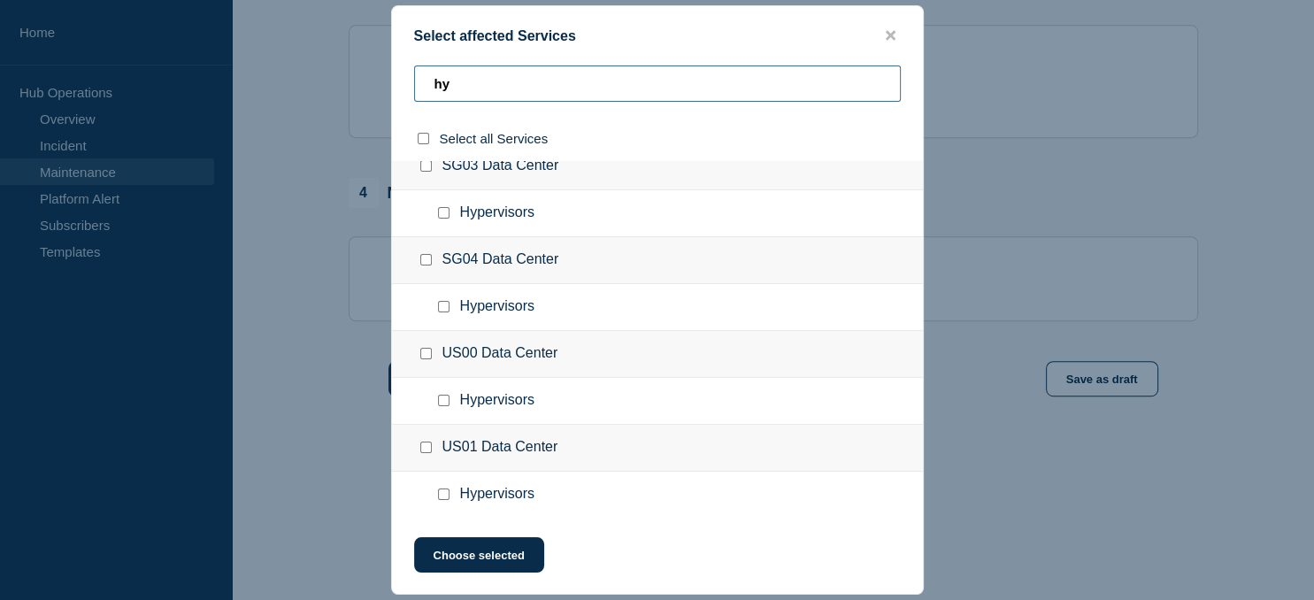
type input "hy"
click at [427, 444] on input "US01 Data Center checkbox" at bounding box center [426, 447] width 12 height 12
checkbox input "true"
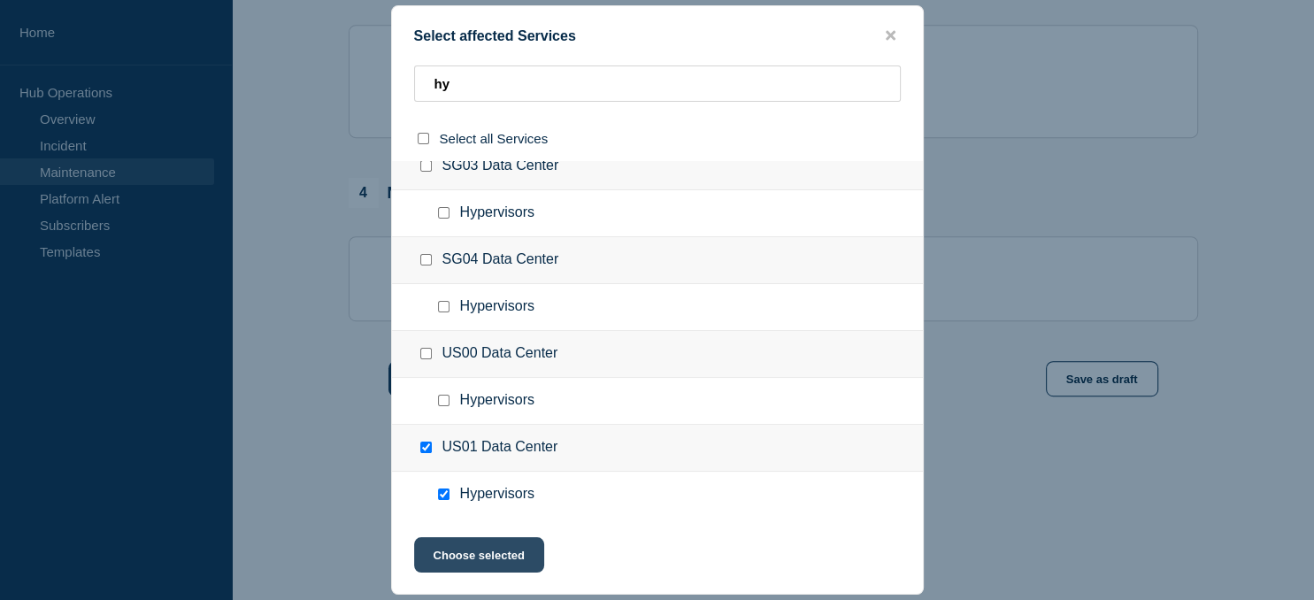
click at [480, 550] on button "Choose selected" at bounding box center [479, 554] width 130 height 35
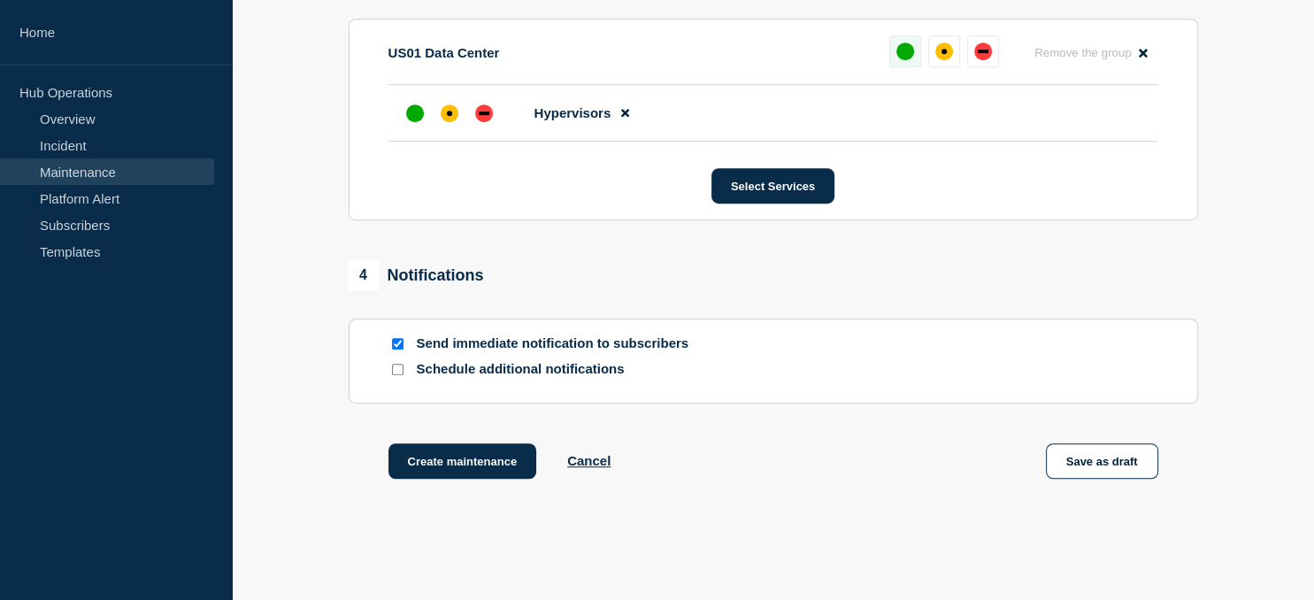
click at [911, 58] on div "up" at bounding box center [905, 51] width 18 height 18
click at [464, 472] on button "Create maintenance" at bounding box center [462, 460] width 149 height 35
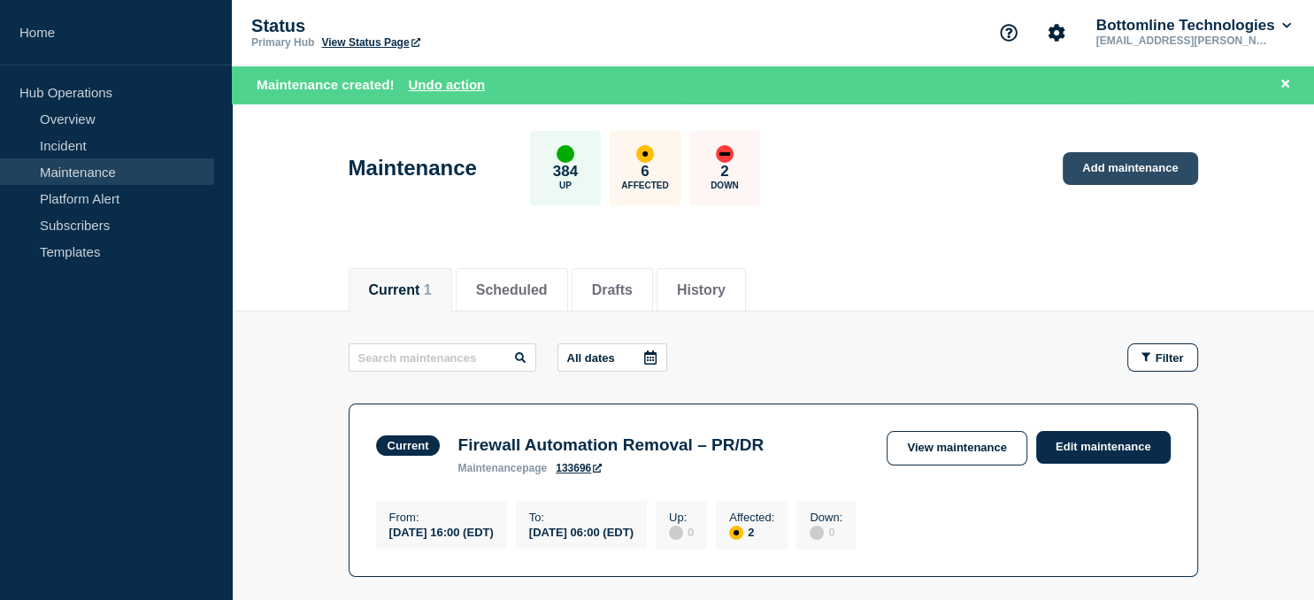
click at [1173, 172] on link "Add maintenance" at bounding box center [1130, 168] width 134 height 33
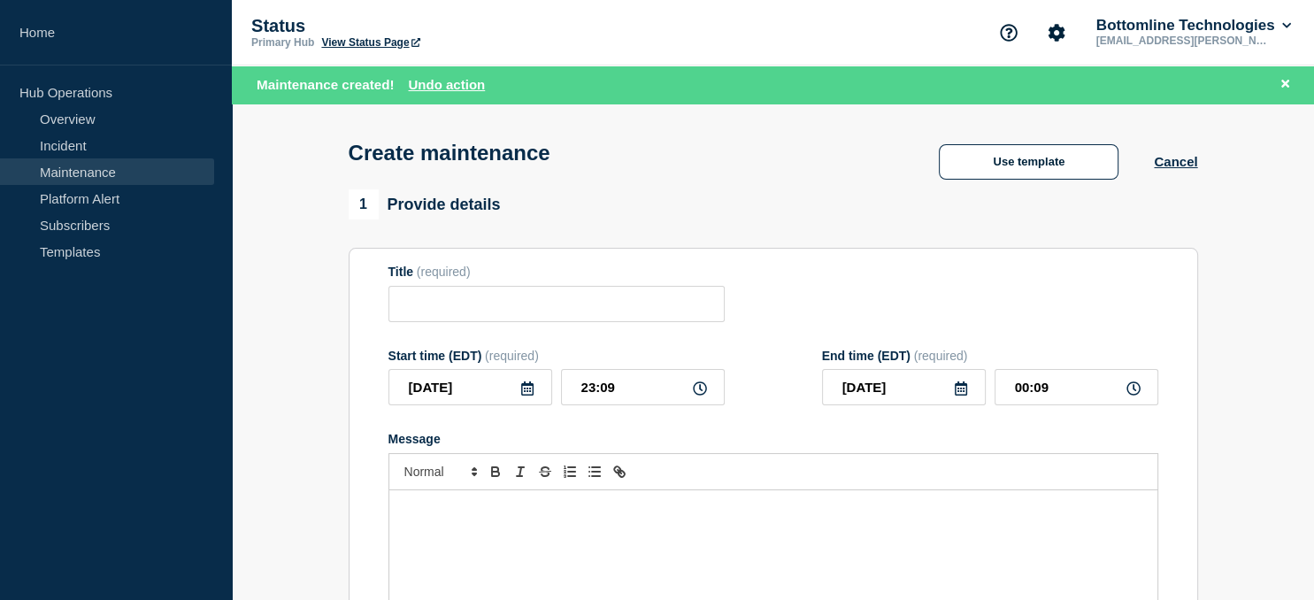
click at [992, 188] on div "Create maintenance Use template Cancel" at bounding box center [772, 147] width 889 height 87
click at [1009, 167] on button "Use template" at bounding box center [1029, 161] width 180 height 35
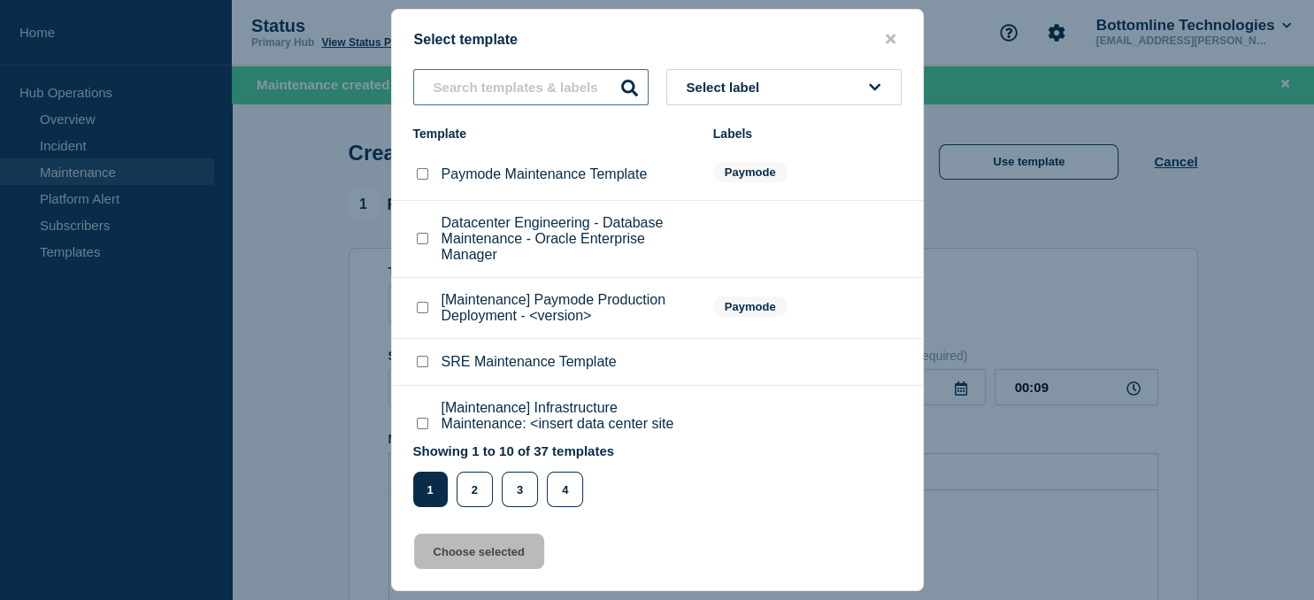
click at [480, 72] on input "text" at bounding box center [530, 87] width 235 height 36
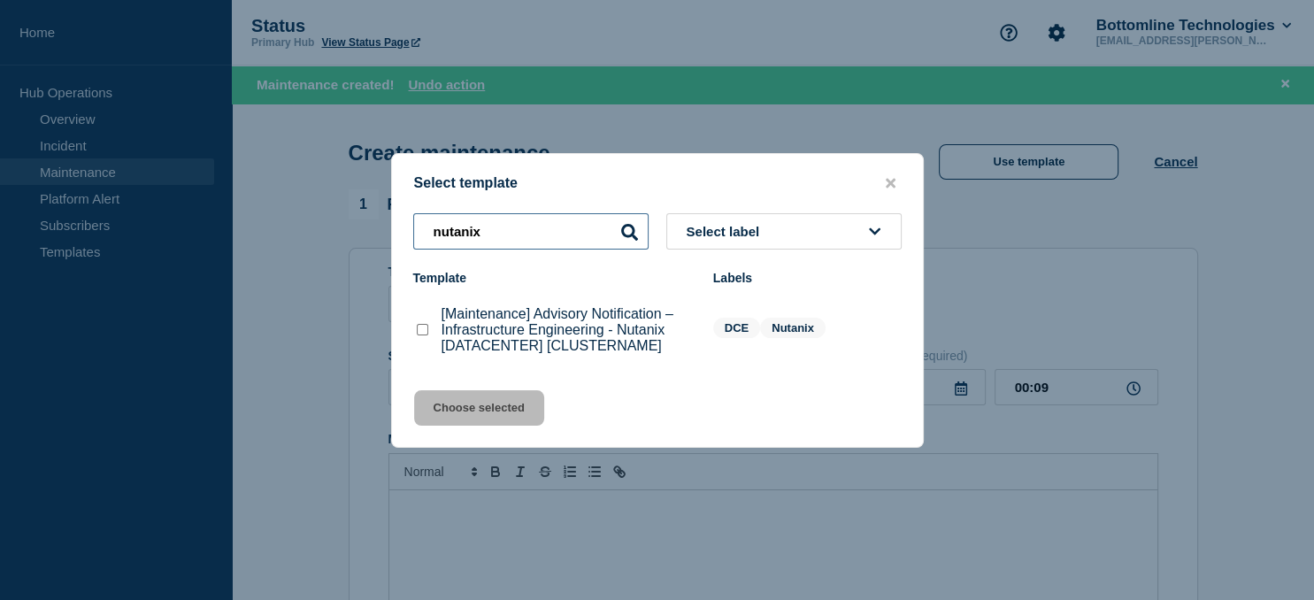
type input "nutanix"
click at [420, 334] on checkbox"] "[Maintenance] Advisory Notification – Infrastructure Engineering - Nutanix [DAT…" at bounding box center [423, 330] width 12 height 12
checkbox checkbox"] "true"
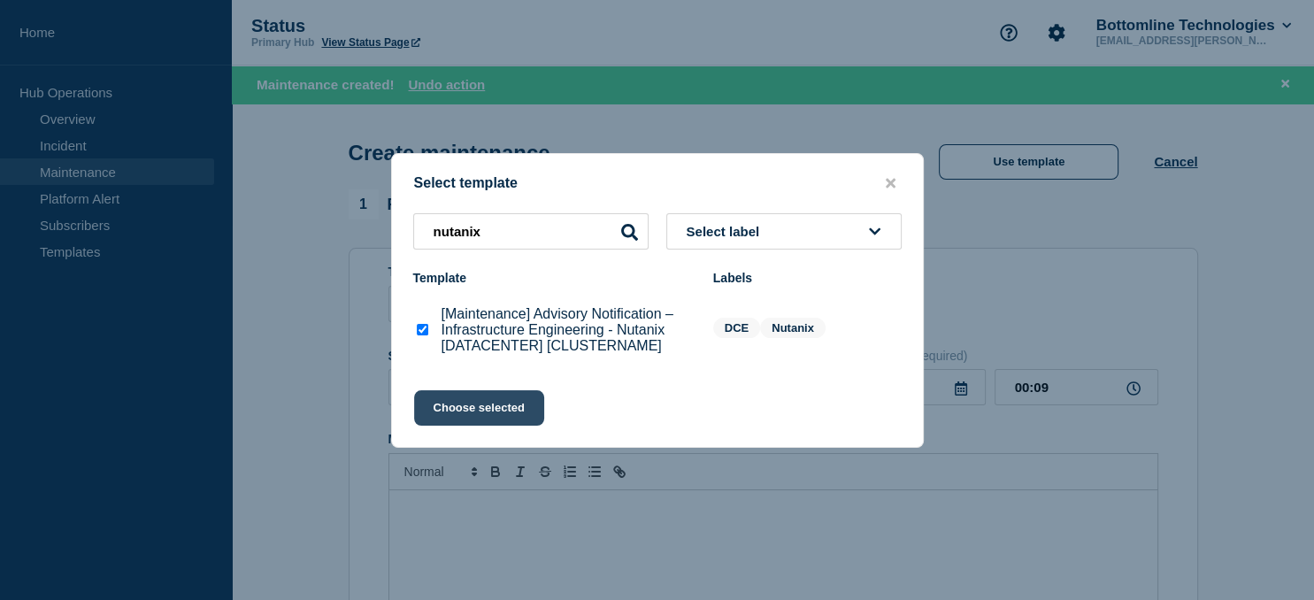
click at [491, 405] on button "Choose selected" at bounding box center [479, 407] width 130 height 35
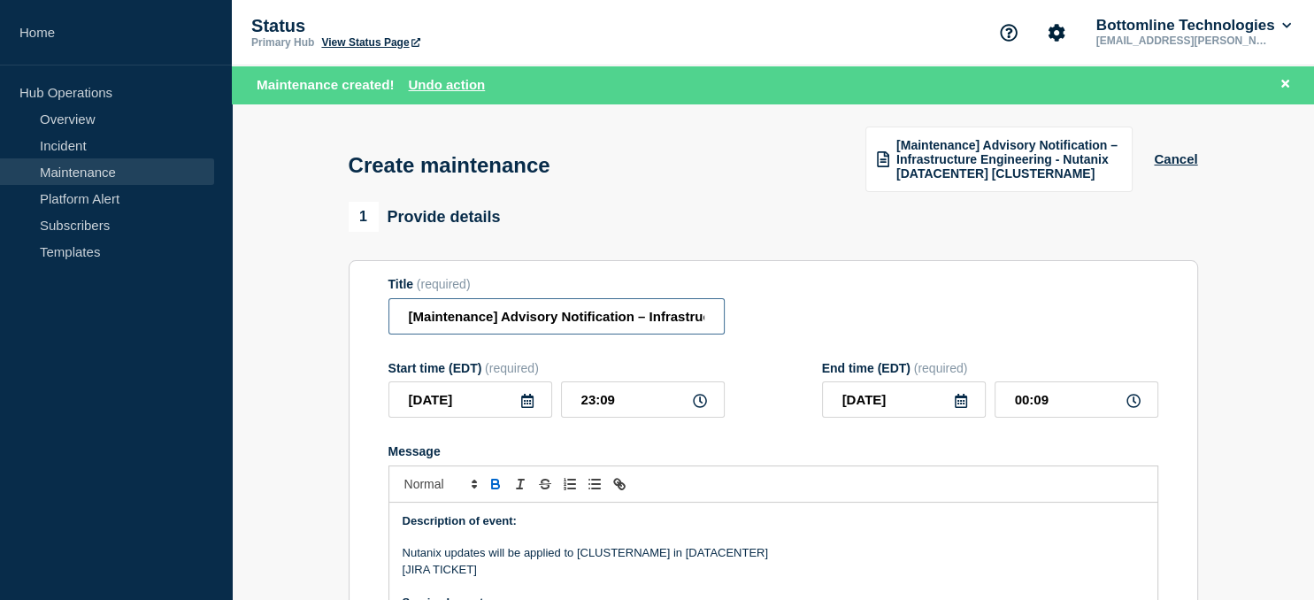
click at [561, 322] on input "[Maintenance] Advisory Notification – Infrastructure Engineering - Nutanix [DAT…" at bounding box center [556, 316] width 336 height 36
click at [531, 311] on input "[Maintenance] Advisory Notification – Infrastructure Engineering - Nutanix [DAT…" at bounding box center [556, 316] width 336 height 36
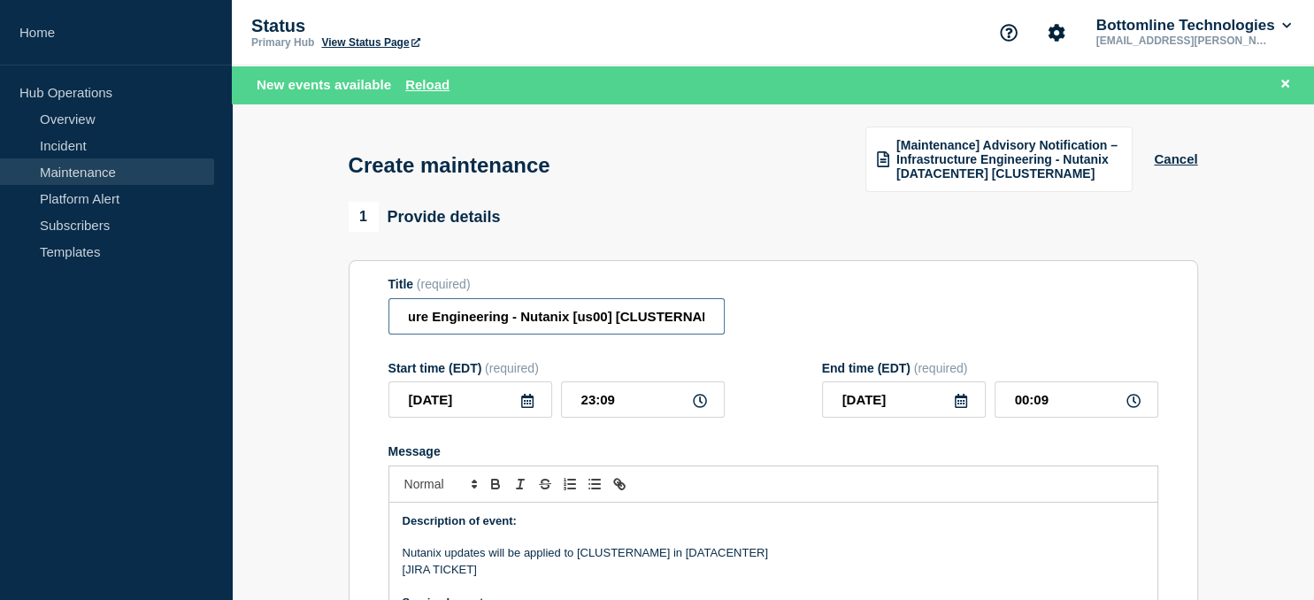
click at [654, 322] on input "[Maintenance] Advisory Notification – Infrastructure Engineering - Nutanix [us0…" at bounding box center [556, 316] width 336 height 36
paste input "us-00-vn-nutanix14"
type input "[Maintenance] Advisory Notification – Infrastructure Engineering - Nutanix [us0…"
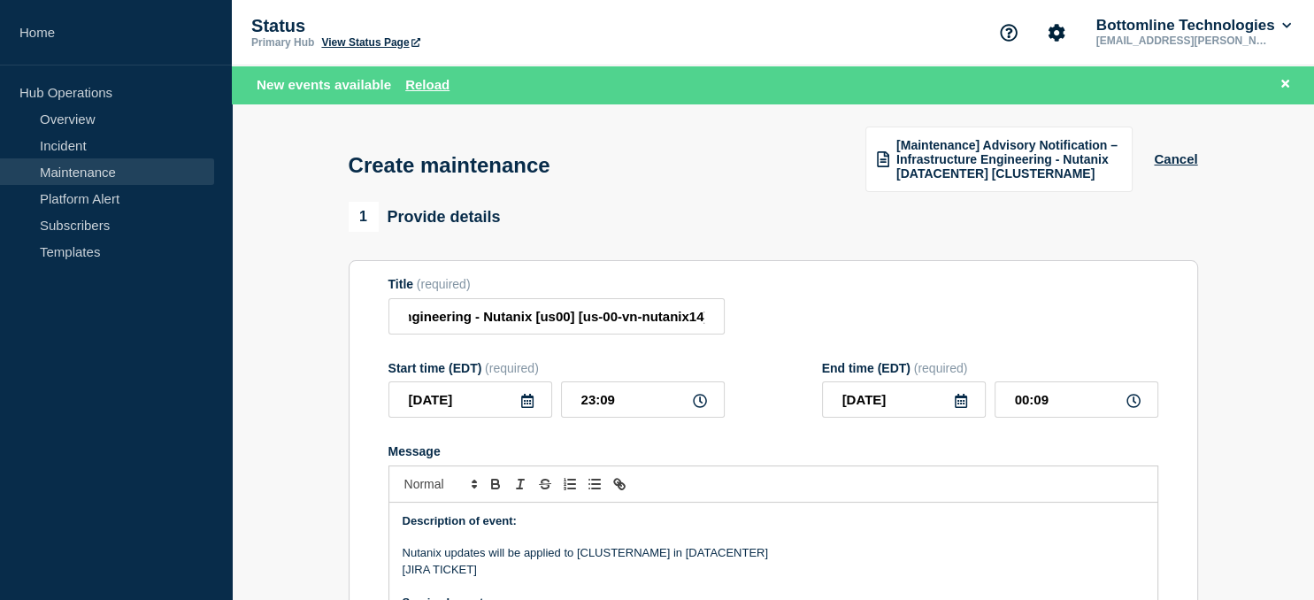
click at [521, 402] on icon at bounding box center [527, 401] width 12 height 14
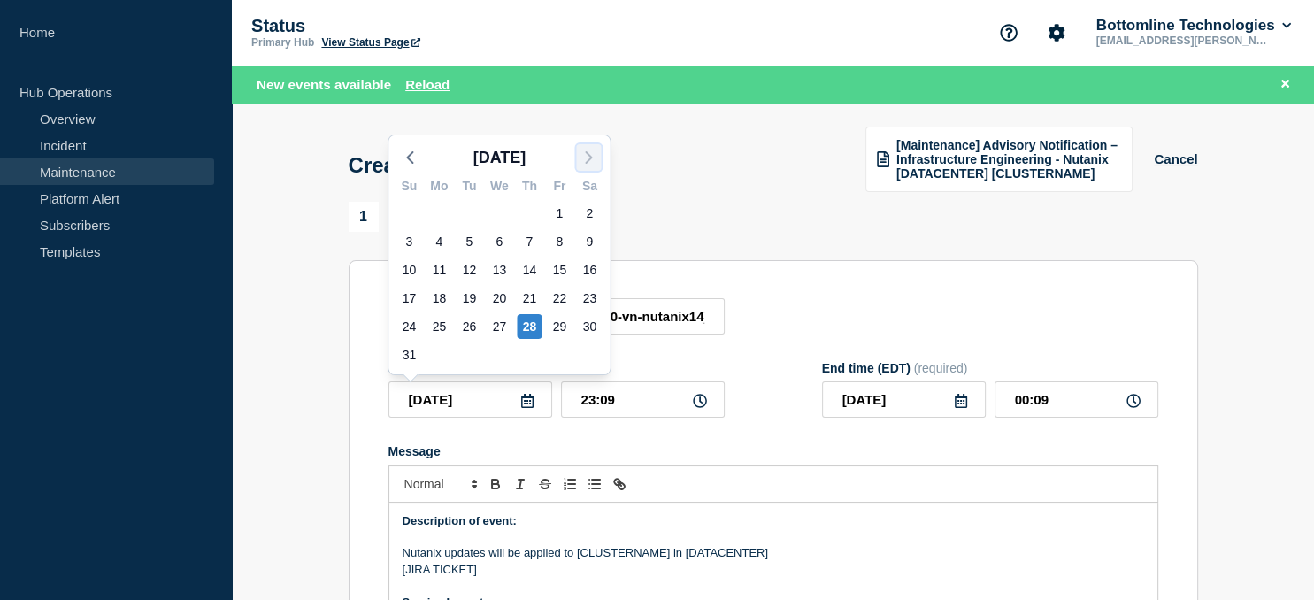
click at [589, 155] on polyline "button" at bounding box center [588, 157] width 5 height 11
click at [591, 214] on div "6" at bounding box center [589, 213] width 25 height 25
type input "[DATE]"
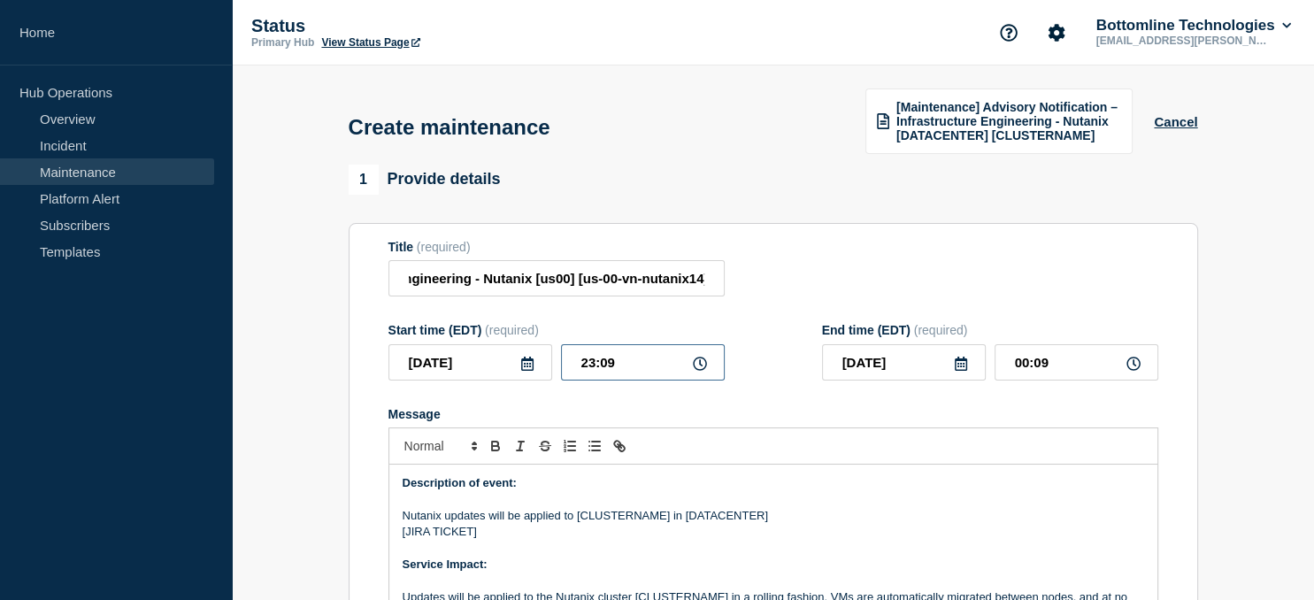
click at [641, 361] on input "23:09" at bounding box center [643, 362] width 164 height 36
type input "21:00"
type input "[DATE]"
type input "22:00"
click at [914, 367] on input "[DATE]" at bounding box center [904, 362] width 164 height 36
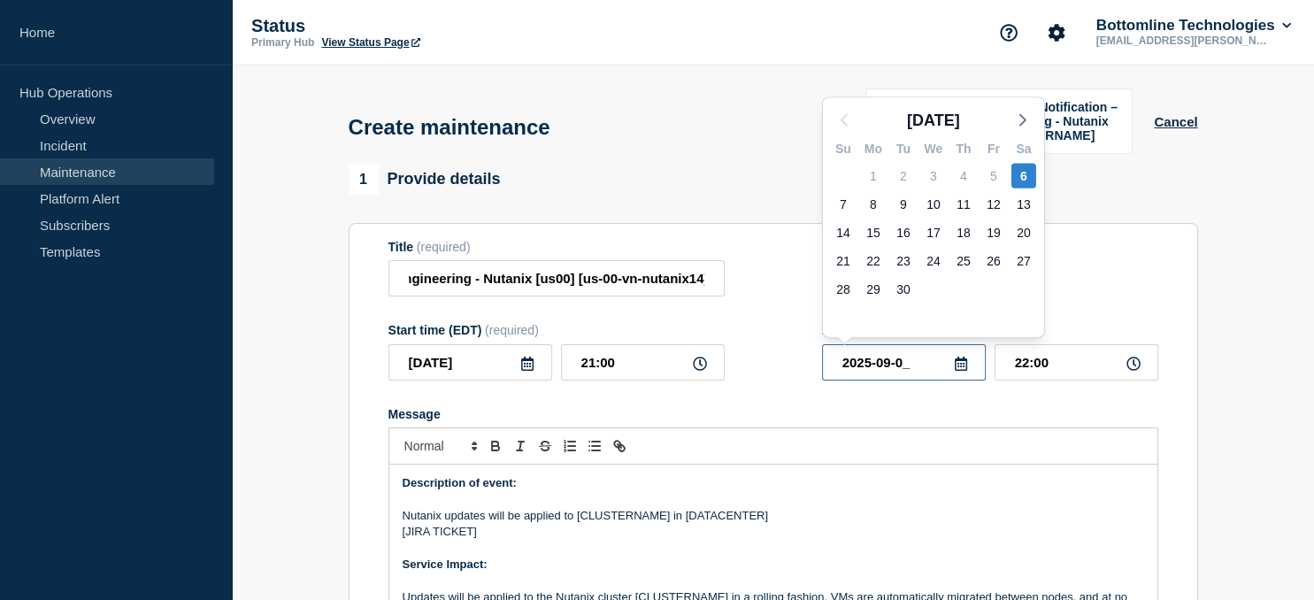
type input "[DATE]"
click at [1076, 365] on input "22:00" at bounding box center [1076, 362] width 164 height 36
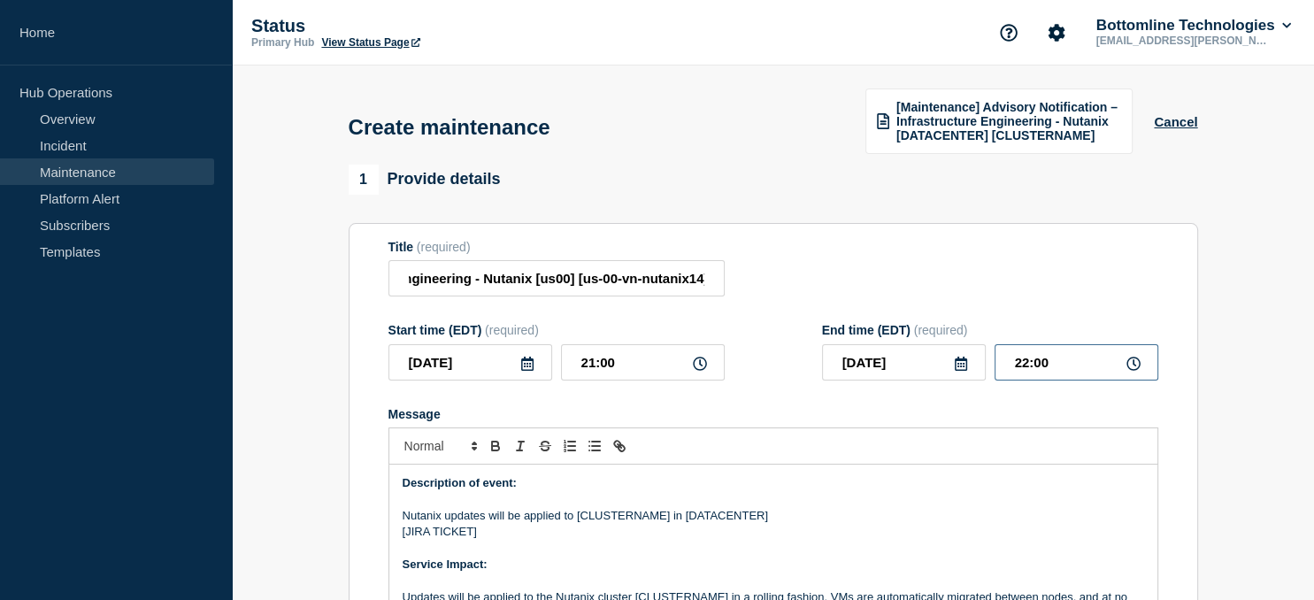
drag, startPoint x: 1024, startPoint y: 363, endPoint x: 1135, endPoint y: 373, distance: 112.0
click at [1135, 373] on input "22:00" at bounding box center [1076, 362] width 164 height 36
type input "23:59"
click at [626, 519] on p "Nutanix updates will be applied to [CLUSTERNAME] in [DATACENTER]" at bounding box center [773, 516] width 741 height 16
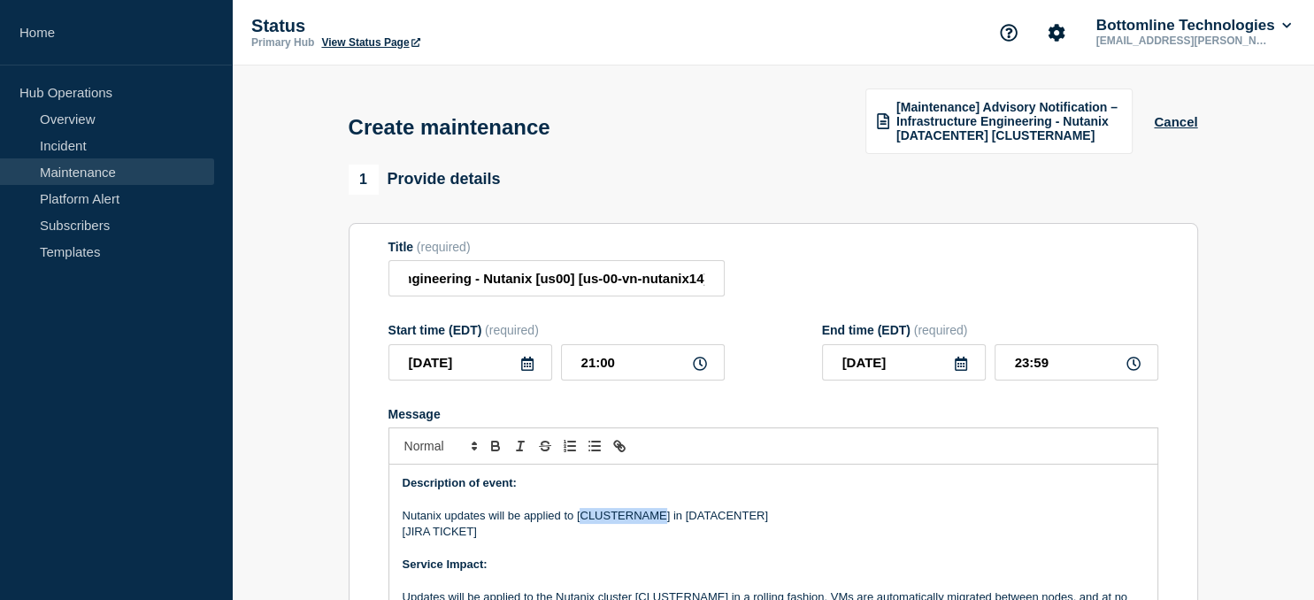
paste div "Message"
click at [726, 518] on p "Nutanix updates will be applied to [us-00-vn-nutanix14] in [DATACENTER]" at bounding box center [773, 516] width 741 height 16
click at [727, 518] on p "Nutanix updates will be applied to [us-00-vn-nutanix14] in [DATACENTER]" at bounding box center [773, 516] width 741 height 16
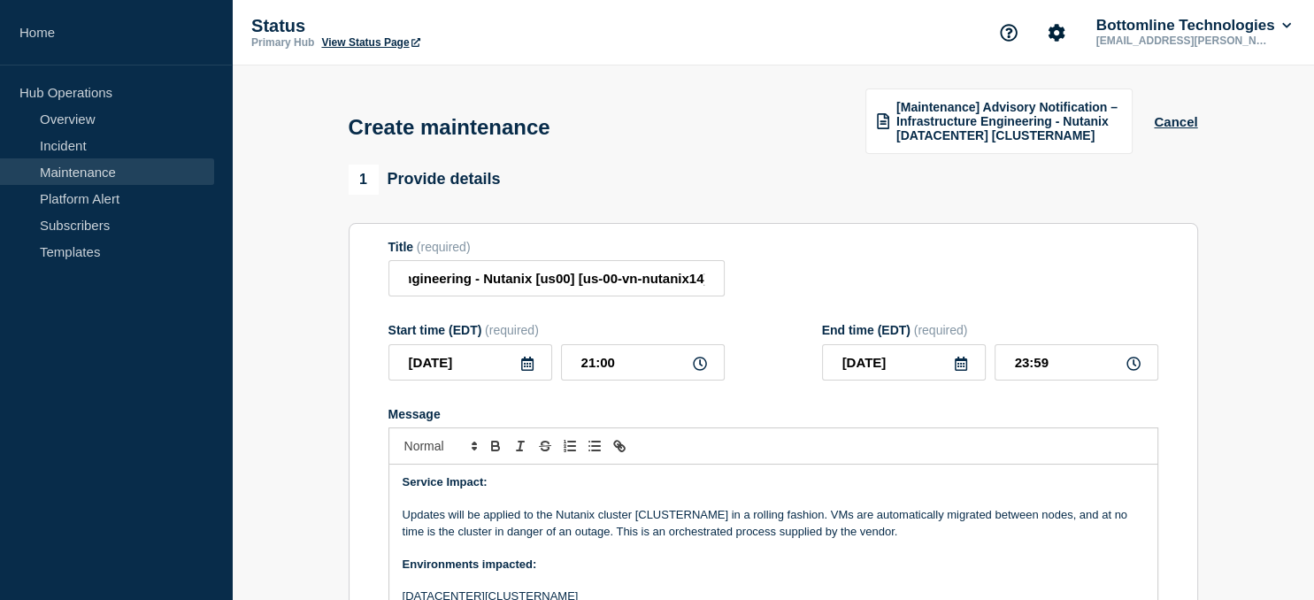
scroll to position [85, 0]
click at [678, 519] on p "Updates will be applied to the Nutanix cluster [CLUSTERNAME] in a rolling fashi…" at bounding box center [773, 520] width 741 height 33
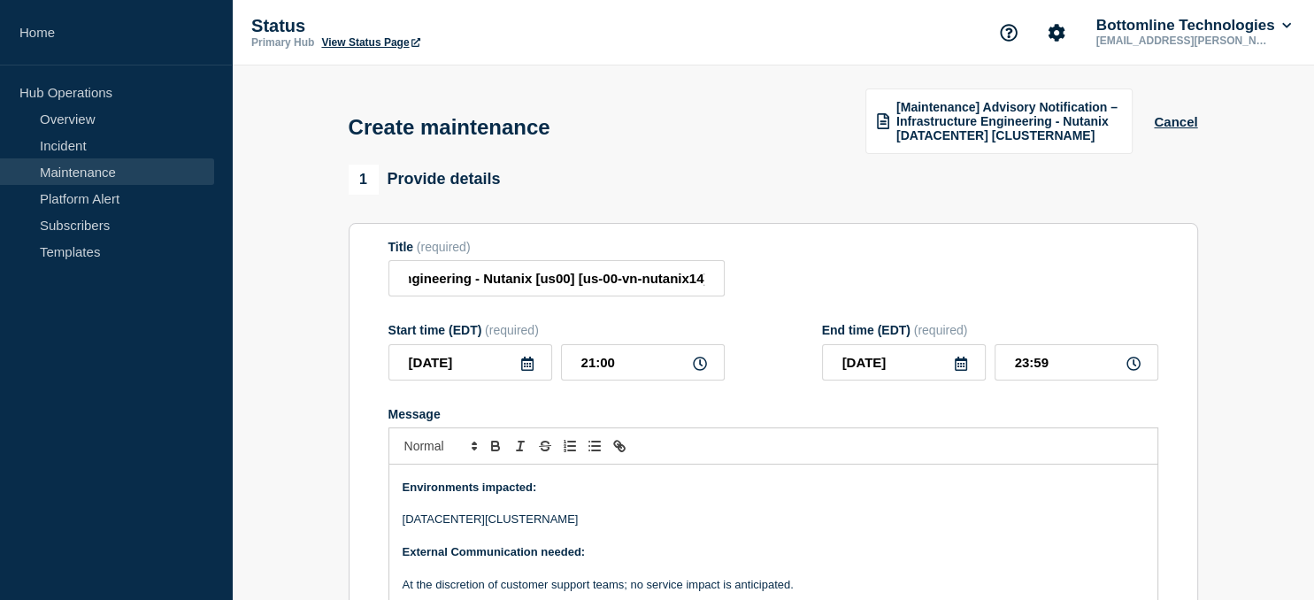
scroll to position [161, 0]
click at [521, 523] on p "[DATACENTER][CLUSTERNAME]" at bounding box center [773, 518] width 741 height 16
click at [426, 523] on p "[DATACENTER][us-00-vn-nutanix14]" at bounding box center [773, 518] width 741 height 16
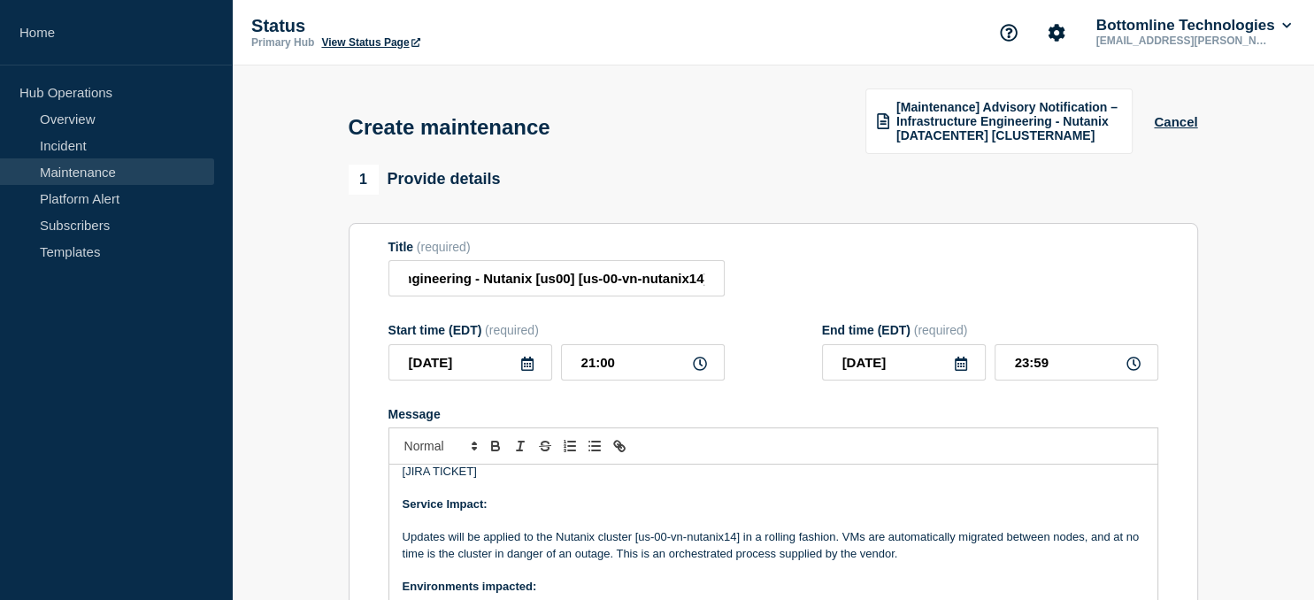
scroll to position [57, 0]
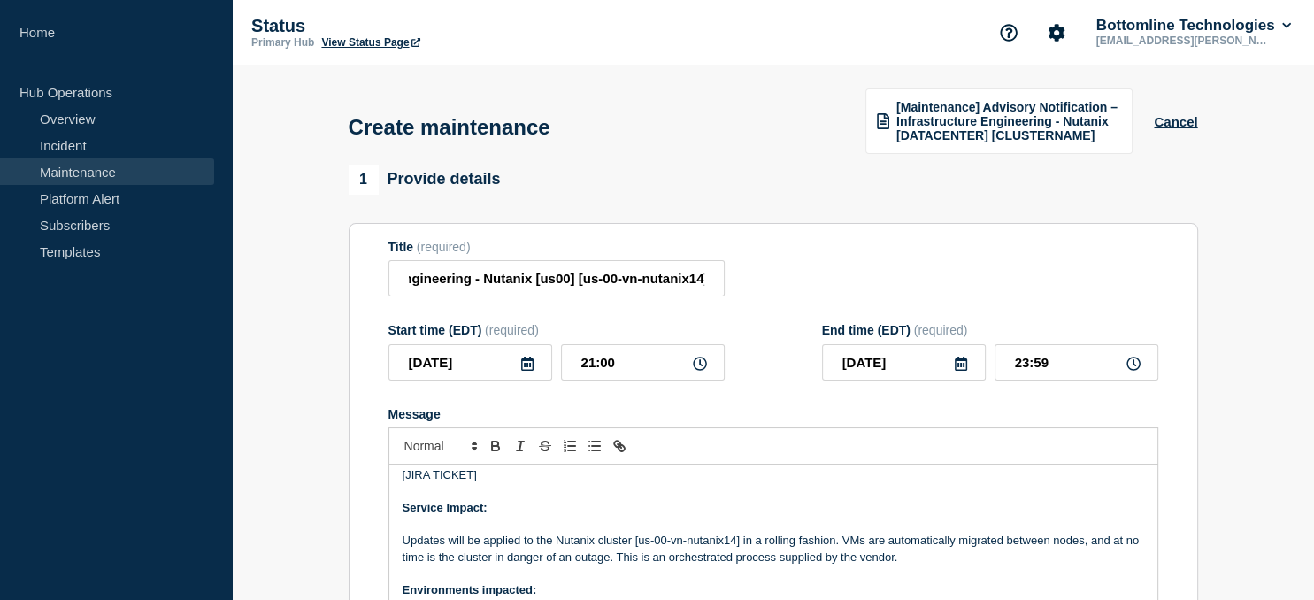
click at [472, 477] on p "[JIRA TICKET]" at bounding box center [773, 475] width 741 height 16
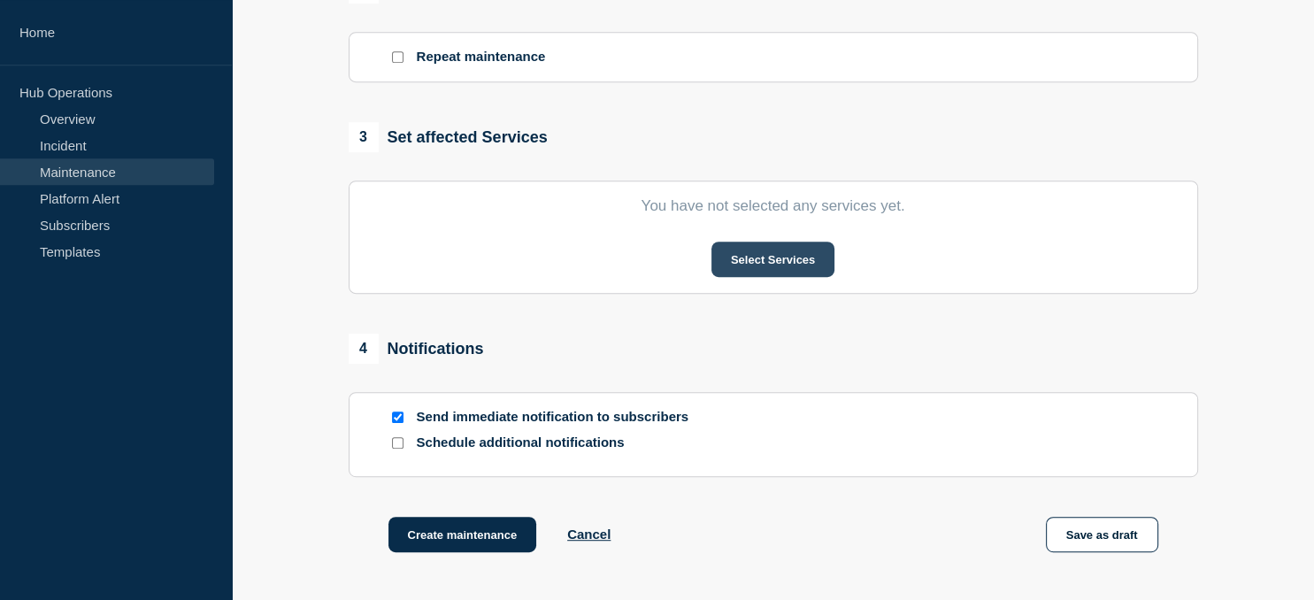
scroll to position [796, 0]
click at [791, 256] on button "Select Services" at bounding box center [772, 258] width 123 height 35
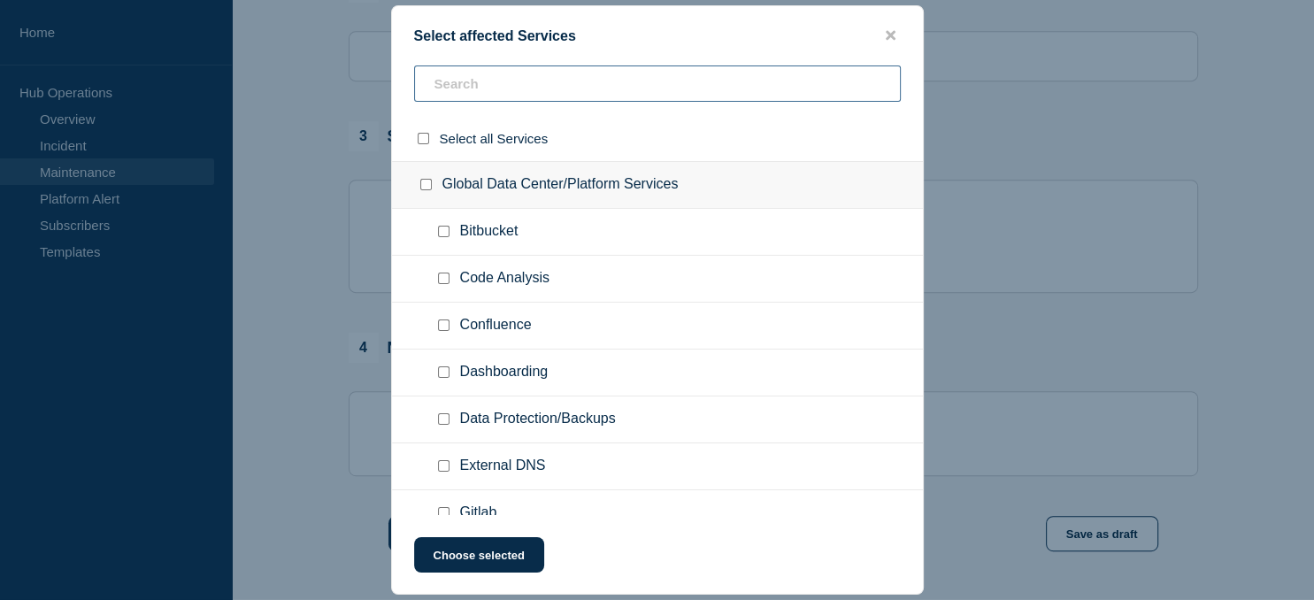
click at [527, 77] on input "text" at bounding box center [657, 83] width 487 height 36
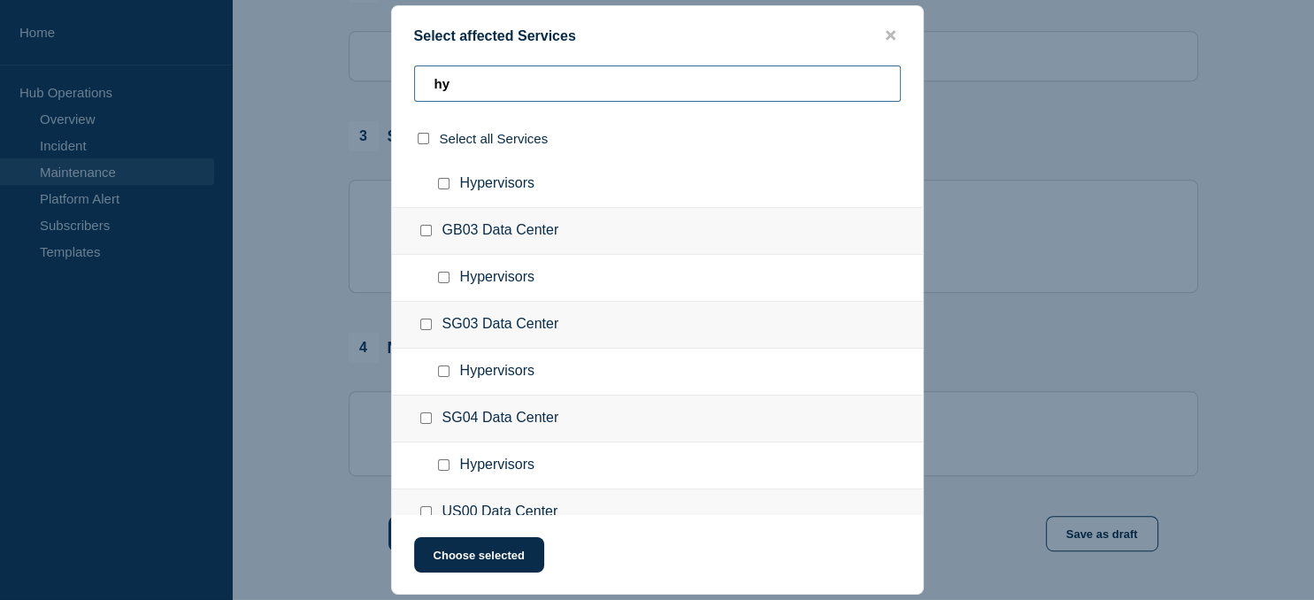
scroll to position [488, 0]
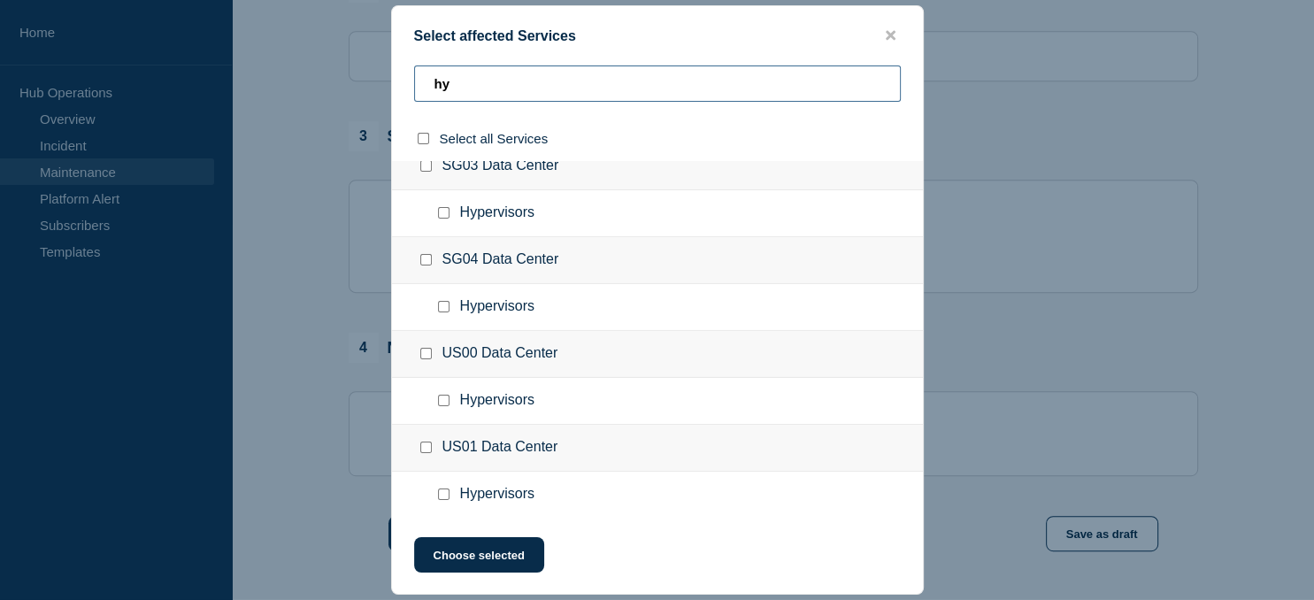
type input "hy"
click at [427, 447] on input "US01 Data Center checkbox" at bounding box center [426, 447] width 12 height 12
checkbox input "true"
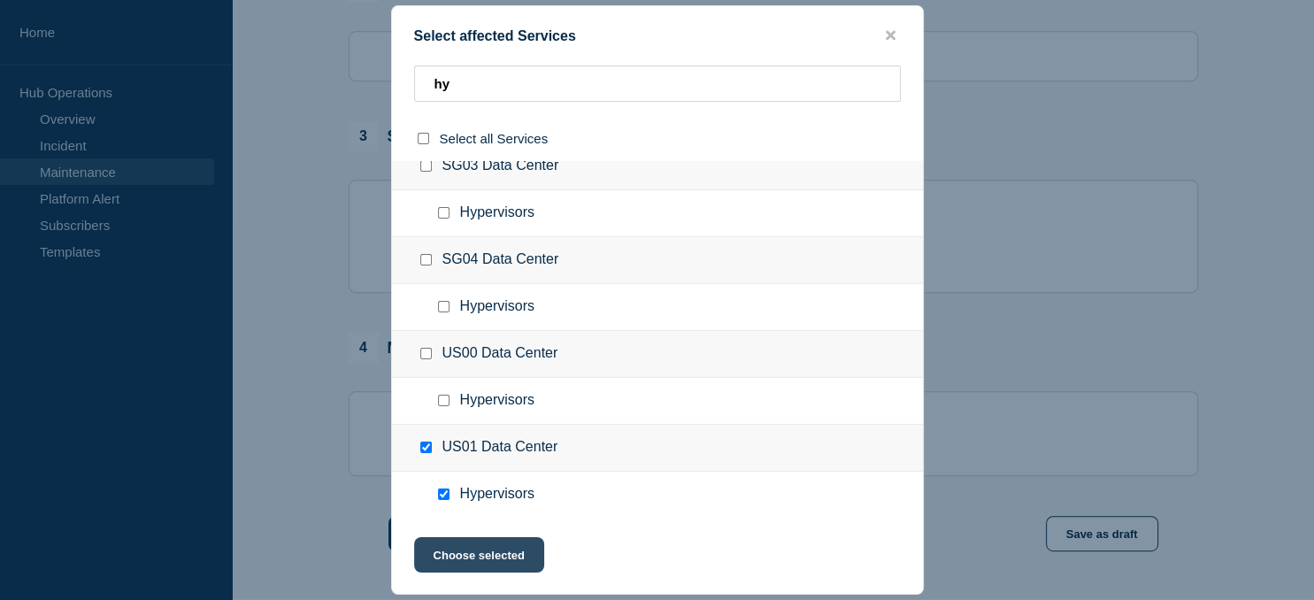
click at [480, 552] on button "Choose selected" at bounding box center [479, 554] width 130 height 35
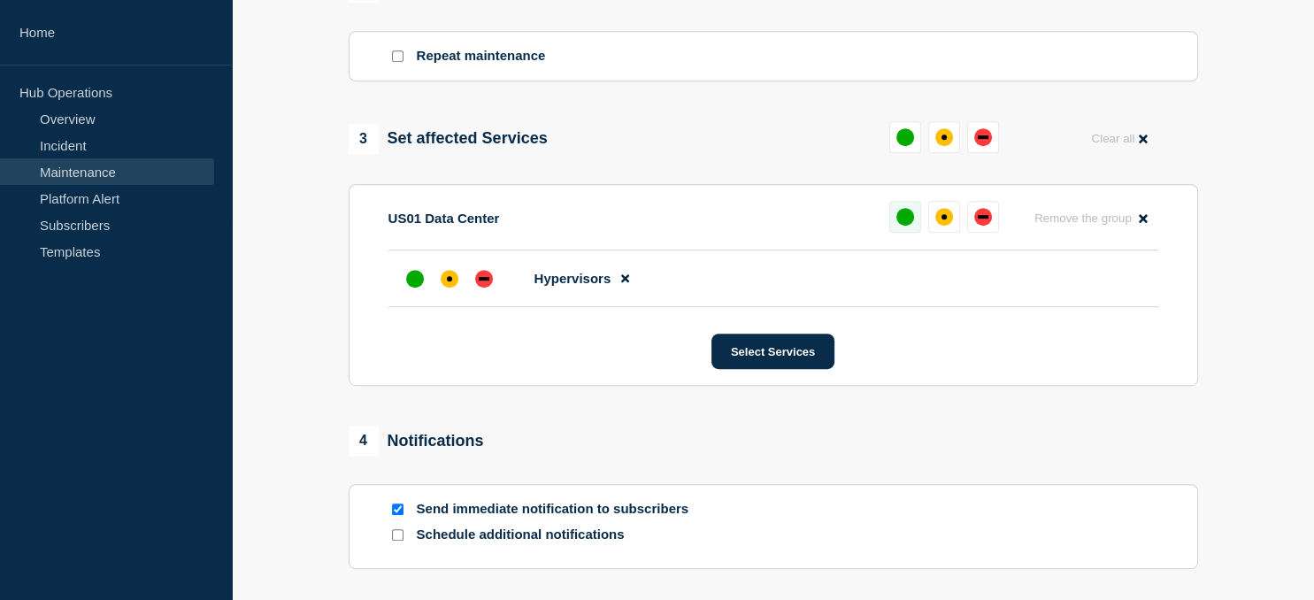
click at [911, 217] on div "up" at bounding box center [905, 217] width 18 height 18
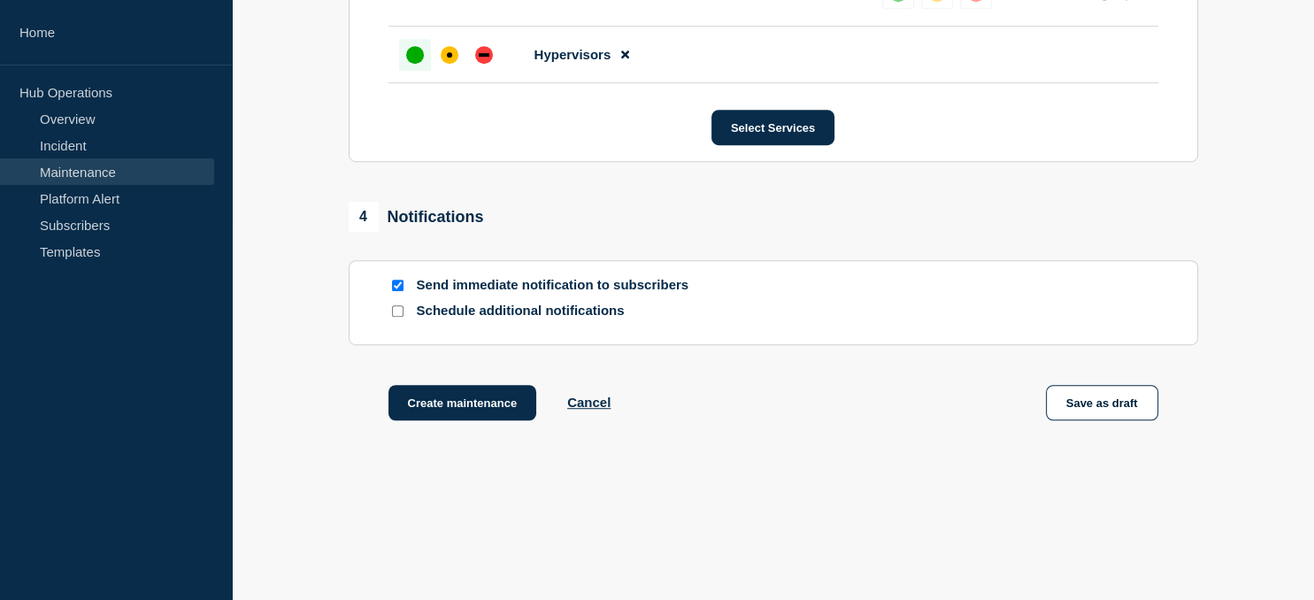
scroll to position [1021, 0]
click at [458, 409] on button "Create maintenance" at bounding box center [462, 401] width 149 height 35
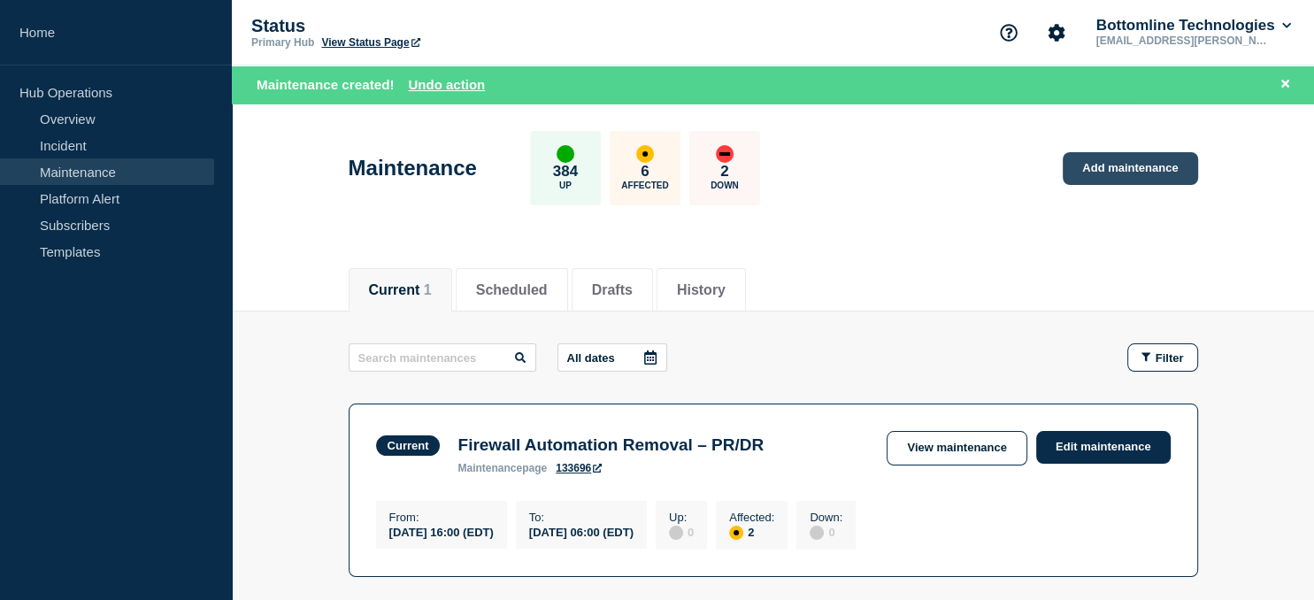
click at [1140, 172] on link "Add maintenance" at bounding box center [1130, 168] width 134 height 33
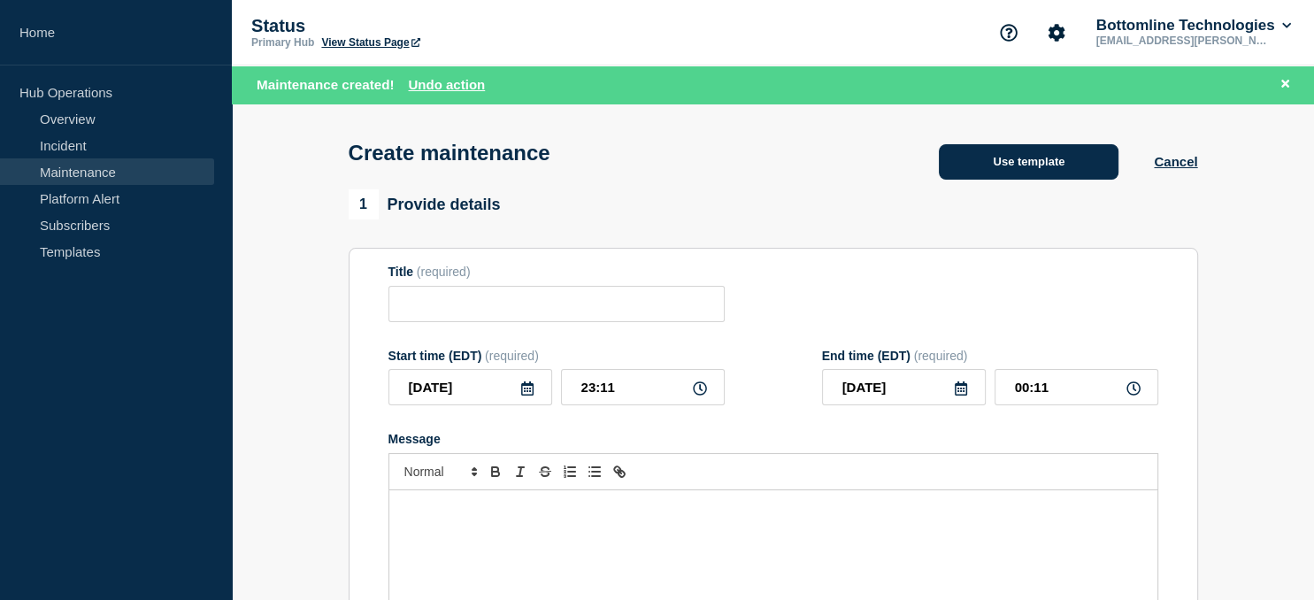
click at [1041, 161] on button "Use template" at bounding box center [1029, 161] width 180 height 35
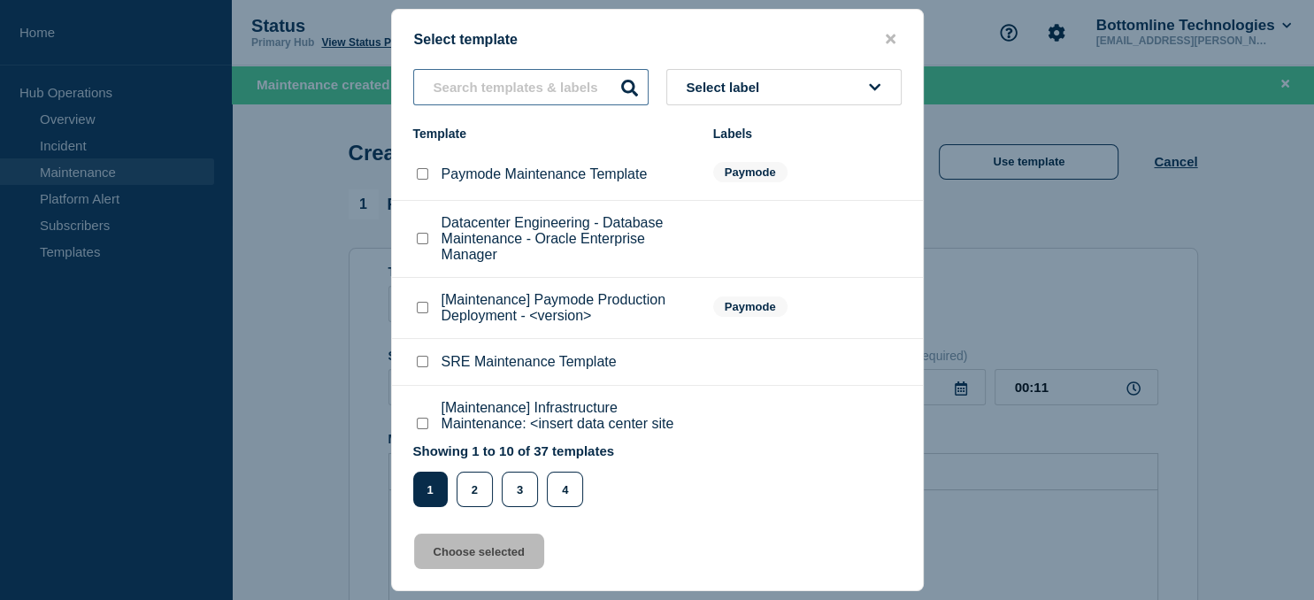
click at [501, 80] on input "text" at bounding box center [530, 87] width 235 height 36
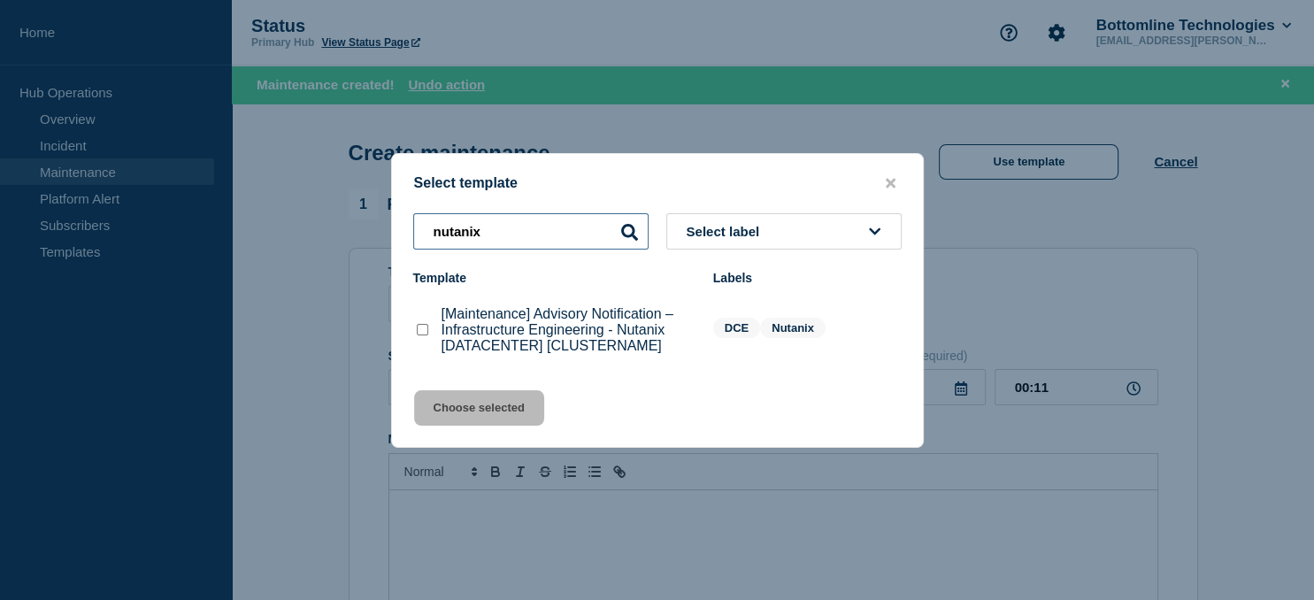
type input "nutanix"
click at [421, 328] on checkbox"] "[Maintenance] Advisory Notification – Infrastructure Engineering - Nutanix [DAT…" at bounding box center [423, 330] width 12 height 12
checkbox checkbox"] "true"
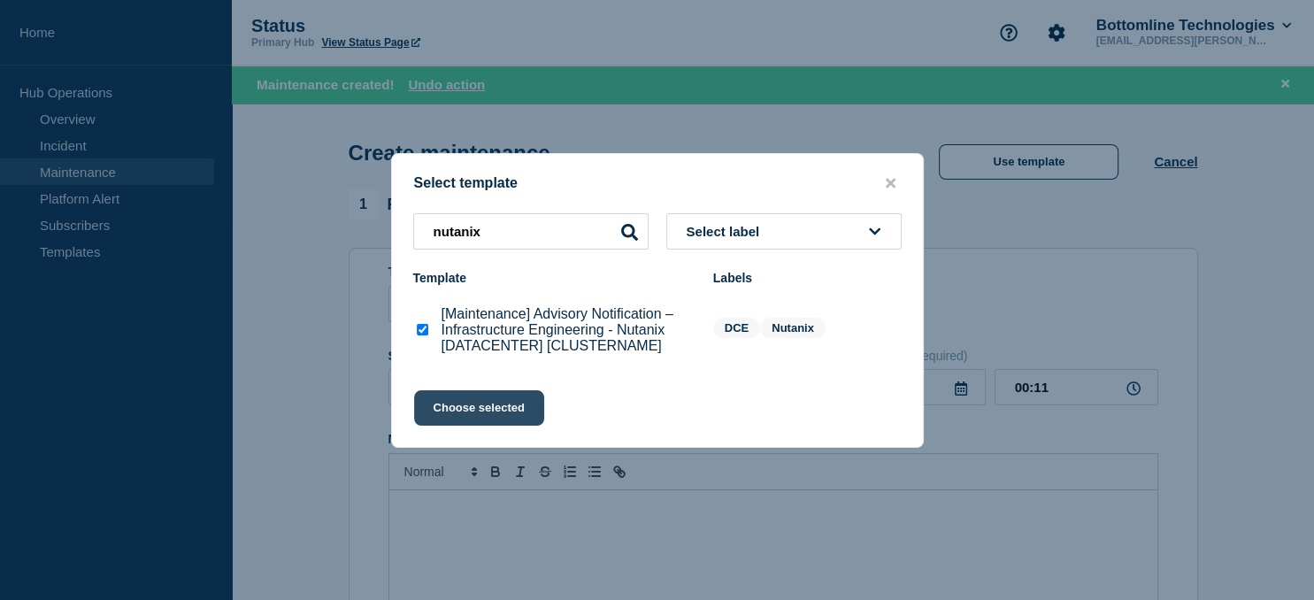
click at [465, 413] on button "Choose selected" at bounding box center [479, 407] width 130 height 35
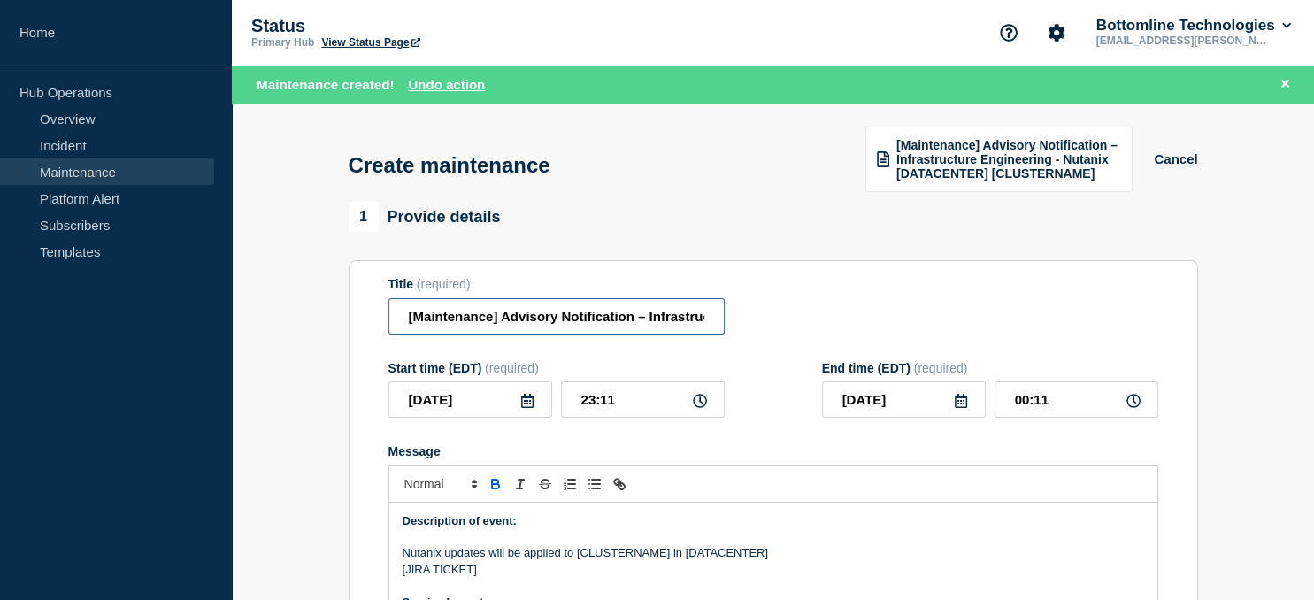
click at [568, 319] on input "[Maintenance] Advisory Notification – Infrastructure Engineering - Nutanix [DAT…" at bounding box center [556, 316] width 336 height 36
click at [538, 320] on input "[Maintenance] Advisory Notification – Infrastructure Engineering - Nutanix [DAT…" at bounding box center [556, 316] width 336 height 36
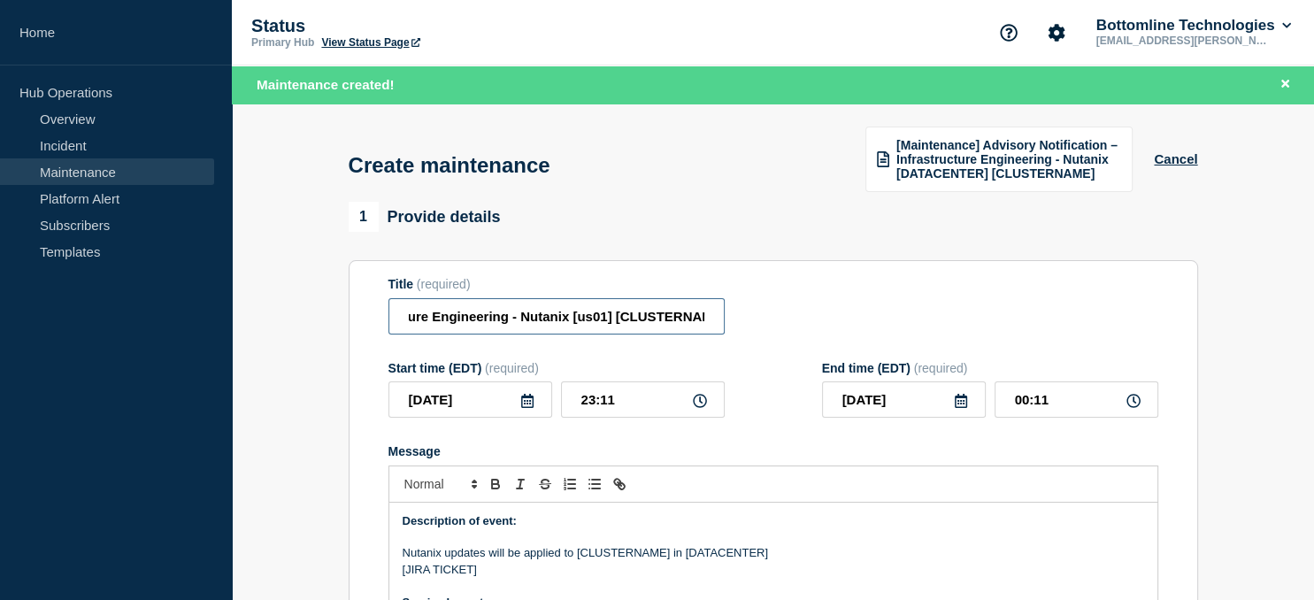
click at [660, 315] on input "[Maintenance] Advisory Notification – Infrastructure Engineering - Nutanix [us0…" at bounding box center [556, 316] width 336 height 36
paste input "us-01-vn-nutanix07"
type input "[Maintenance] Advisory Notification – Infrastructure Engineering - Nutanix [us0…"
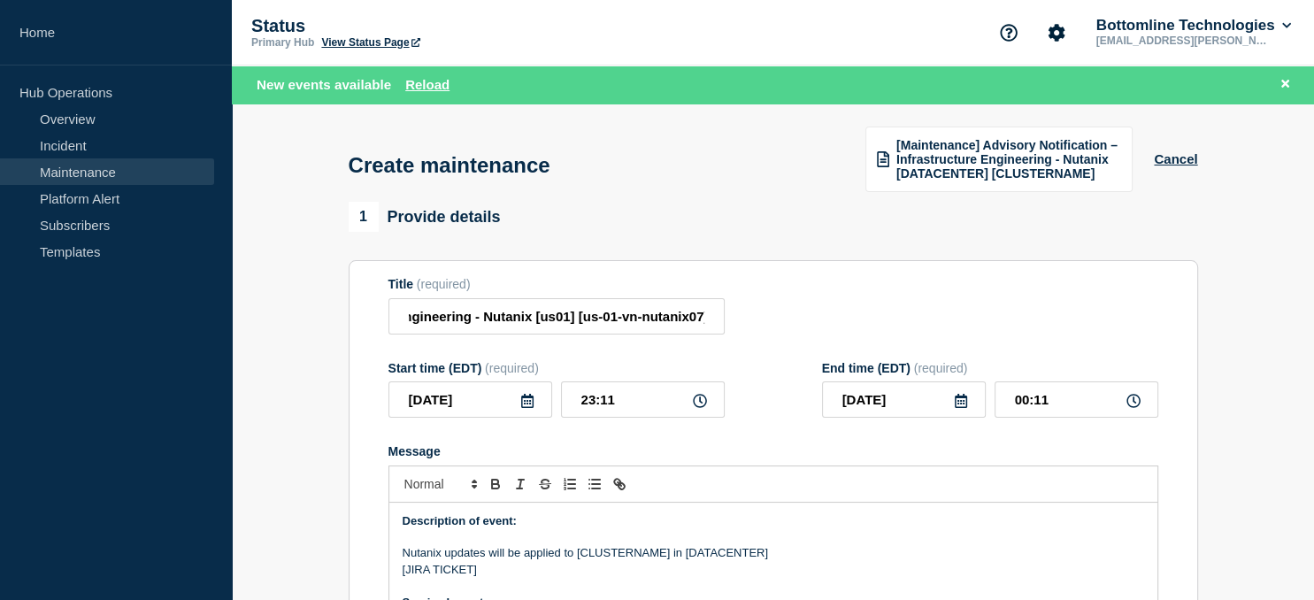
click at [531, 408] on icon at bounding box center [527, 401] width 14 height 14
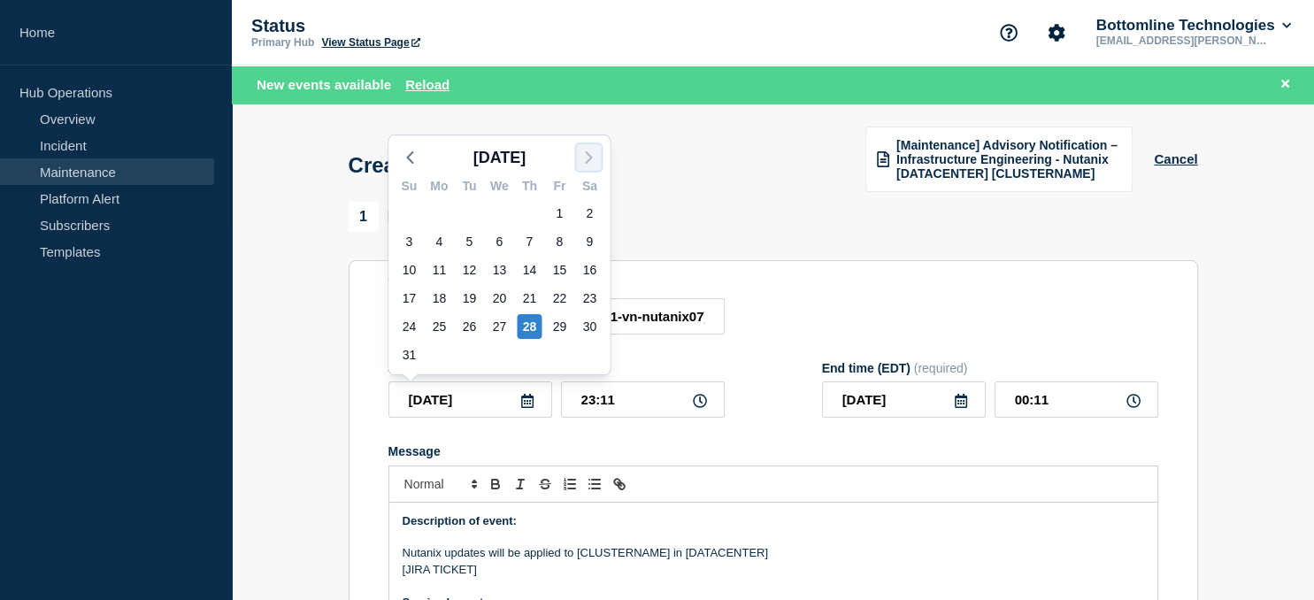
click at [587, 160] on icon "button" at bounding box center [588, 157] width 21 height 21
click at [590, 212] on div "6" at bounding box center [589, 213] width 25 height 25
type input "[DATE]"
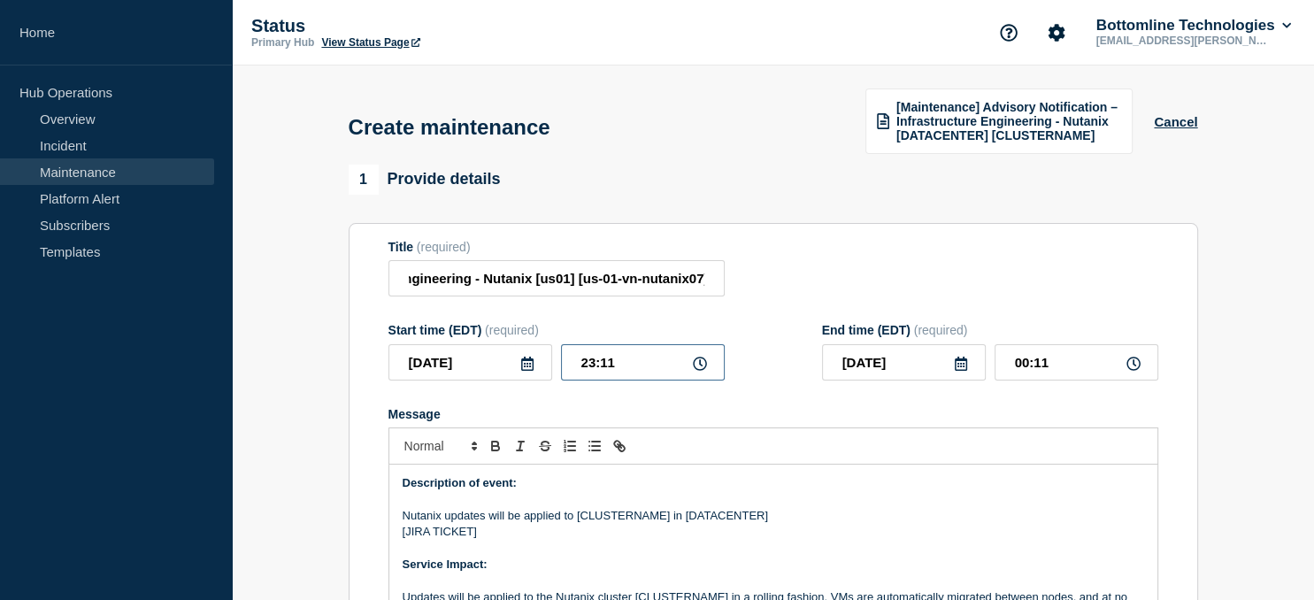
drag, startPoint x: 628, startPoint y: 366, endPoint x: 534, endPoint y: 366, distance: 94.7
click at [561, 366] on input "23:11" at bounding box center [643, 362] width 164 height 36
type input "21:00"
type input "[DATE]"
type input "22:00"
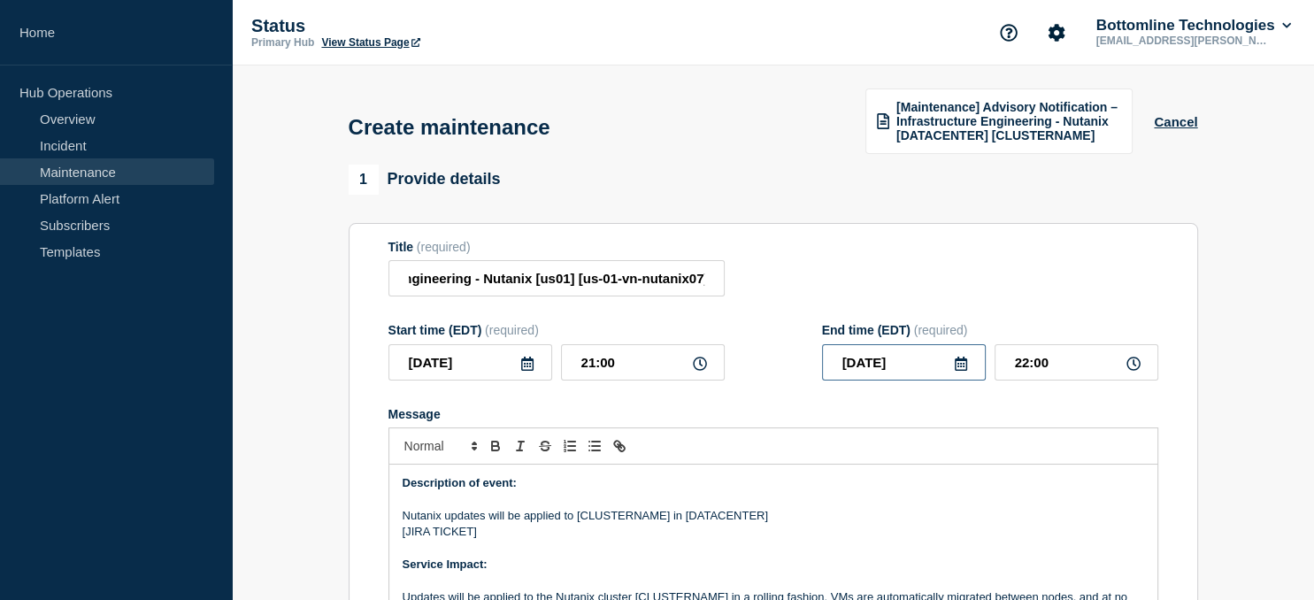
click at [913, 360] on input "[DATE]" at bounding box center [904, 362] width 164 height 36
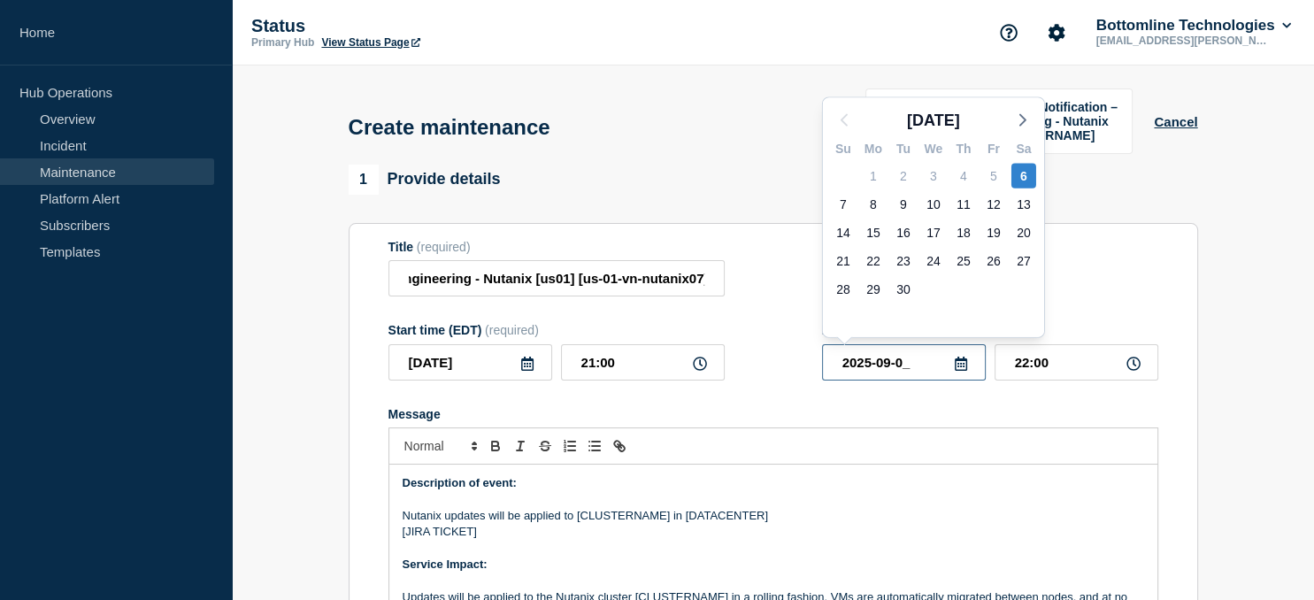
type input "[DATE]"
drag, startPoint x: 1071, startPoint y: 365, endPoint x: 872, endPoint y: 391, distance: 200.8
click at [994, 380] on input "22:00" at bounding box center [1076, 362] width 164 height 36
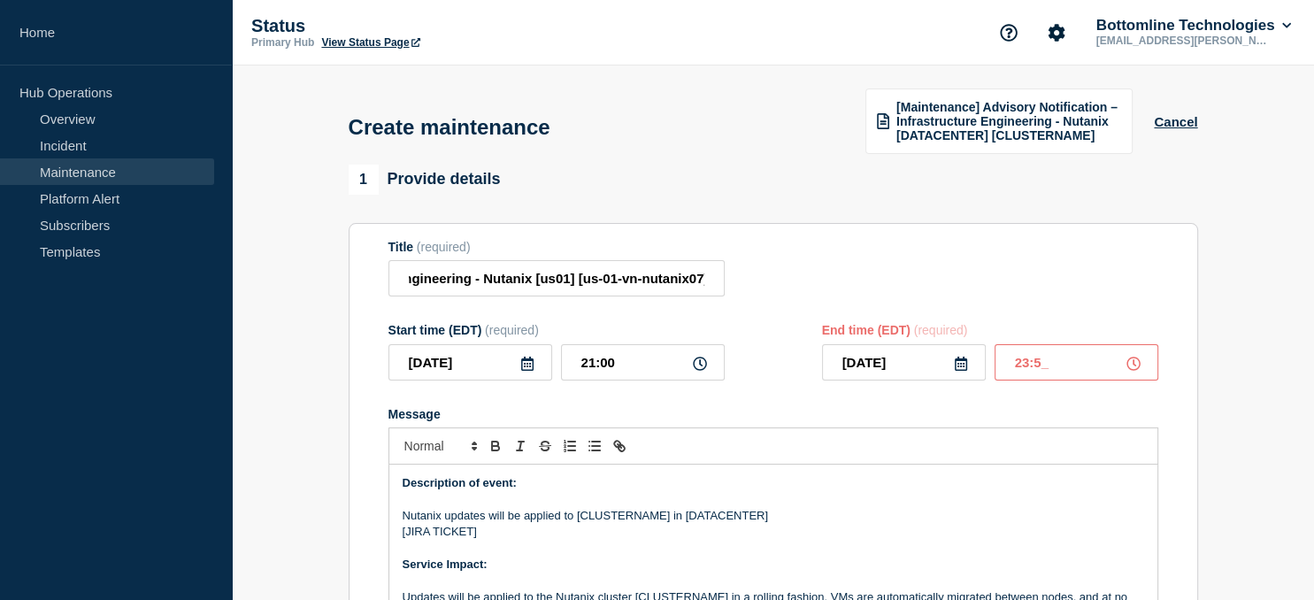
type input "23:59"
click at [632, 521] on p "Nutanix updates will be applied to [CLUSTERNAME] in [DATACENTER]" at bounding box center [773, 516] width 741 height 16
paste div "Message"
click at [747, 519] on p "Nutanix updates will be applied to [us-01-vn-nutanix07] in [DATACENTER]" at bounding box center [773, 516] width 741 height 16
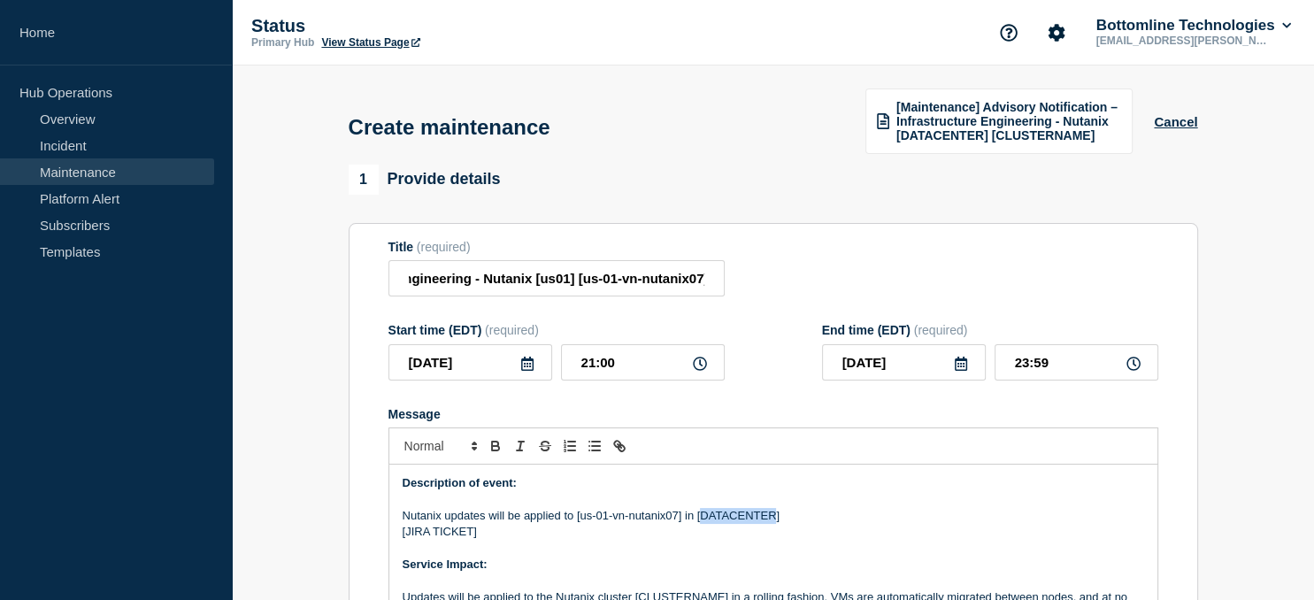
click at [747, 519] on p "Nutanix updates will be applied to [us-01-vn-nutanix07] in [DATACENTER]" at bounding box center [773, 516] width 741 height 16
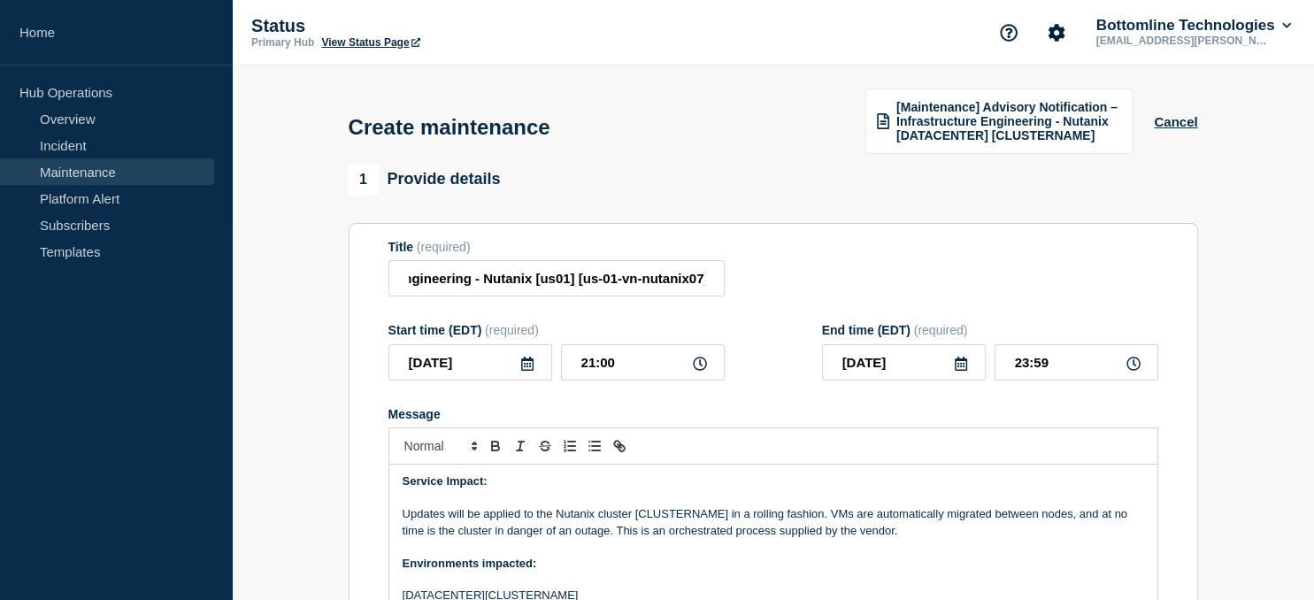
scroll to position [85, 0]
click at [687, 518] on p "Updates will be applied to the Nutanix cluster [CLUSTERNAME] in a rolling fashi…" at bounding box center [773, 520] width 741 height 33
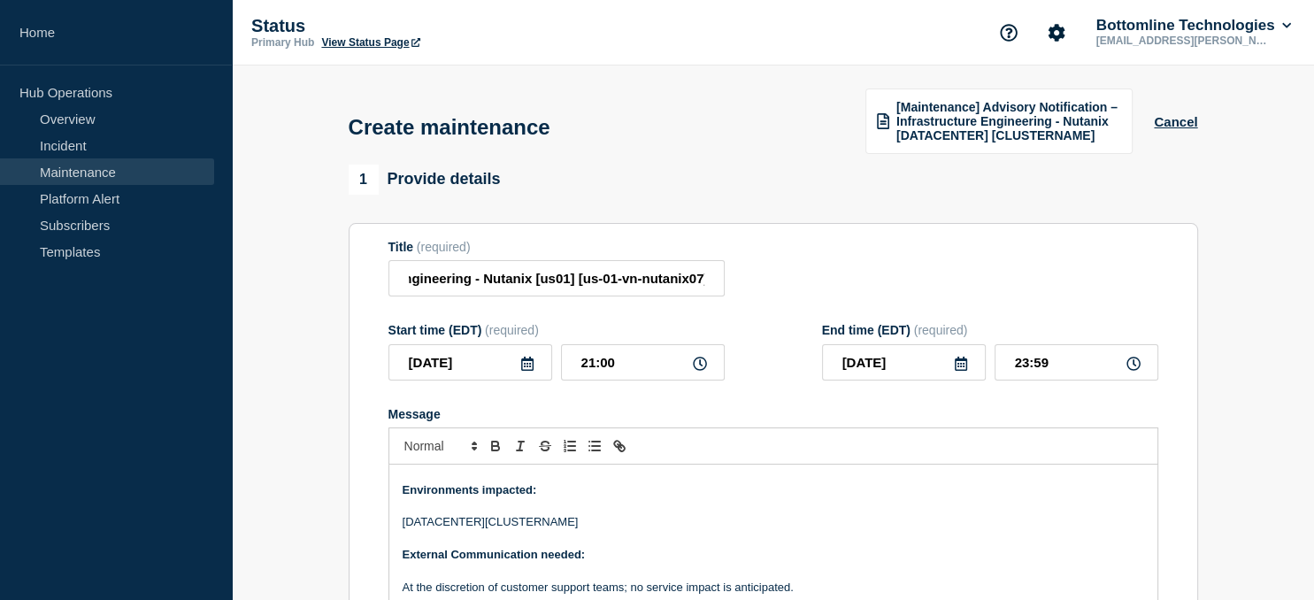
scroll to position [159, 0]
click at [512, 527] on p "[DATACENTER][CLUSTERNAME]" at bounding box center [773, 519] width 741 height 16
click at [520, 517] on p "[DATACENTER][CLUSTERNAME]" at bounding box center [773, 519] width 741 height 16
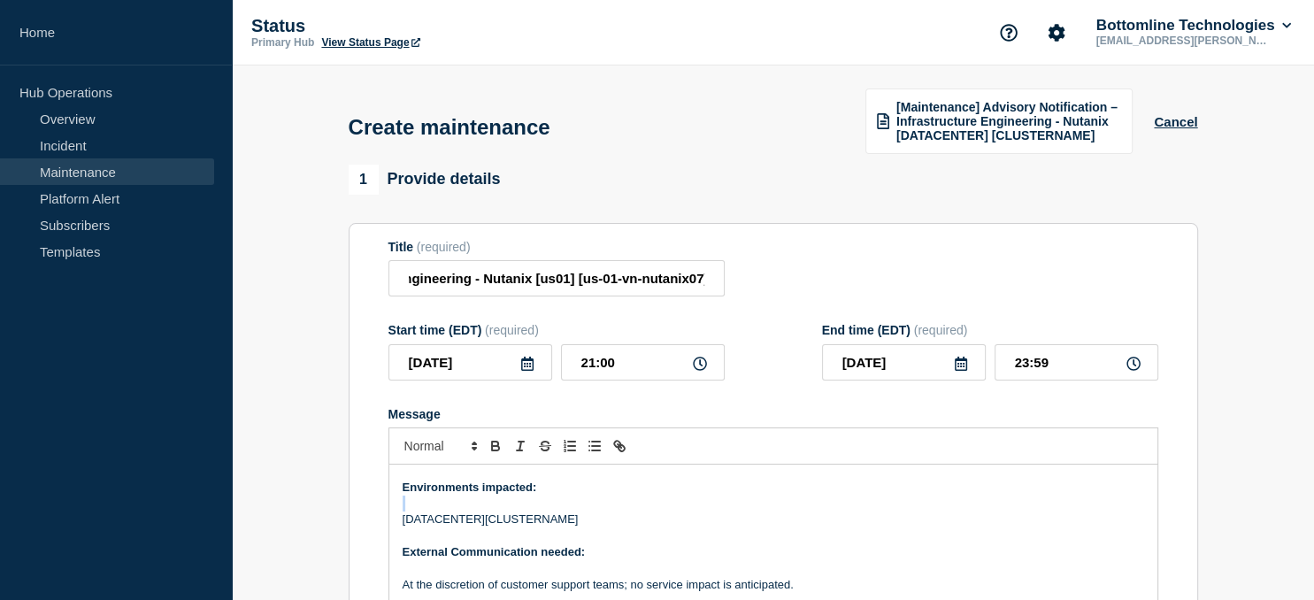
click at [520, 524] on p "[DATACENTER][CLUSTERNAME]" at bounding box center [773, 519] width 741 height 16
drag, startPoint x: 687, startPoint y: 514, endPoint x: 524, endPoint y: 509, distance: 162.9
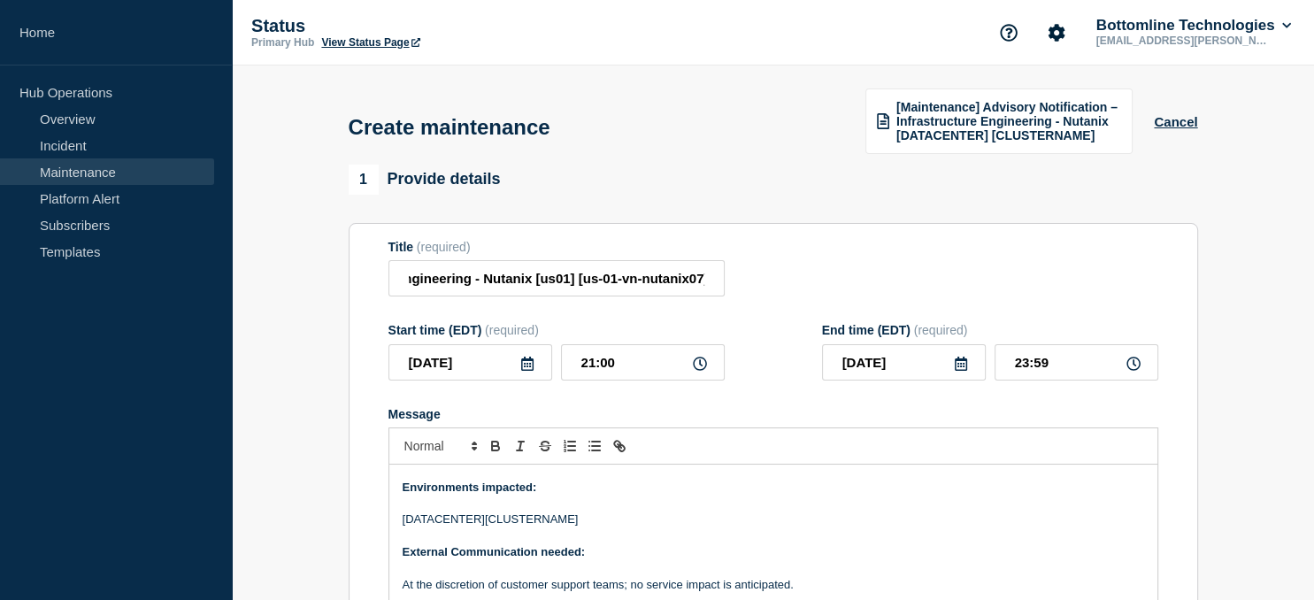
click at [524, 509] on p "Message" at bounding box center [773, 503] width 741 height 16
click at [529, 522] on p "[DATACENTER][CLUSTERNAME]" at bounding box center [773, 519] width 741 height 16
click at [443, 527] on p "[DATACENTER][us-01-vn-nutanix07]" at bounding box center [773, 519] width 741 height 16
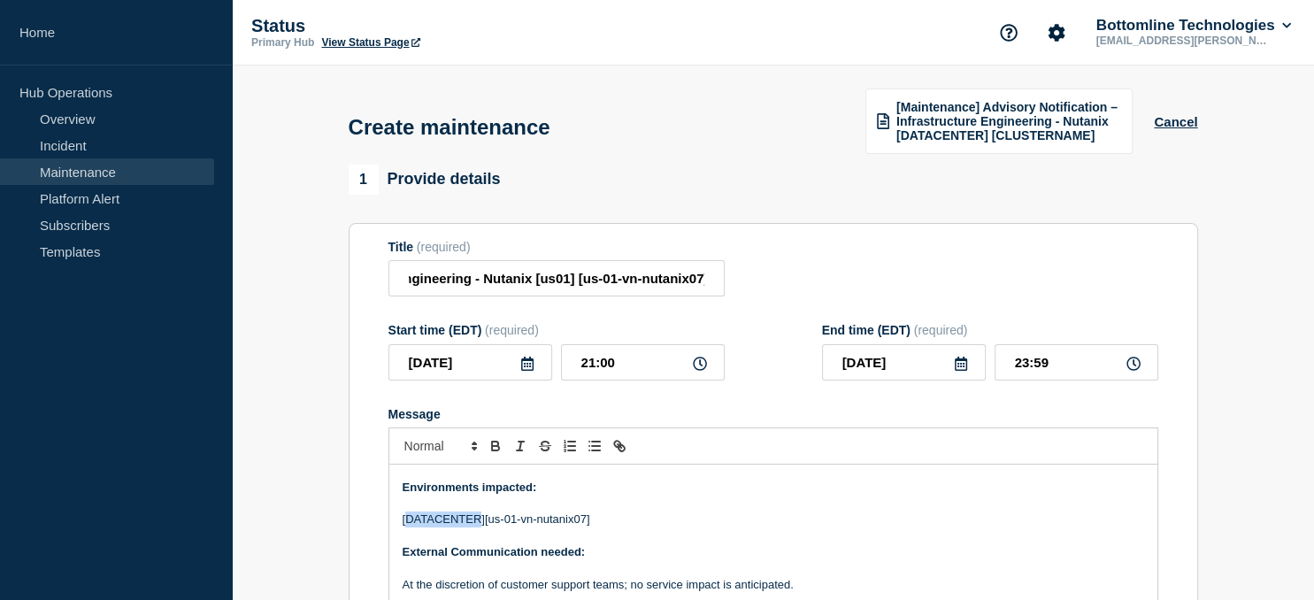
click at [443, 527] on p "[DATACENTER][us-01-vn-nutanix07]" at bounding box center [773, 519] width 741 height 16
click at [684, 534] on p "Message" at bounding box center [773, 536] width 741 height 16
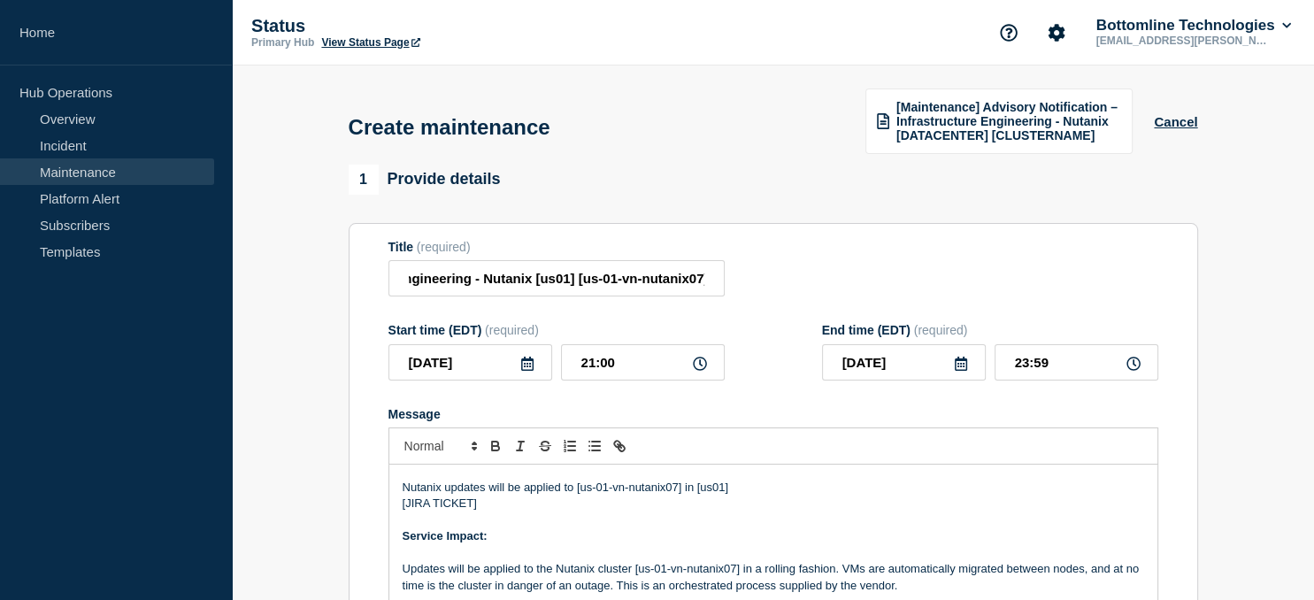
scroll to position [10, 0]
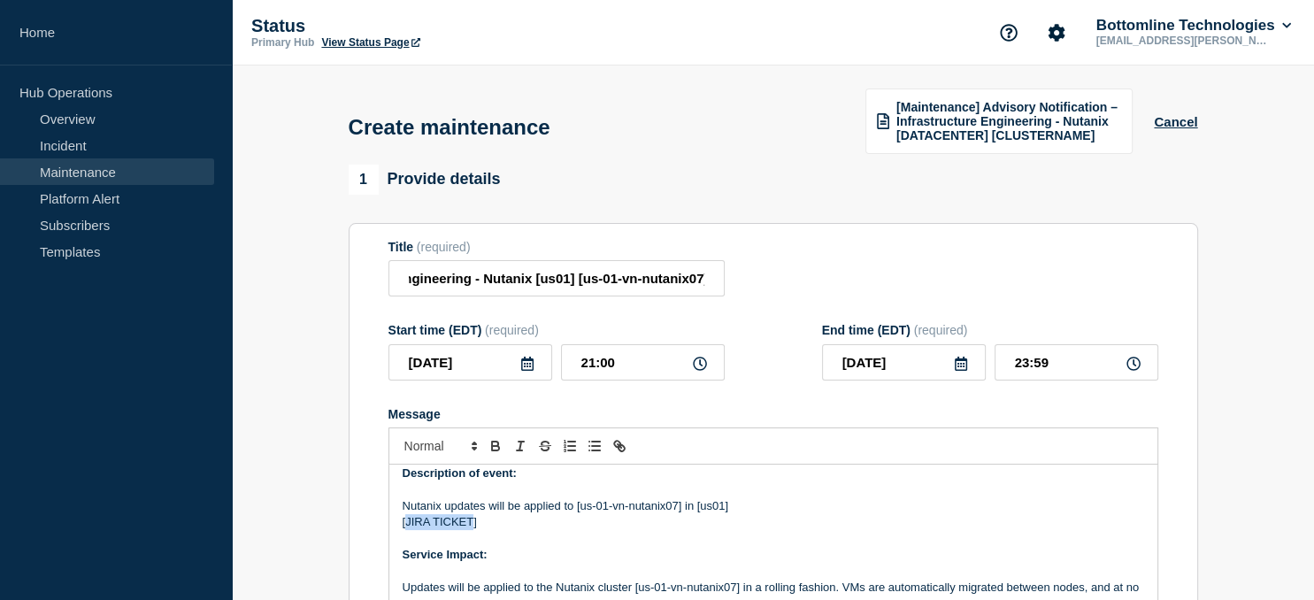
drag, startPoint x: 473, startPoint y: 526, endPoint x: 403, endPoint y: 522, distance: 70.0
click at [403, 522] on p "[JIRA TICKET]" at bounding box center [773, 522] width 741 height 16
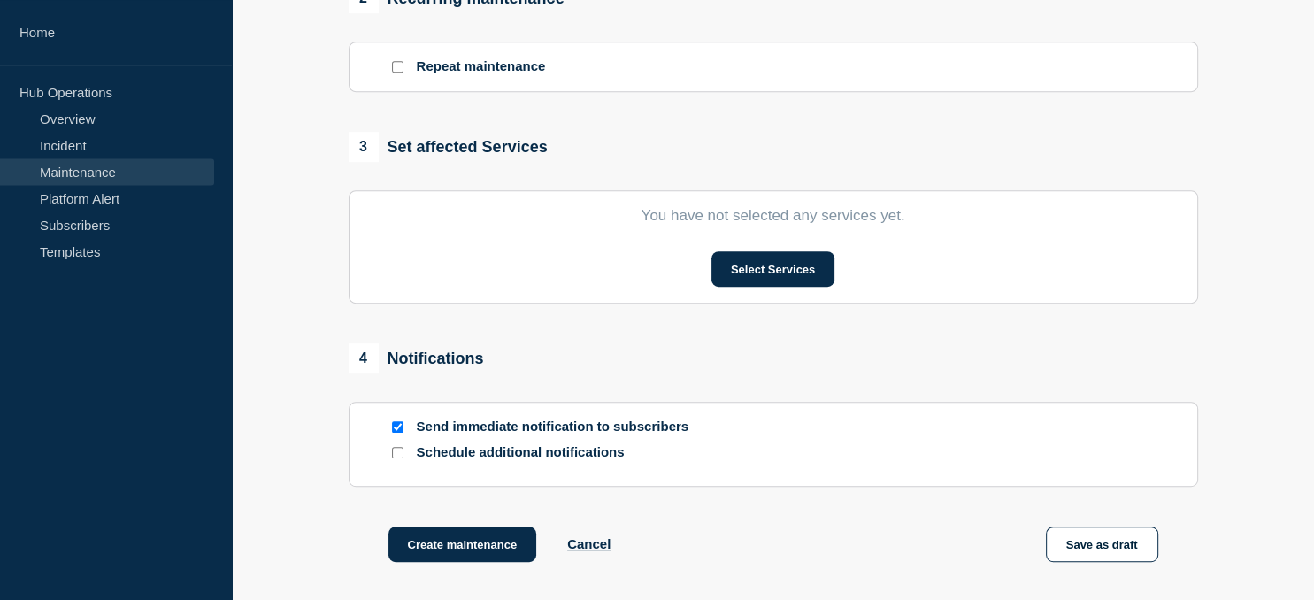
scroll to position [800, 0]
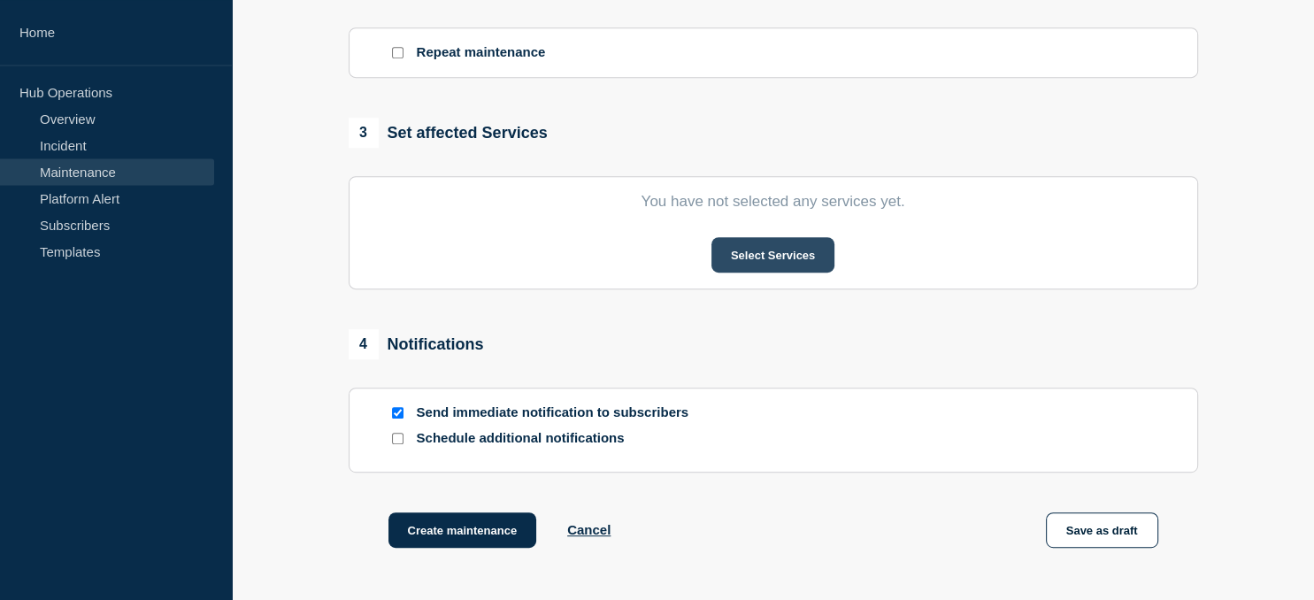
click at [783, 258] on button "Select Services" at bounding box center [772, 254] width 123 height 35
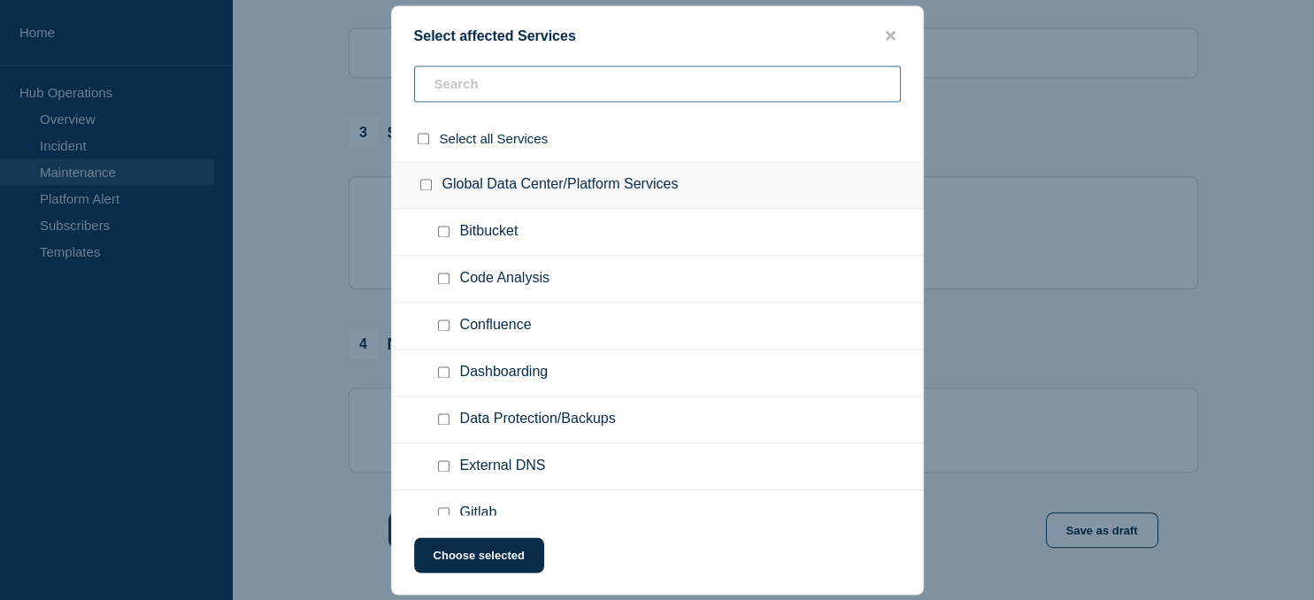
click at [505, 82] on input "text" at bounding box center [657, 83] width 487 height 36
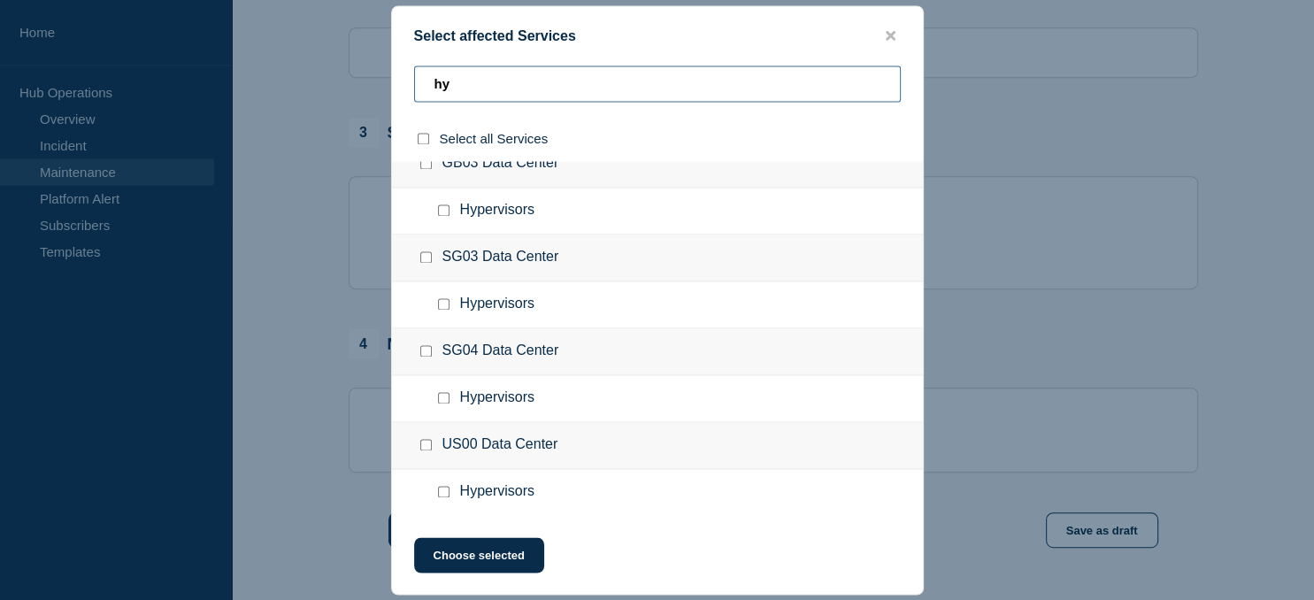
scroll to position [488, 0]
type input "hy"
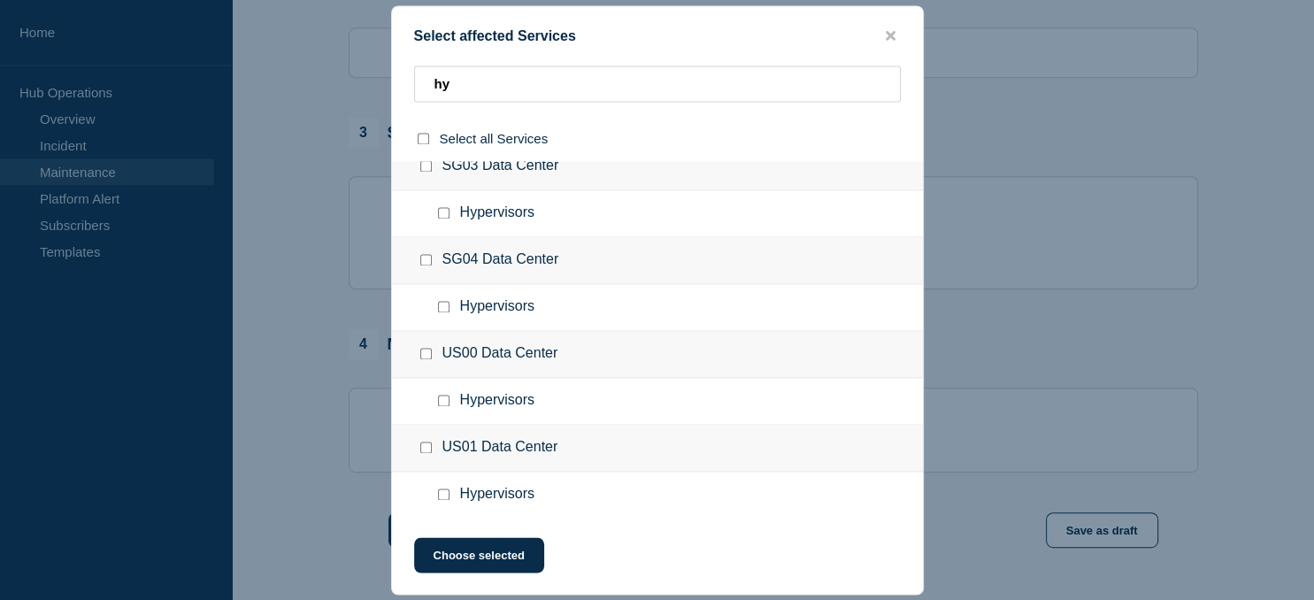
click at [446, 495] on input "Hypervisors checkbox" at bounding box center [444, 494] width 12 height 12
checkbox input "true"
click at [505, 549] on button "Choose selected" at bounding box center [479, 554] width 130 height 35
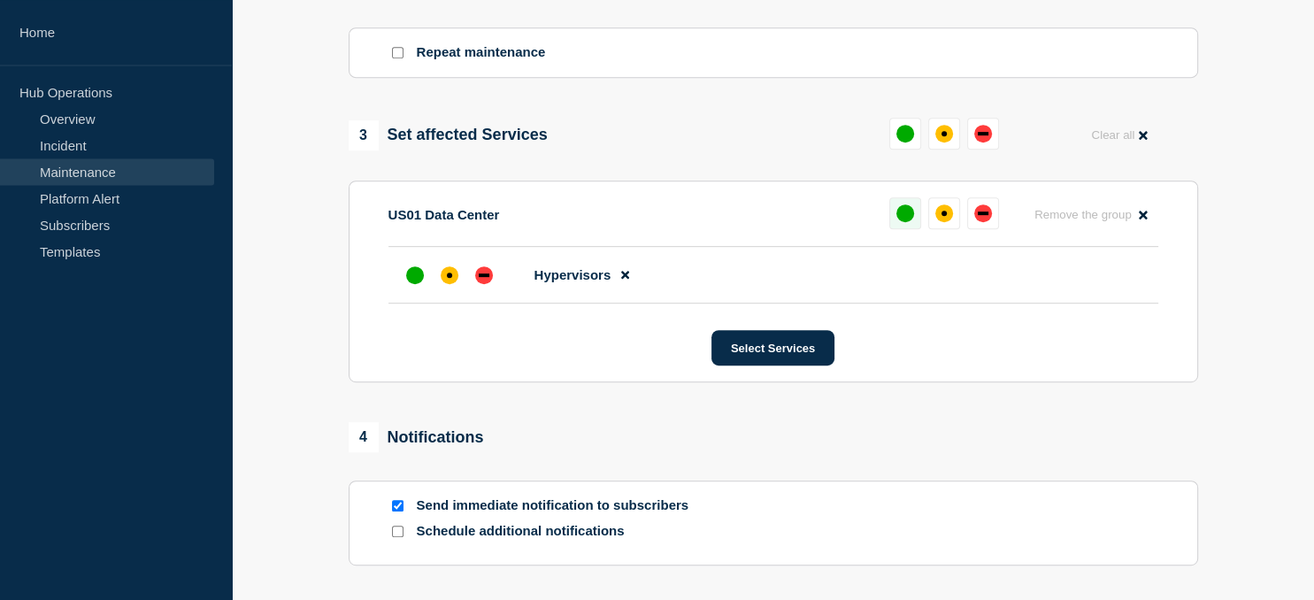
click at [908, 210] on button at bounding box center [905, 213] width 32 height 32
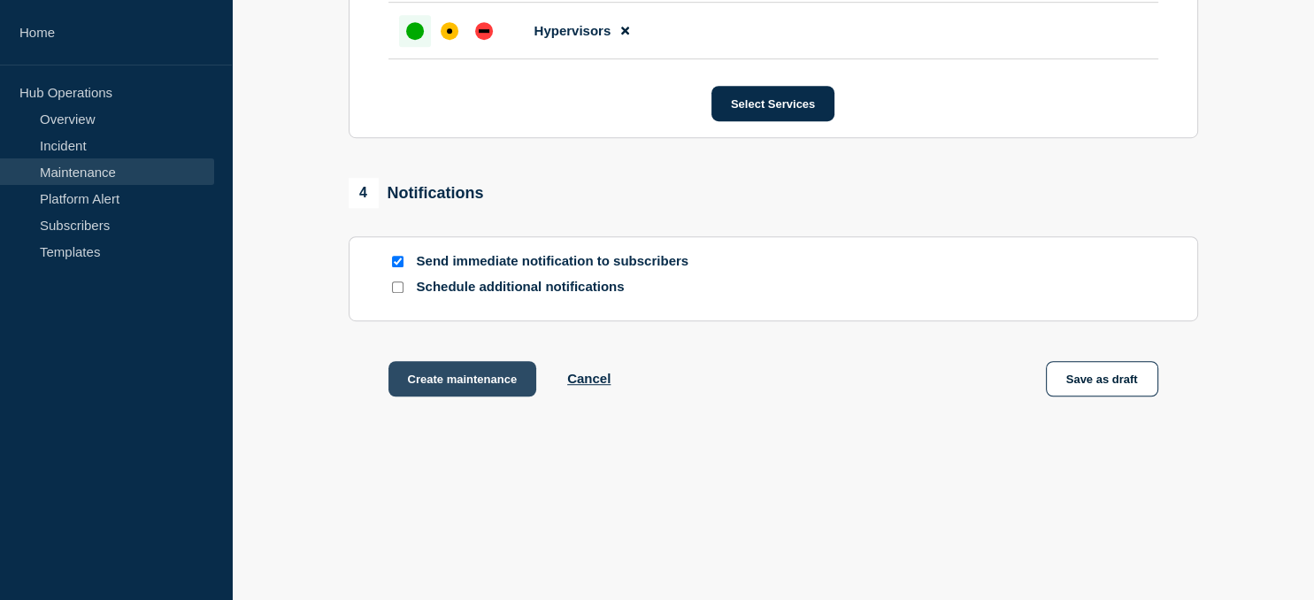
click at [442, 377] on button "Create maintenance" at bounding box center [462, 378] width 149 height 35
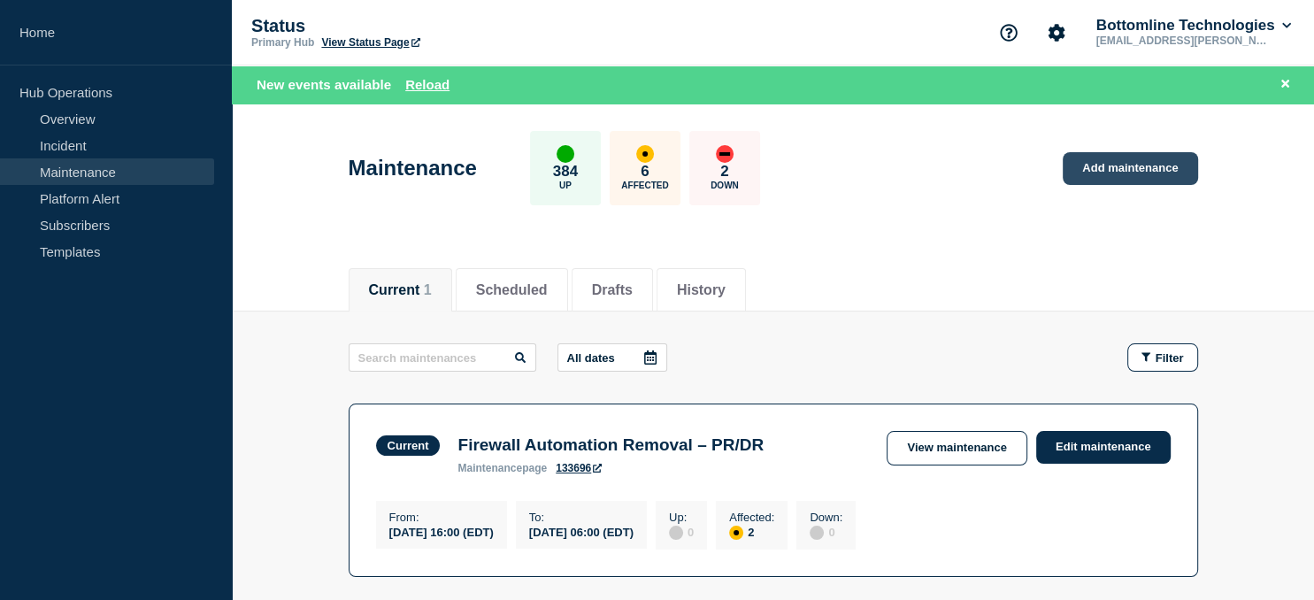
click at [1121, 182] on link "Add maintenance" at bounding box center [1130, 168] width 134 height 33
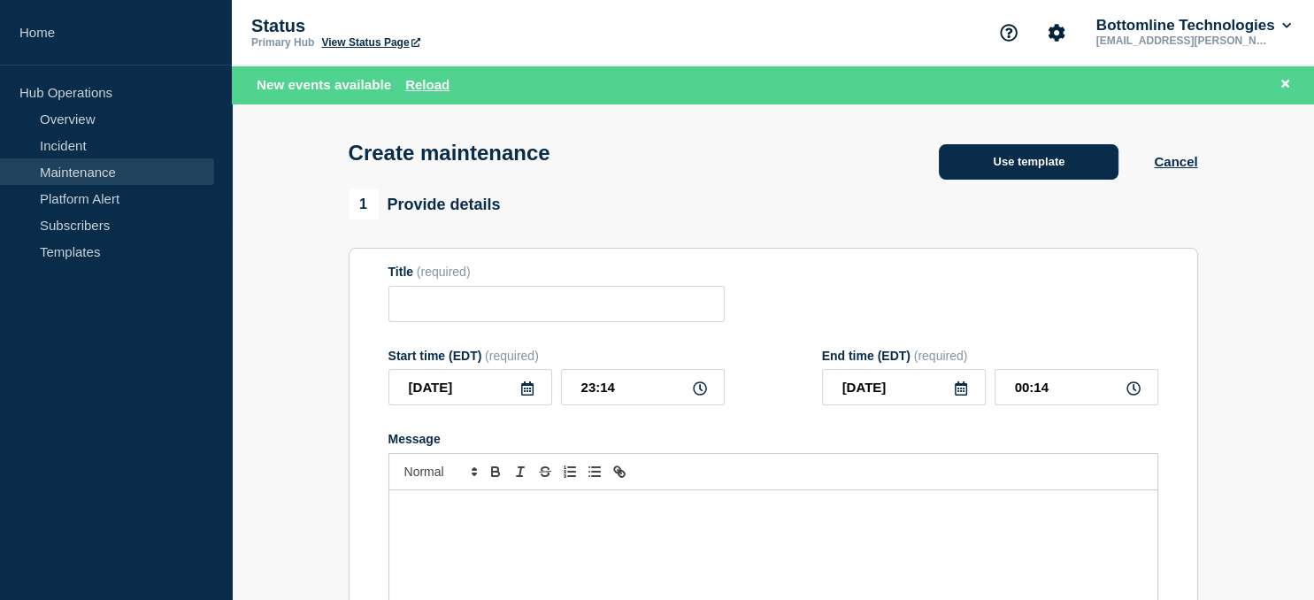
click at [1017, 161] on button "Use template" at bounding box center [1029, 161] width 180 height 35
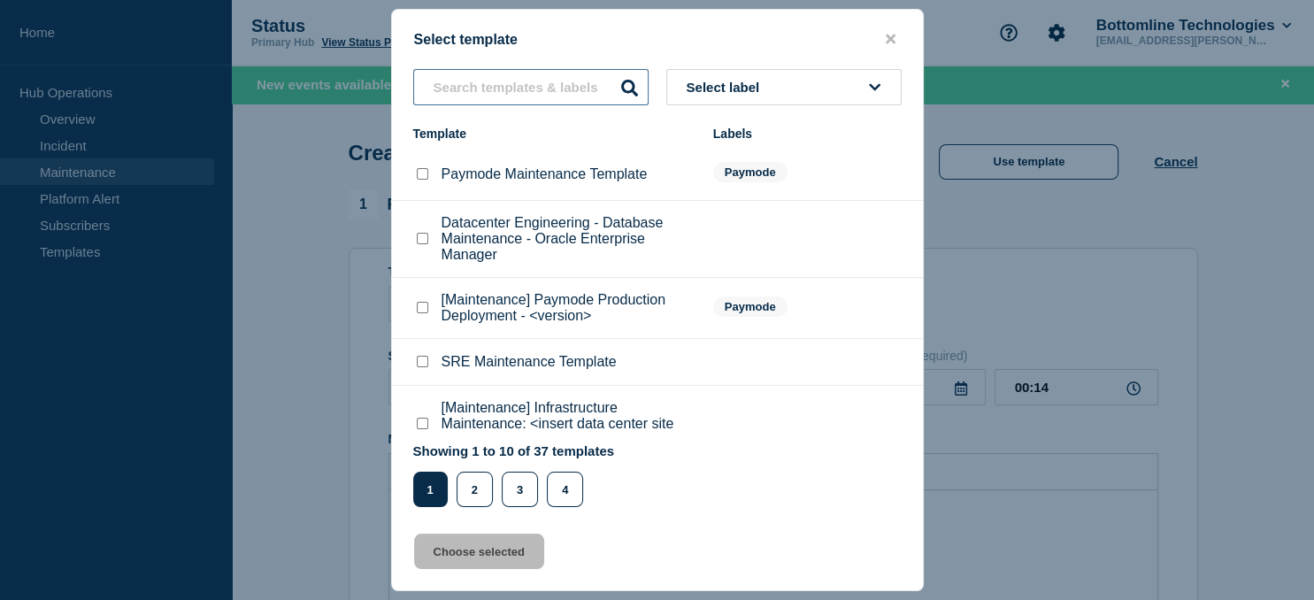
click at [523, 80] on input "text" at bounding box center [530, 87] width 235 height 36
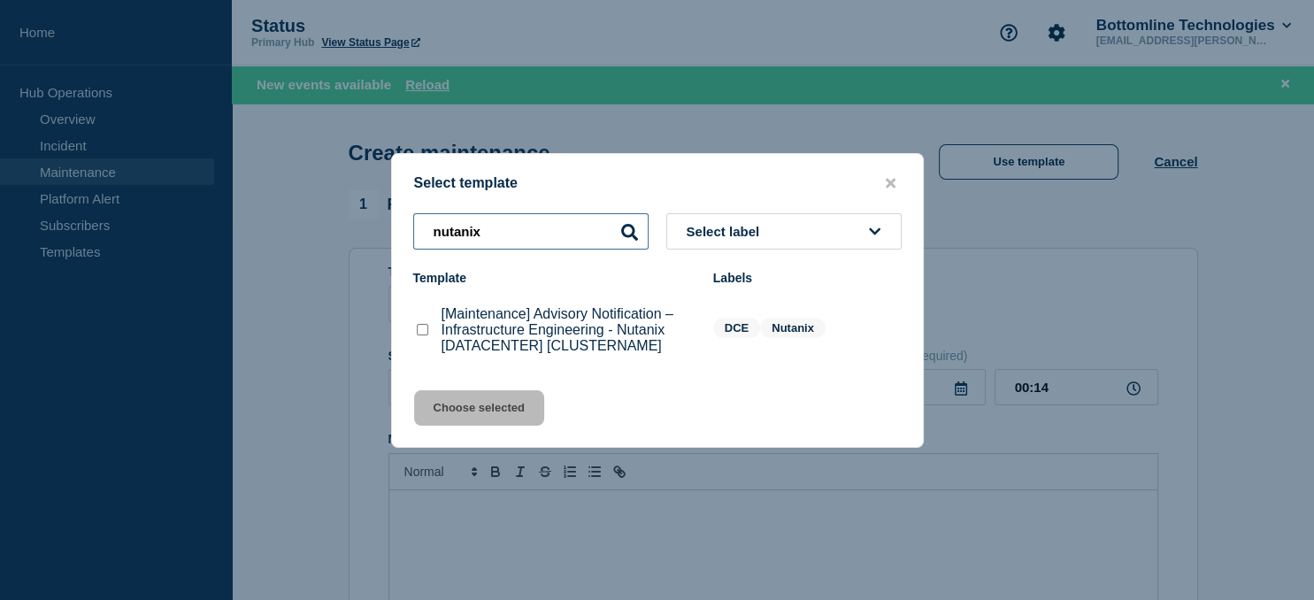
type input "nutanix"
click at [419, 328] on checkbox"] "[Maintenance] Advisory Notification – Infrastructure Engineering - Nutanix [DAT…" at bounding box center [423, 330] width 12 height 12
checkbox checkbox"] "true"
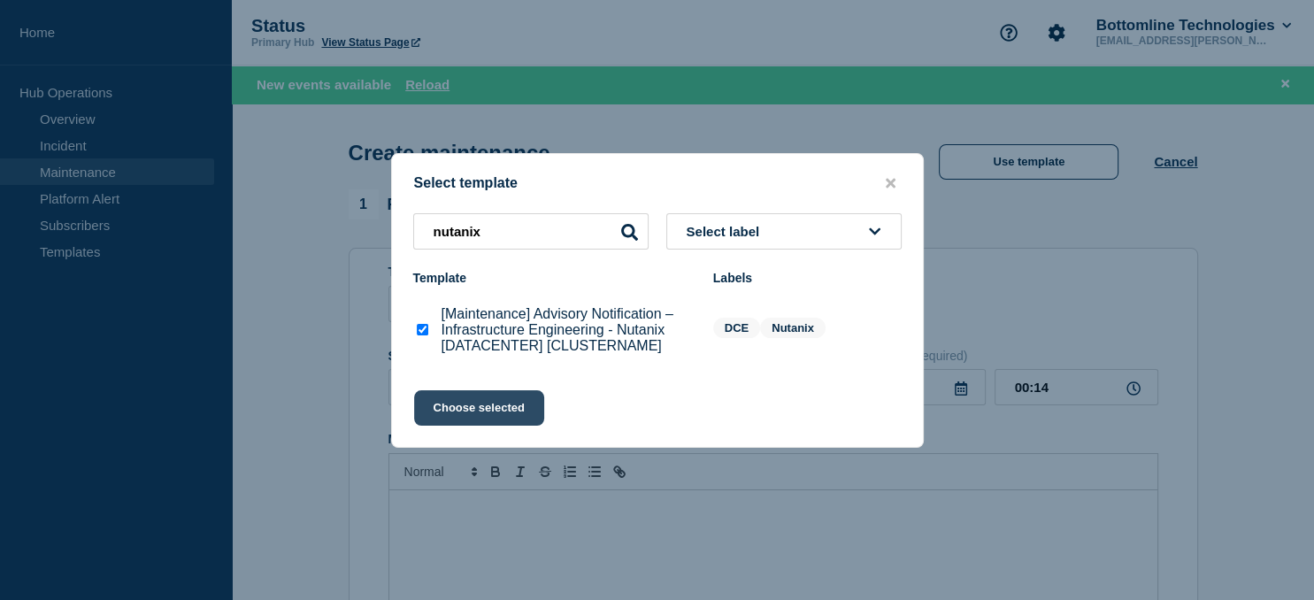
click at [468, 397] on button "Choose selected" at bounding box center [479, 407] width 130 height 35
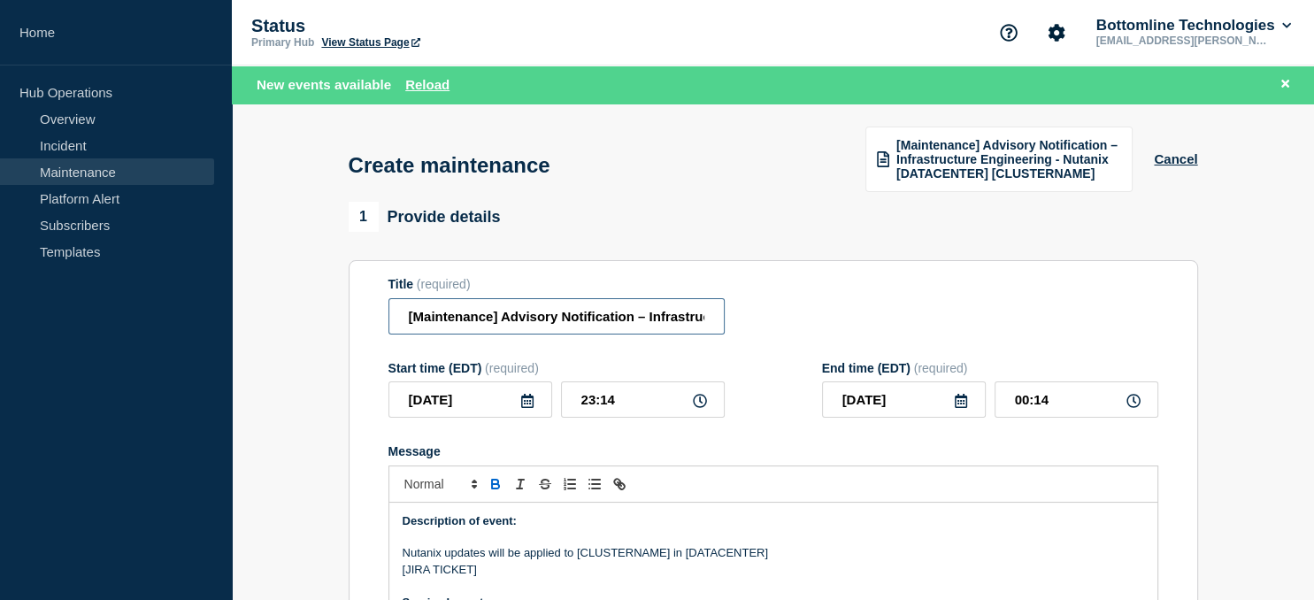
click at [512, 320] on input "[Maintenance] Advisory Notification – Infrastructure Engineering - Nutanix [DAT…" at bounding box center [556, 316] width 336 height 36
click at [633, 324] on input "[Maintenance] Advisory Notification – Infrastructure Engineering - Nutanix [DAT…" at bounding box center [556, 316] width 336 height 36
paste input "us-00-vn-nutanix07"
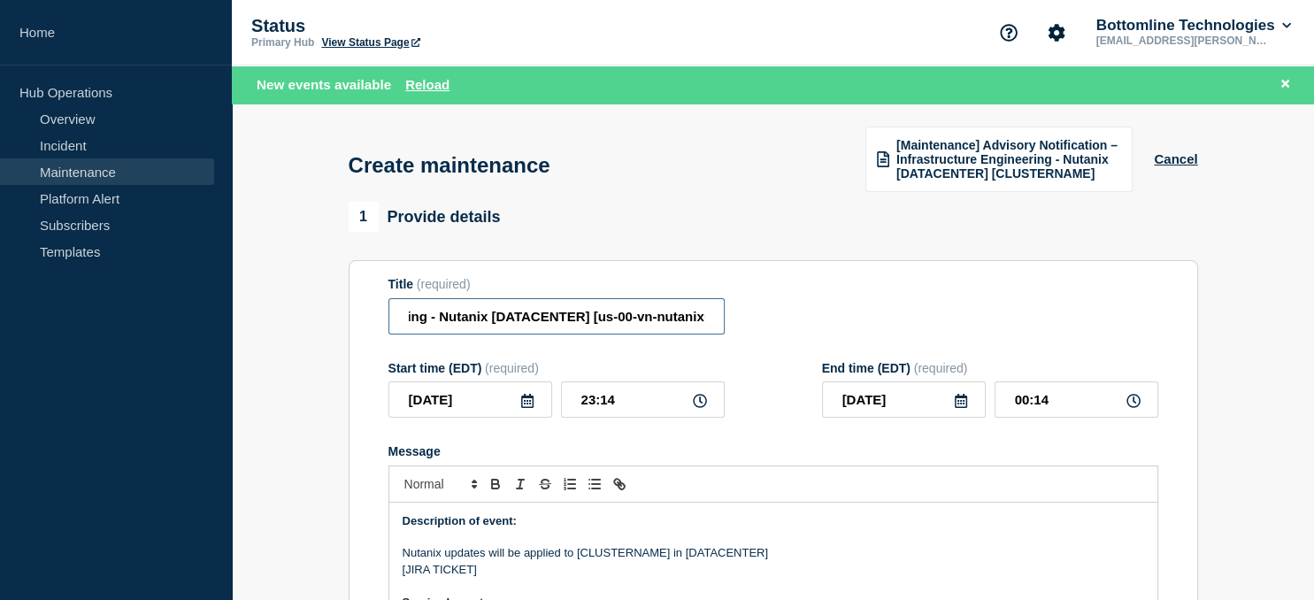
scroll to position [0, 403]
click at [516, 306] on input "[Maintenance] Advisory Notification – Infrastructure Engineering - Nutanix [DAT…" at bounding box center [556, 316] width 336 height 36
type input "[Maintenance] Advisory Notification – Infrastructure Engineering - Nutanix [us0…"
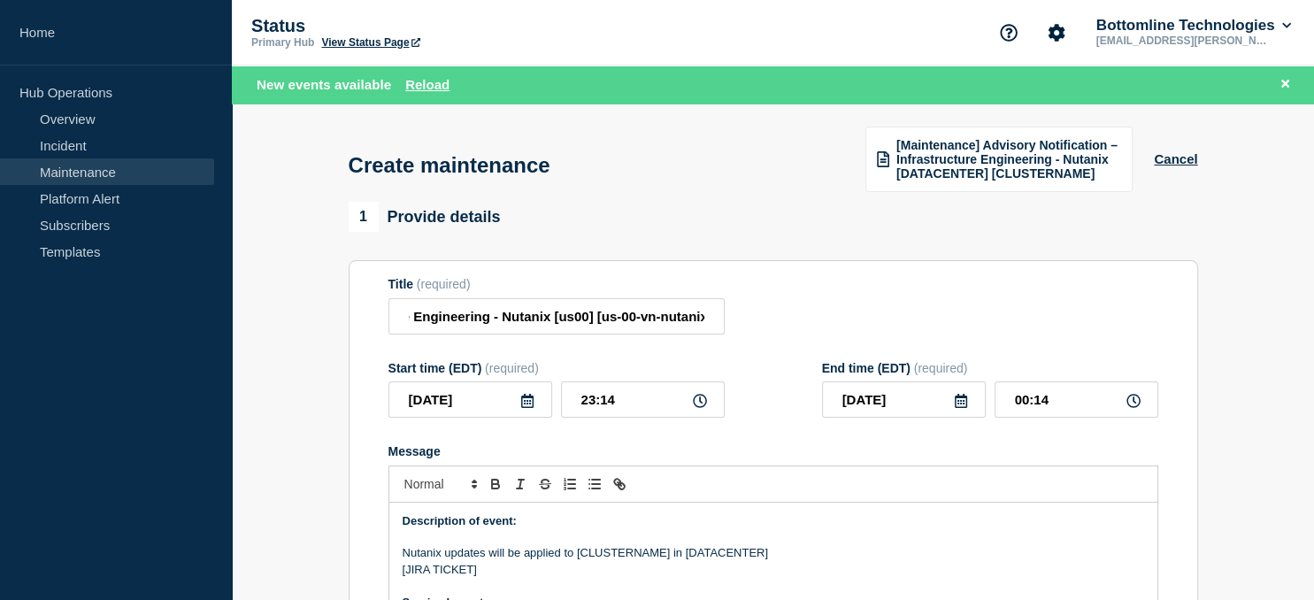
click at [530, 408] on icon at bounding box center [527, 401] width 14 height 14
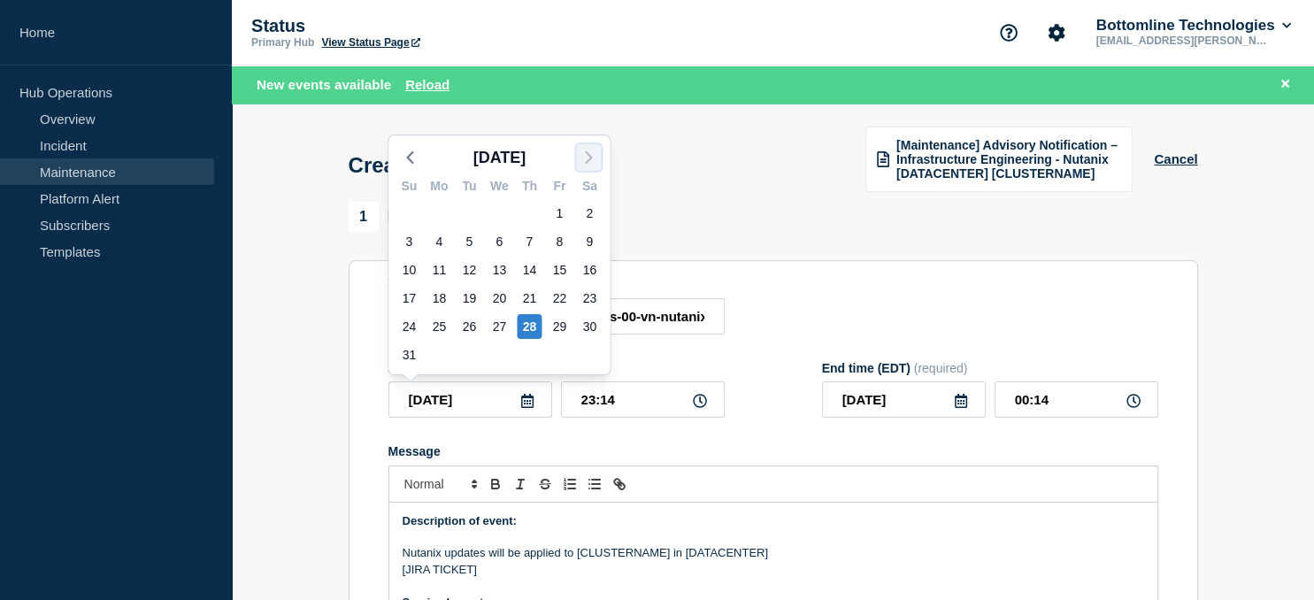
click at [591, 157] on polyline "button" at bounding box center [588, 157] width 5 height 11
click at [409, 240] on div "7" at bounding box center [408, 241] width 25 height 25
type input "[DATE]"
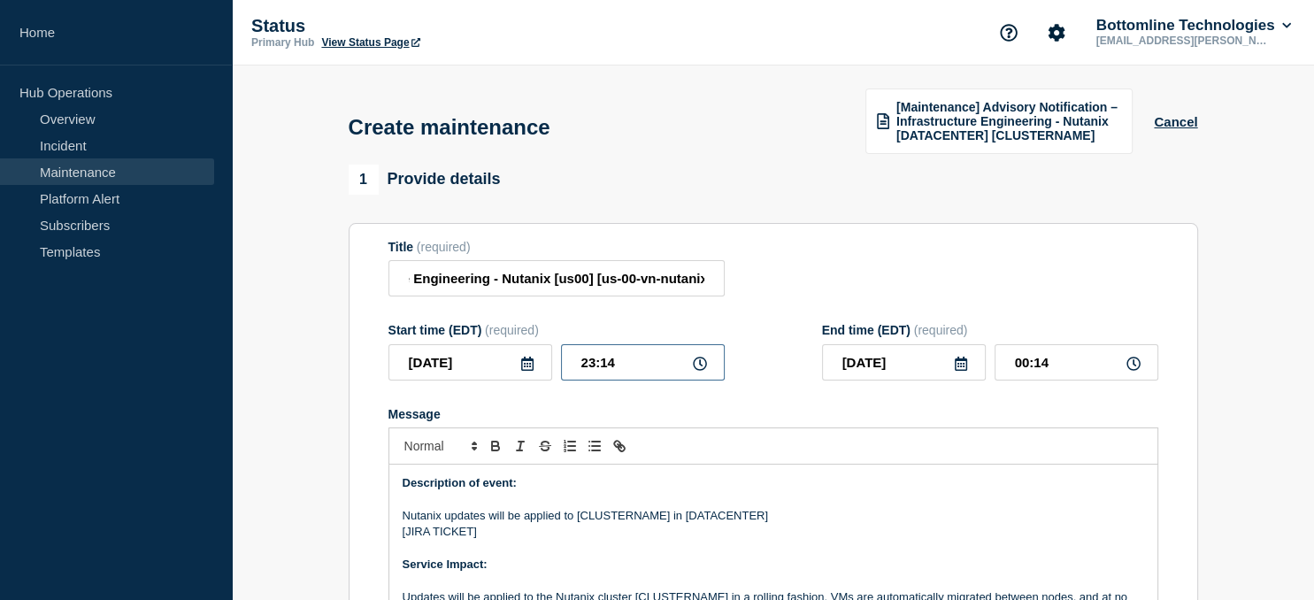
drag, startPoint x: 622, startPoint y: 362, endPoint x: 492, endPoint y: 368, distance: 130.2
click at [561, 368] on input "23:14" at bounding box center [643, 362] width 164 height 36
type input "21:00"
type input "[DATE]"
type input "22:00"
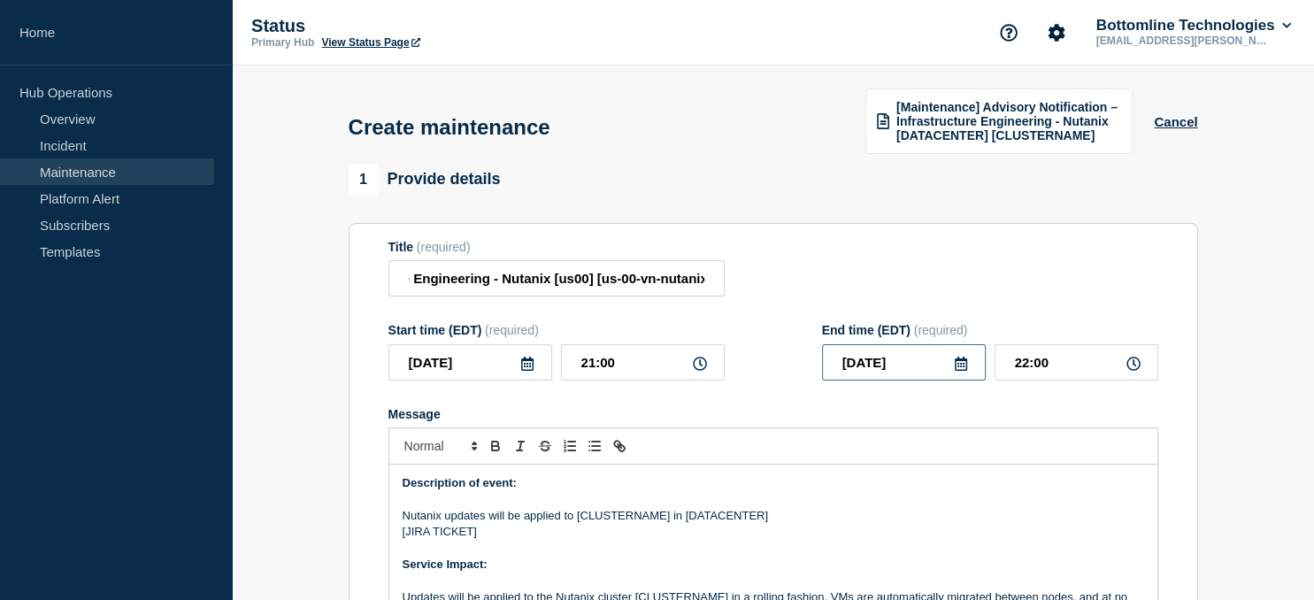
click at [910, 365] on input "[DATE]" at bounding box center [904, 362] width 164 height 36
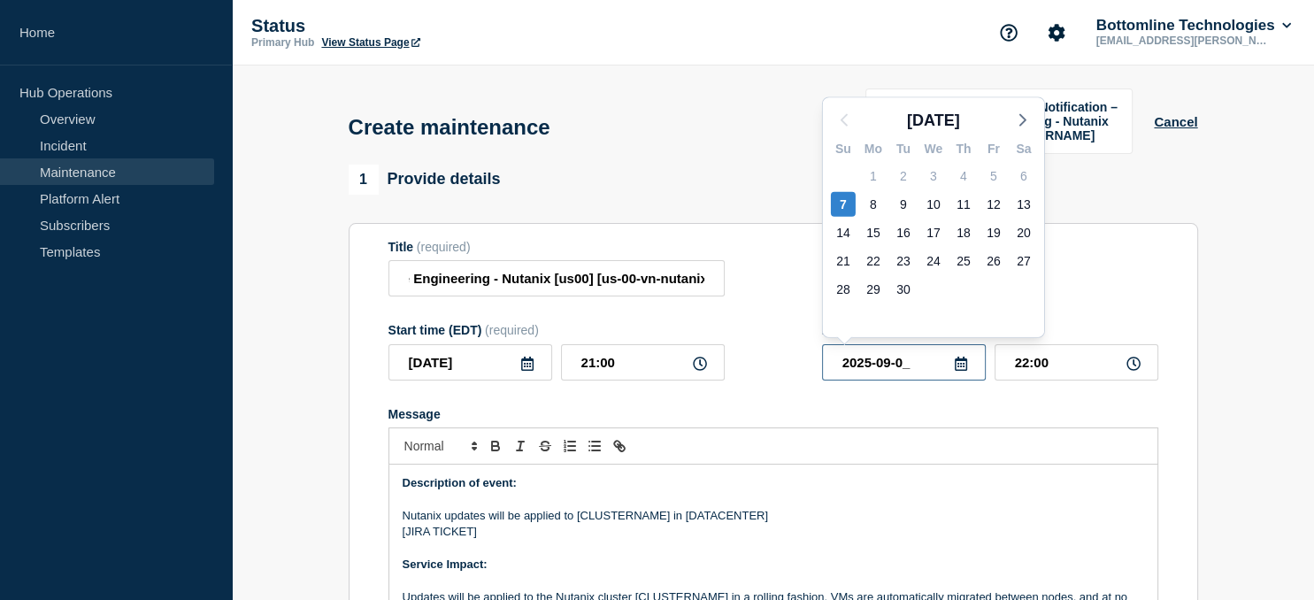
type input "[DATE]"
drag, startPoint x: 1063, startPoint y: 358, endPoint x: 940, endPoint y: 370, distance: 124.4
click at [994, 370] on input "22:00" at bounding box center [1076, 362] width 164 height 36
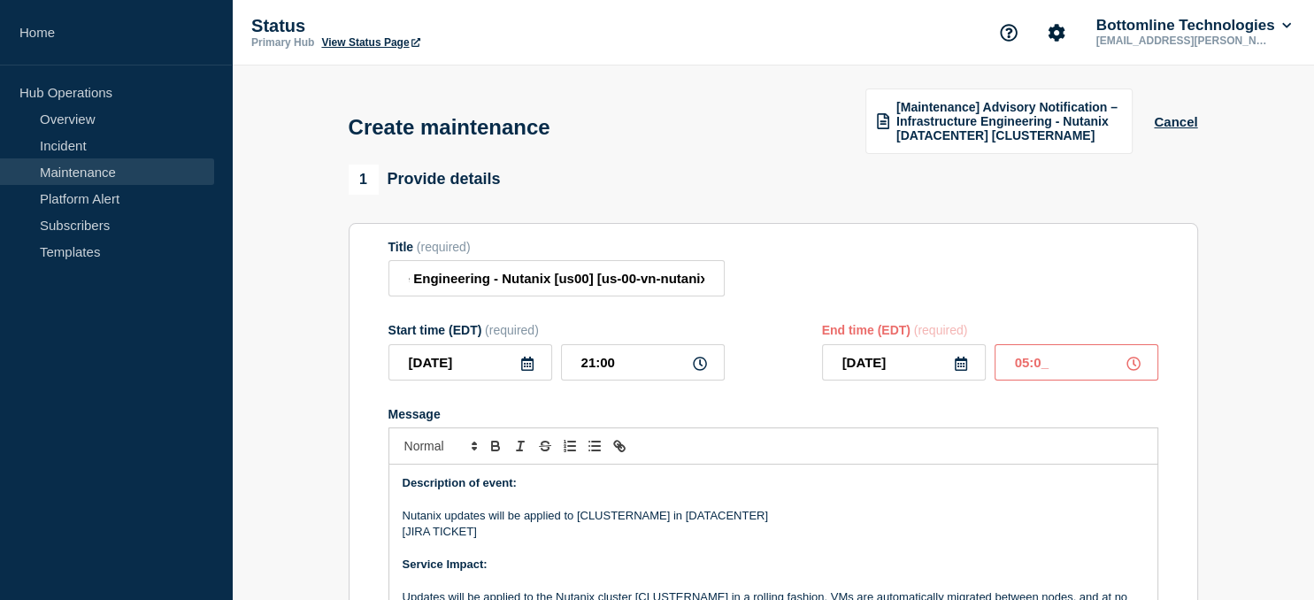
type input "05:00"
click at [632, 515] on p "Nutanix updates will be applied to [CLUSTERNAME] in [DATACENTER]" at bounding box center [773, 516] width 741 height 16
paste div "Message"
click at [735, 524] on p "Nutanix updates will be applied to [us-00-vn-nutanix07] in [DATACENTER]" at bounding box center [773, 516] width 741 height 16
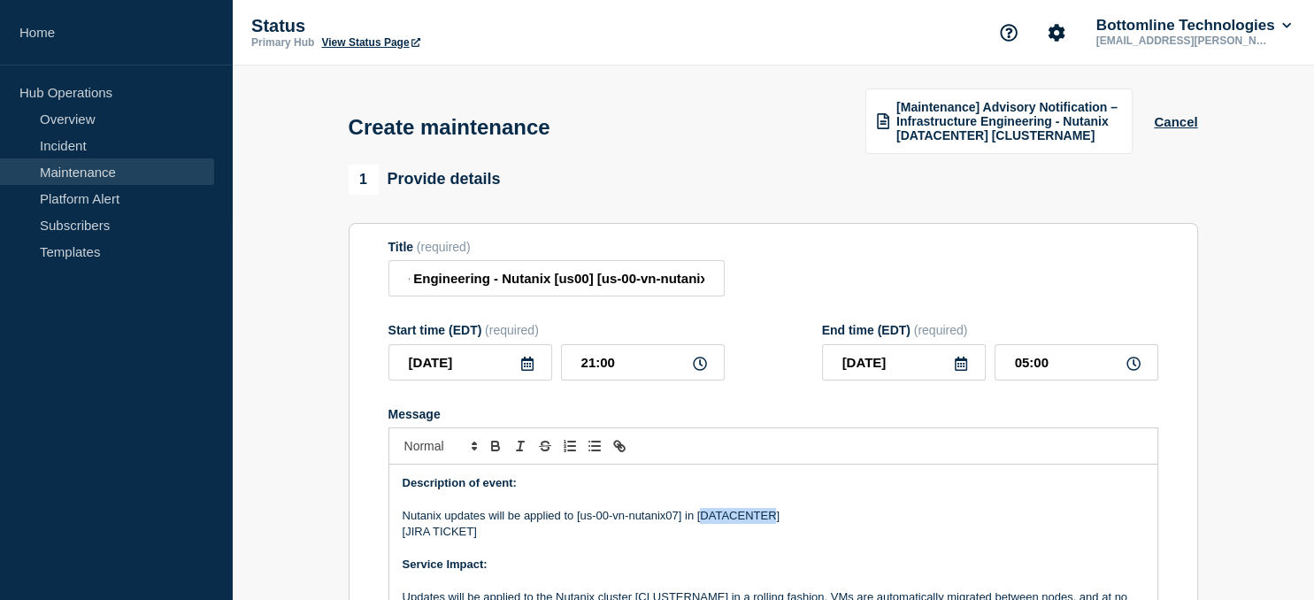
click at [735, 524] on p "Nutanix updates will be applied to [us-00-vn-nutanix07] in [DATACENTER]" at bounding box center [773, 516] width 741 height 16
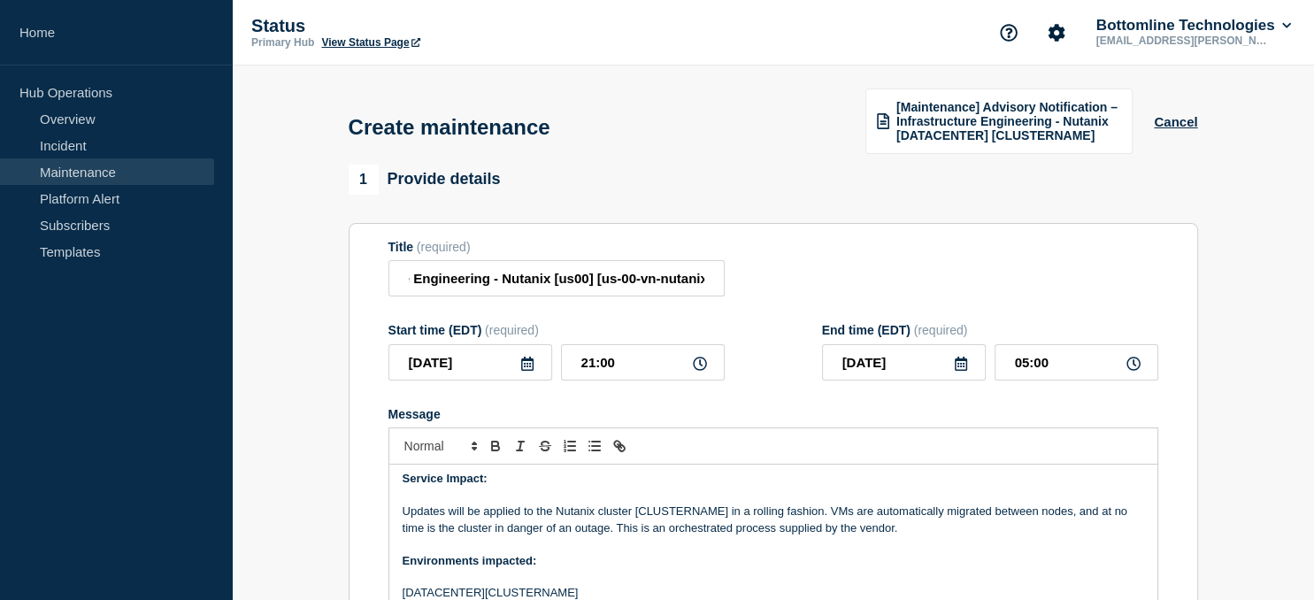
scroll to position [87, 0]
click at [689, 512] on p "Updates will be applied to the Nutanix cluster [CLUSTERNAME] in a rolling fashi…" at bounding box center [773, 519] width 741 height 33
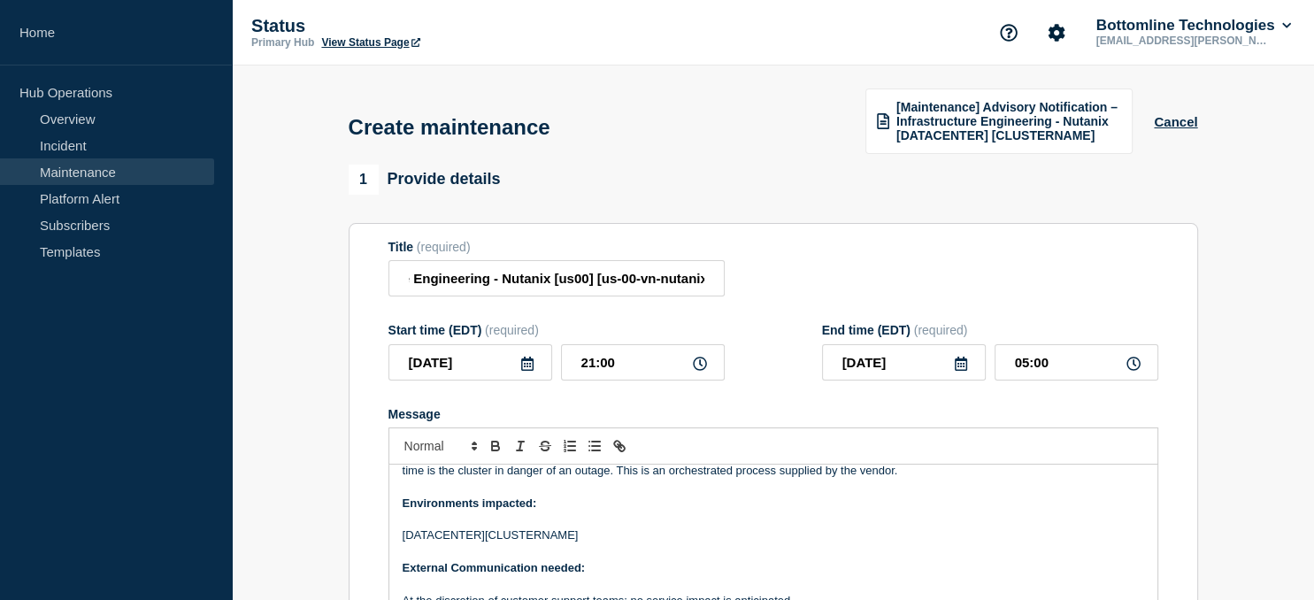
scroll to position [144, 0]
click at [530, 537] on p "[DATACENTER][CLUSTERNAME]" at bounding box center [773, 534] width 741 height 16
click at [459, 538] on p "[DATACENTER][us-00-vn-nutanix07]" at bounding box center [773, 534] width 741 height 16
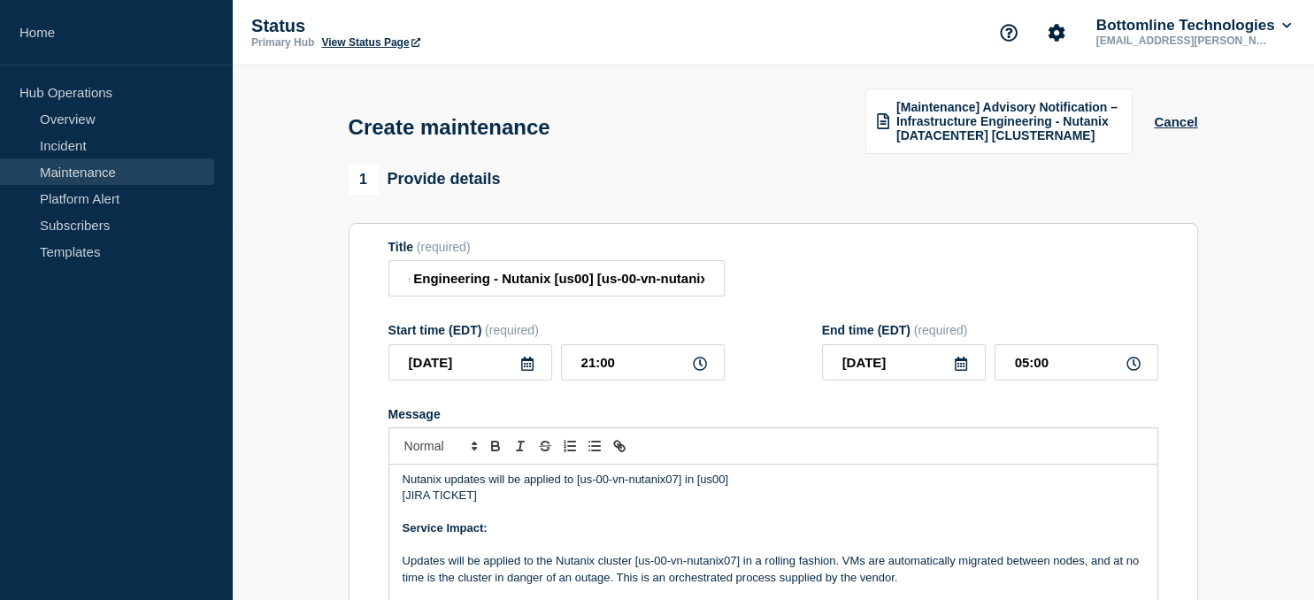
scroll to position [32, 0]
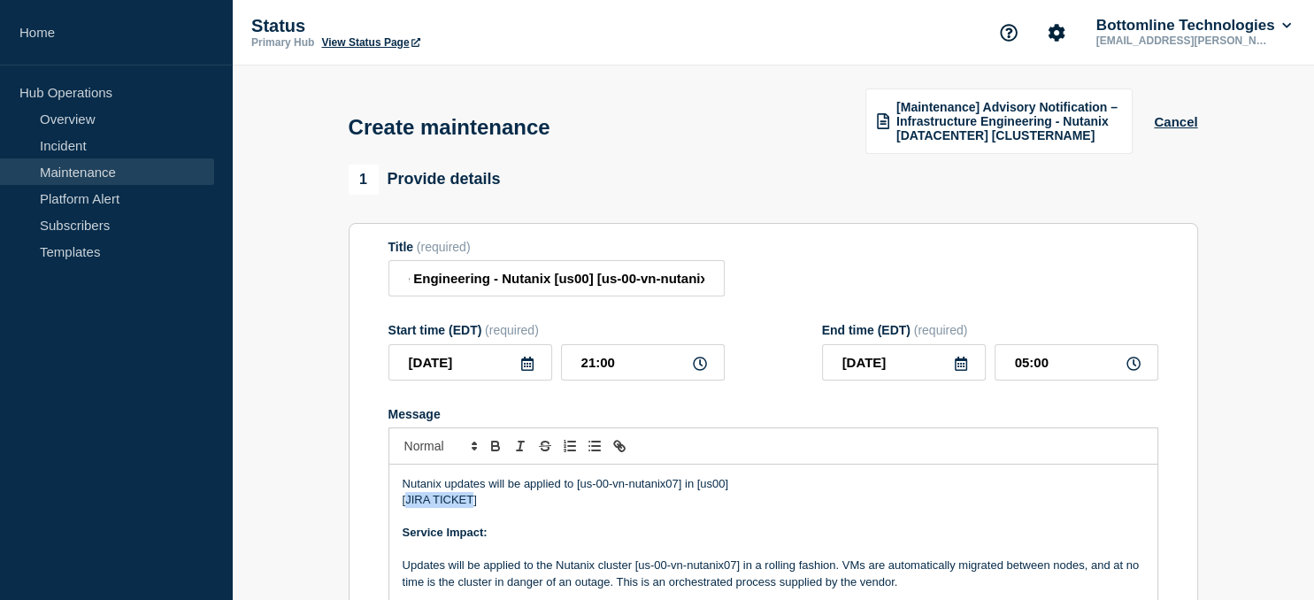
drag, startPoint x: 473, startPoint y: 501, endPoint x: 407, endPoint y: 501, distance: 66.4
click at [407, 501] on p "[JIRA TICKET]" at bounding box center [773, 500] width 741 height 16
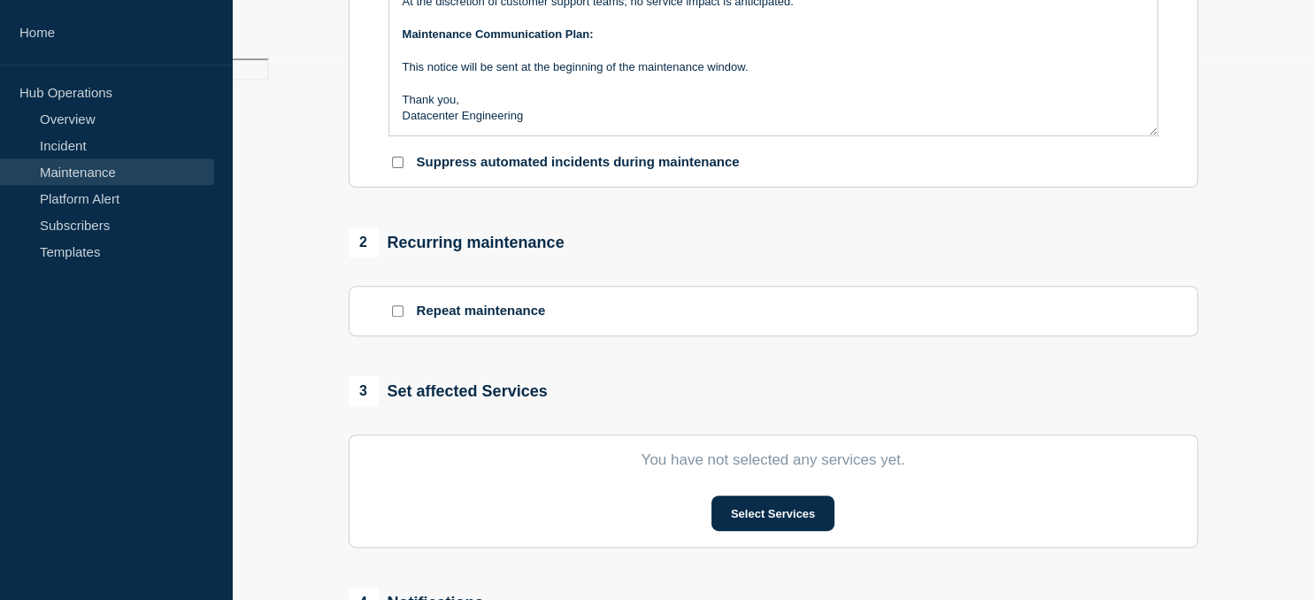
scroll to position [604, 0]
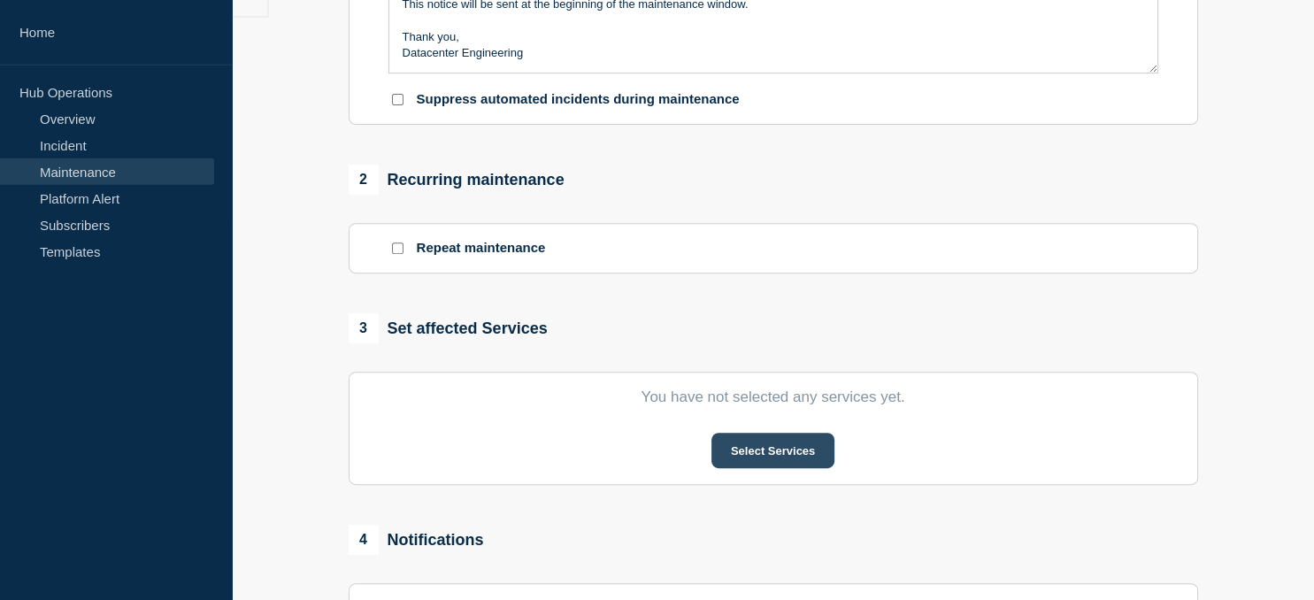
click at [764, 449] on button "Select Services" at bounding box center [772, 450] width 123 height 35
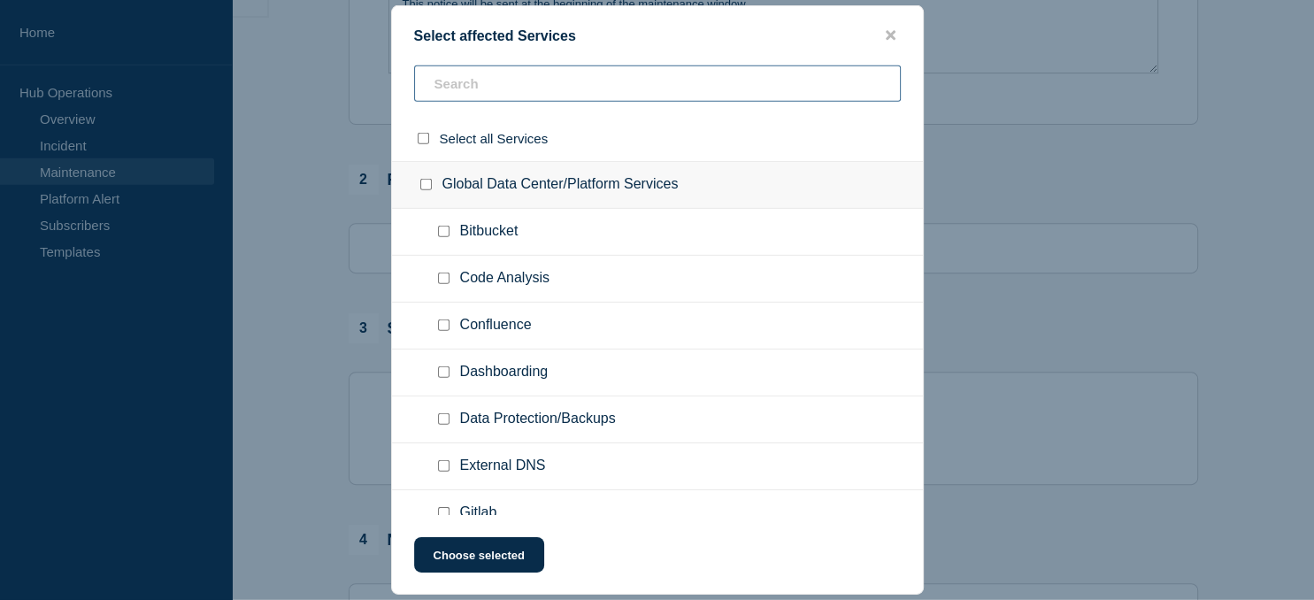
click at [491, 84] on input "text" at bounding box center [657, 83] width 487 height 36
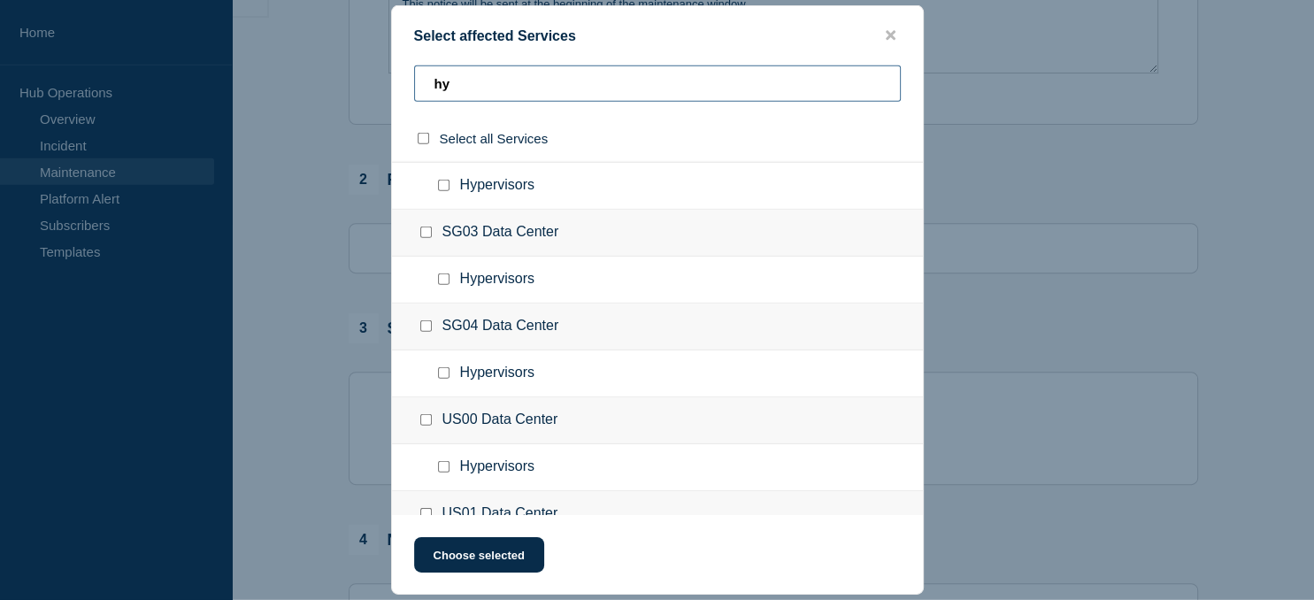
scroll to position [435, 0]
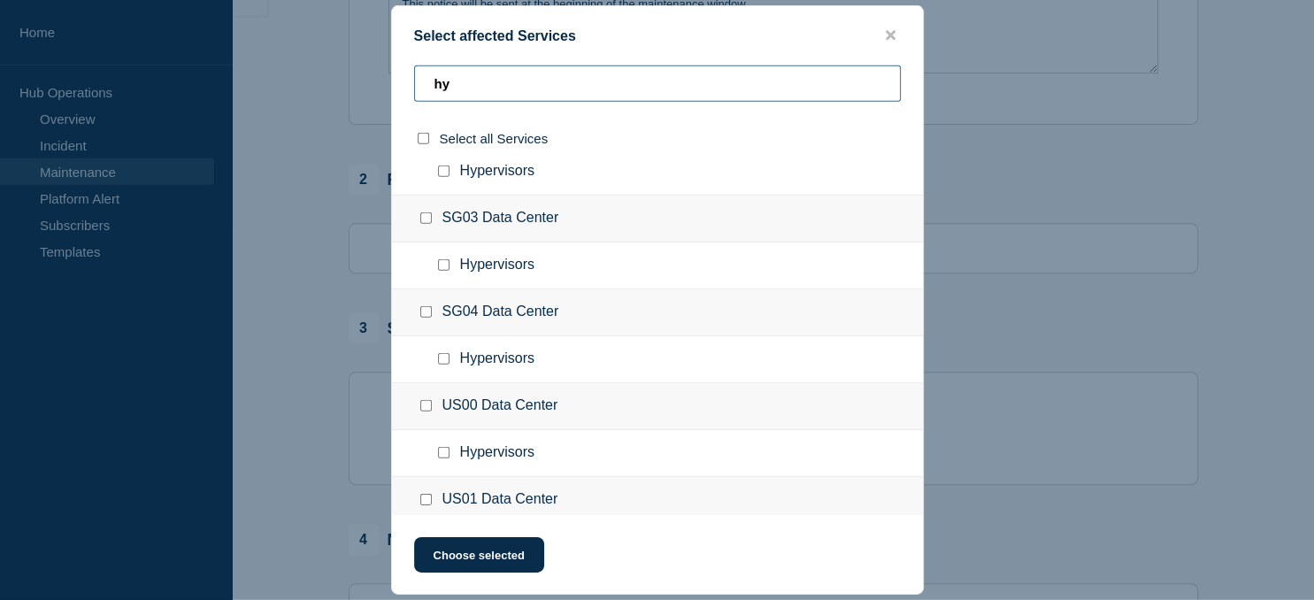
type input "hy"
click at [442, 451] on input "Hypervisors checkbox" at bounding box center [444, 453] width 12 height 12
checkbox input "true"
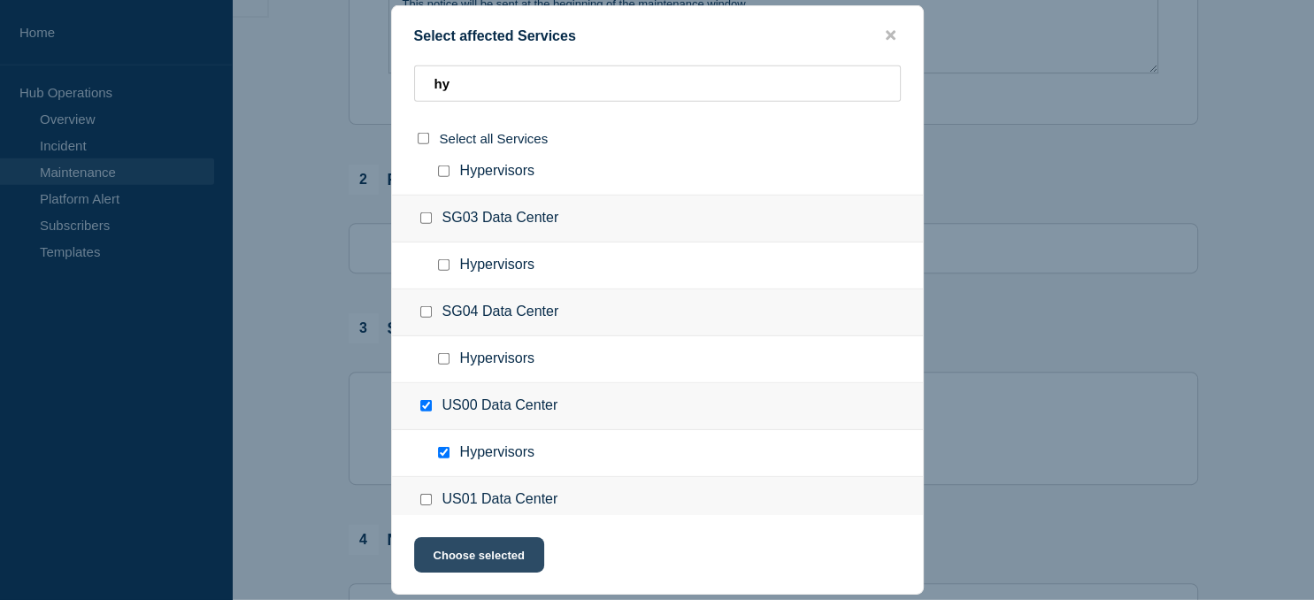
click at [483, 548] on button "Choose selected" at bounding box center [479, 554] width 130 height 35
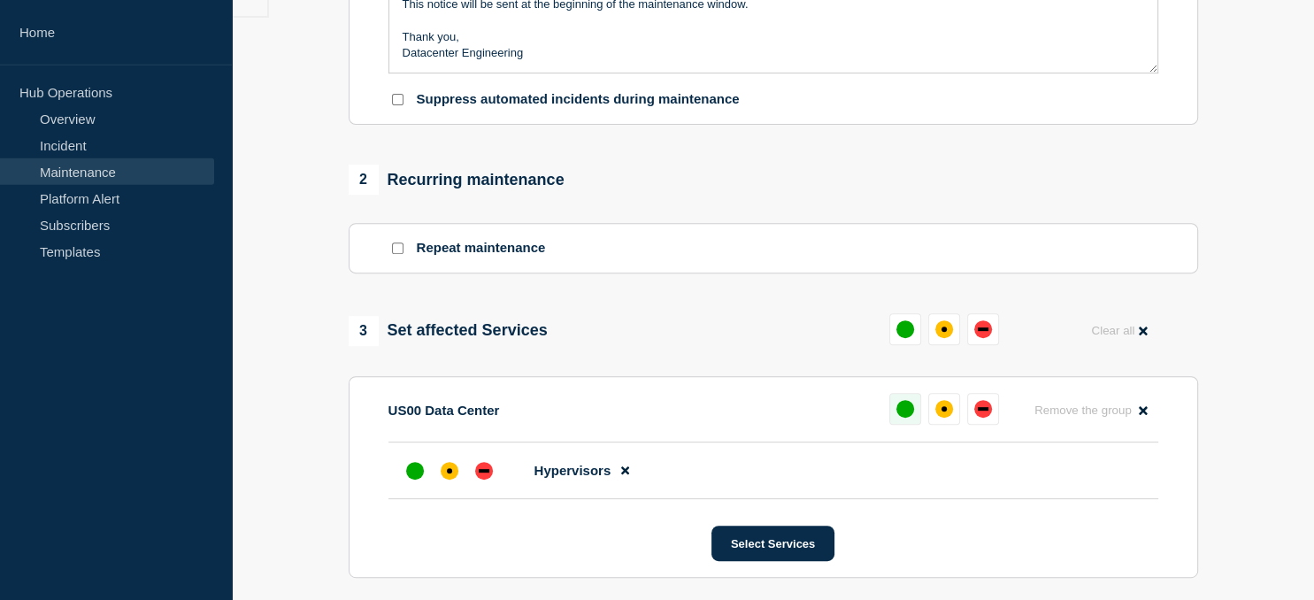
click at [904, 413] on div "up" at bounding box center [905, 409] width 18 height 18
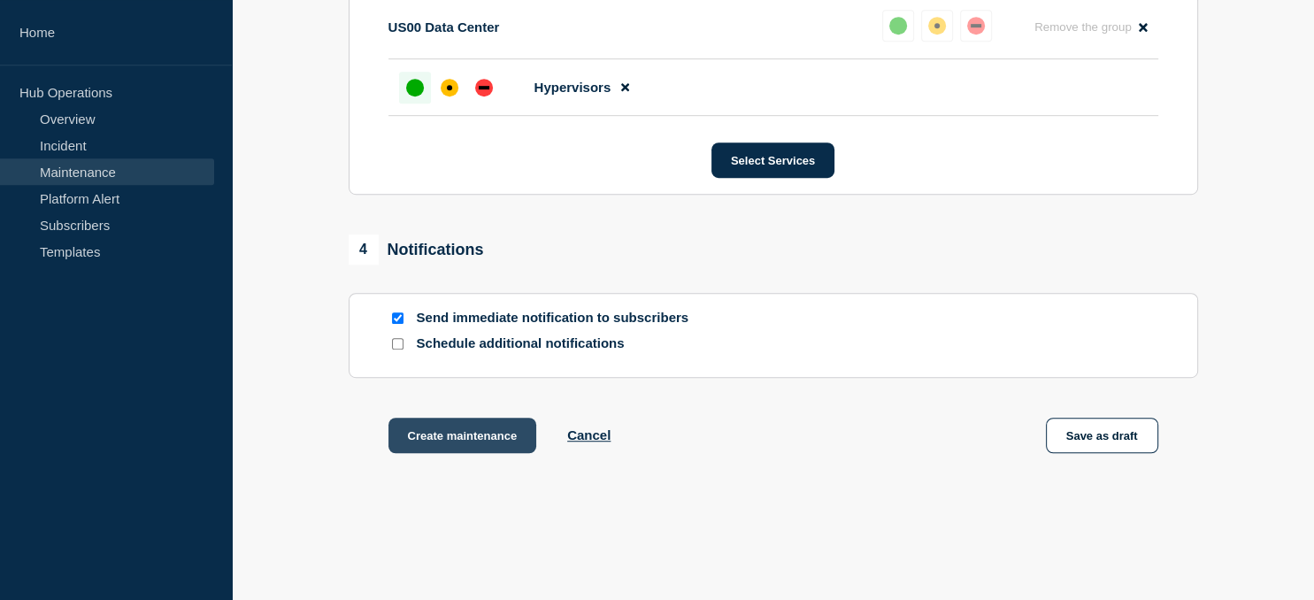
scroll to position [987, 0]
click at [434, 439] on button "Create maintenance" at bounding box center [462, 435] width 149 height 35
